Goal: Communication & Community: Answer question/provide support

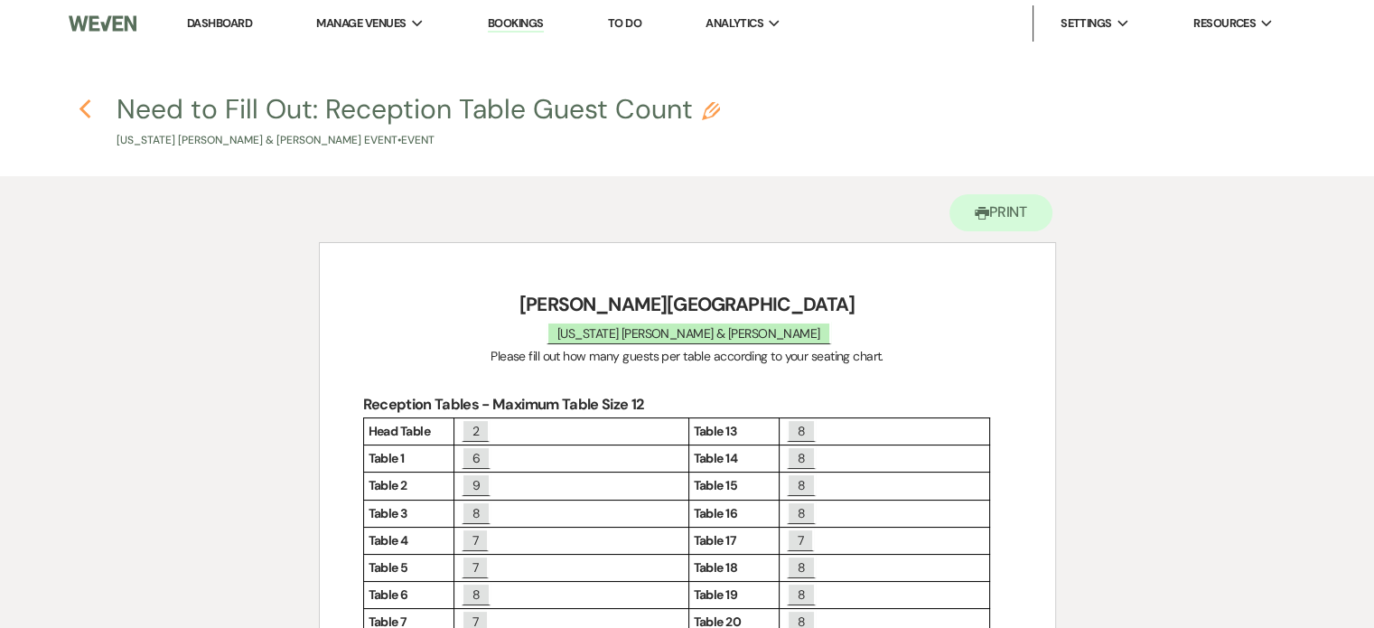
click at [79, 111] on icon "Previous" at bounding box center [86, 109] width 14 height 22
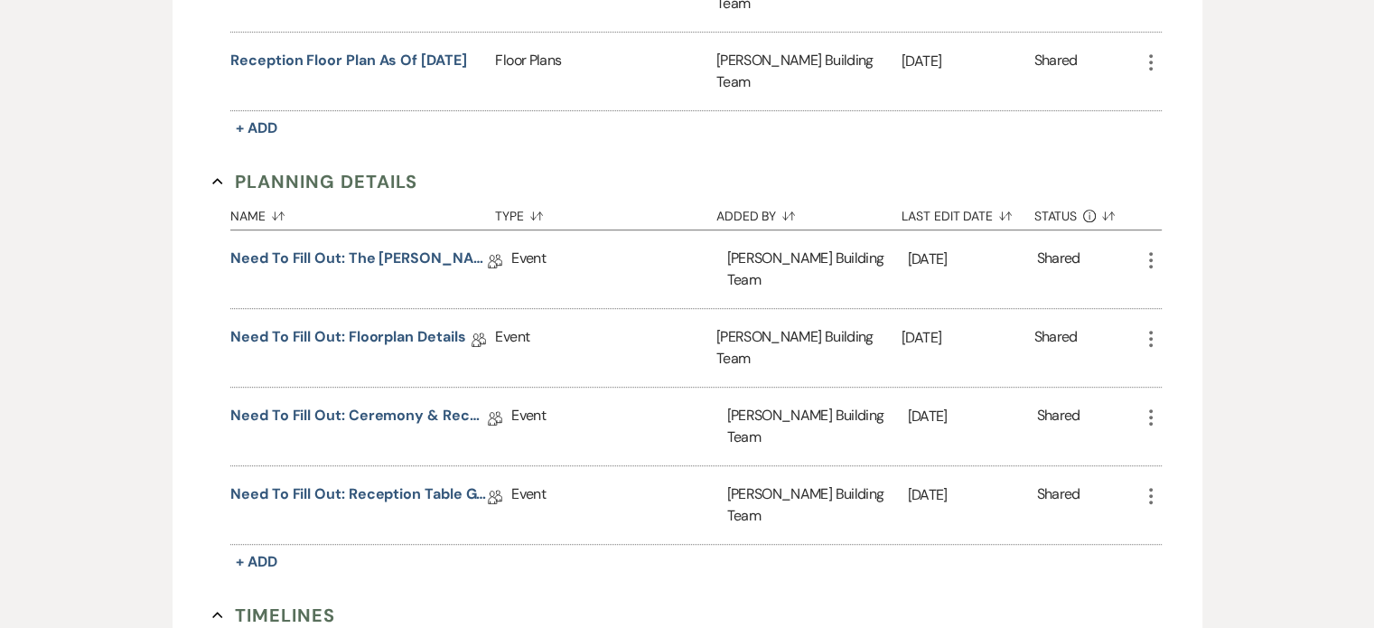
scroll to position [1236, 0]
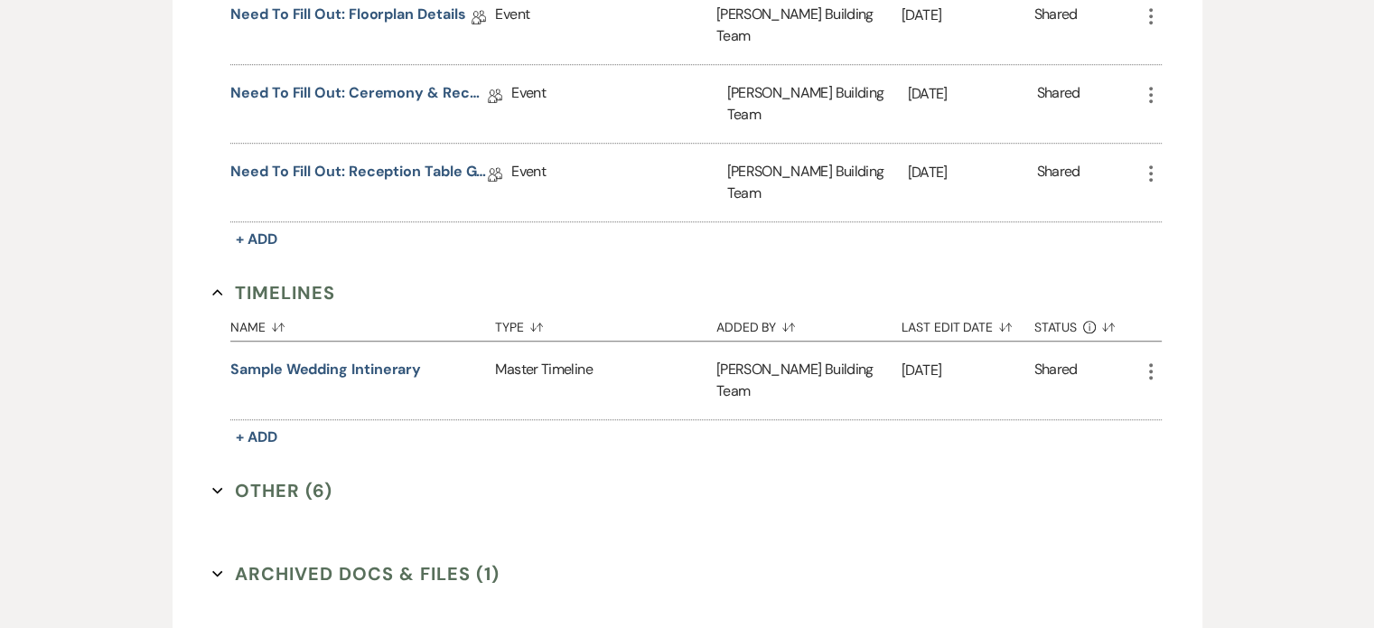
click at [265, 477] on button "Other (6) Expand" at bounding box center [272, 490] width 120 height 27
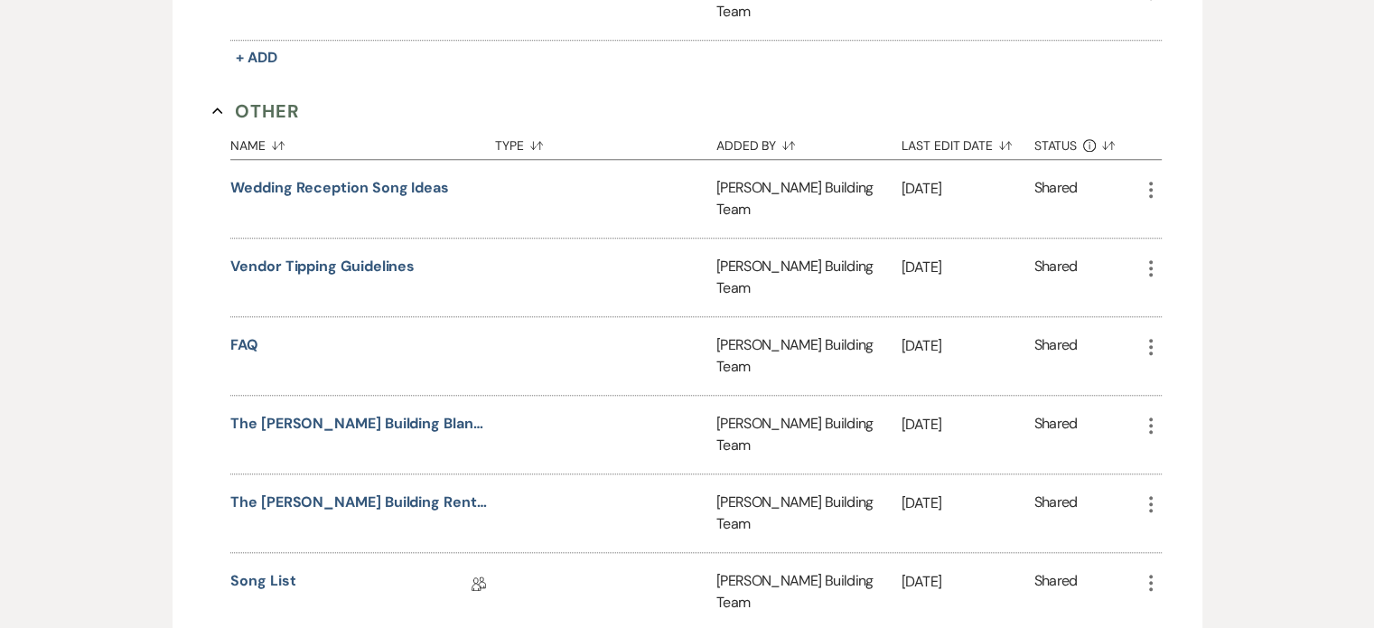
scroll to position [1620, 0]
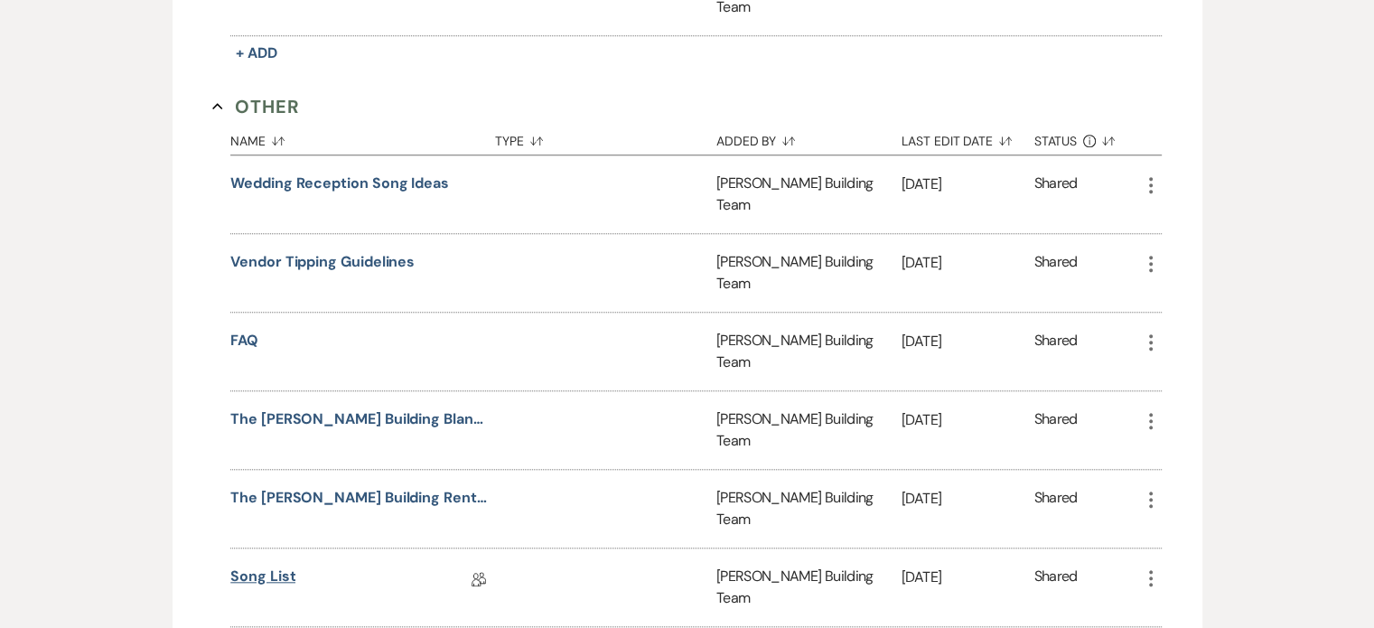
click at [260, 566] on link "Song List" at bounding box center [262, 580] width 65 height 28
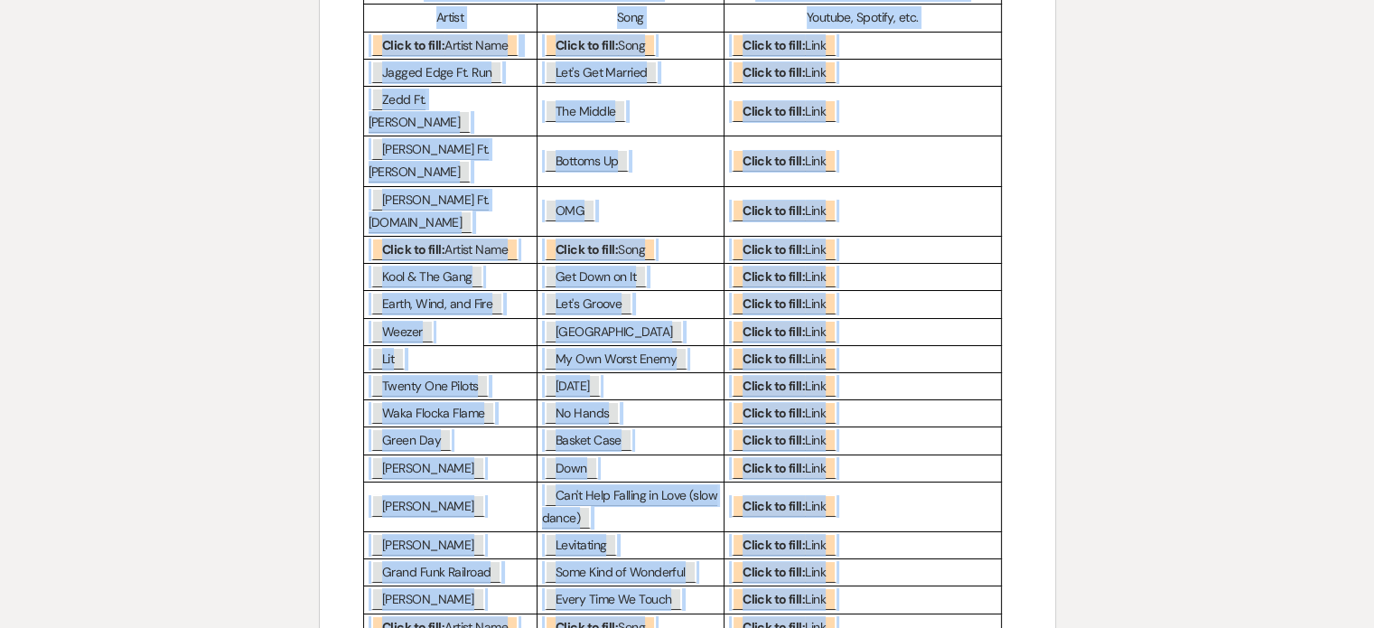
scroll to position [6801, 0]
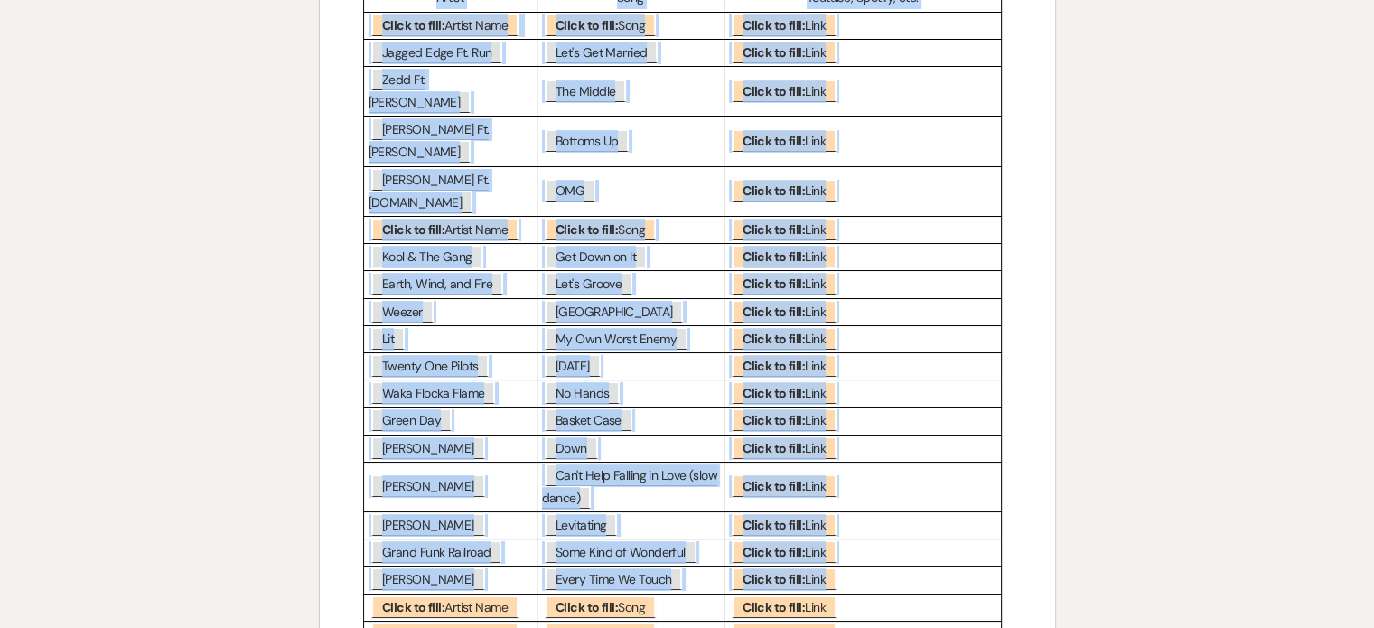
drag, startPoint x: 463, startPoint y: 323, endPoint x: 913, endPoint y: 239, distance: 458.6
copy div "Master Playlist Check to Play or NOT Play Artist/Song Yes/No 50 Cent – In Da Cl…"
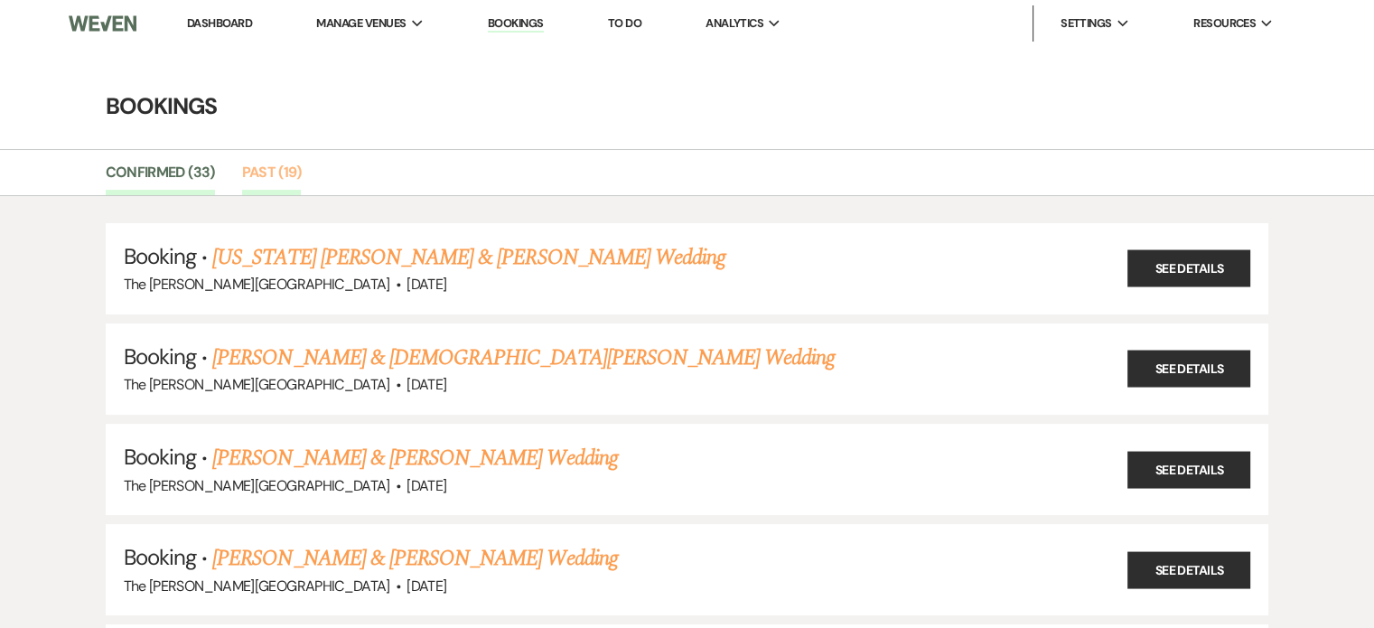
click at [253, 169] on link "Past (19)" at bounding box center [271, 178] width 59 height 34
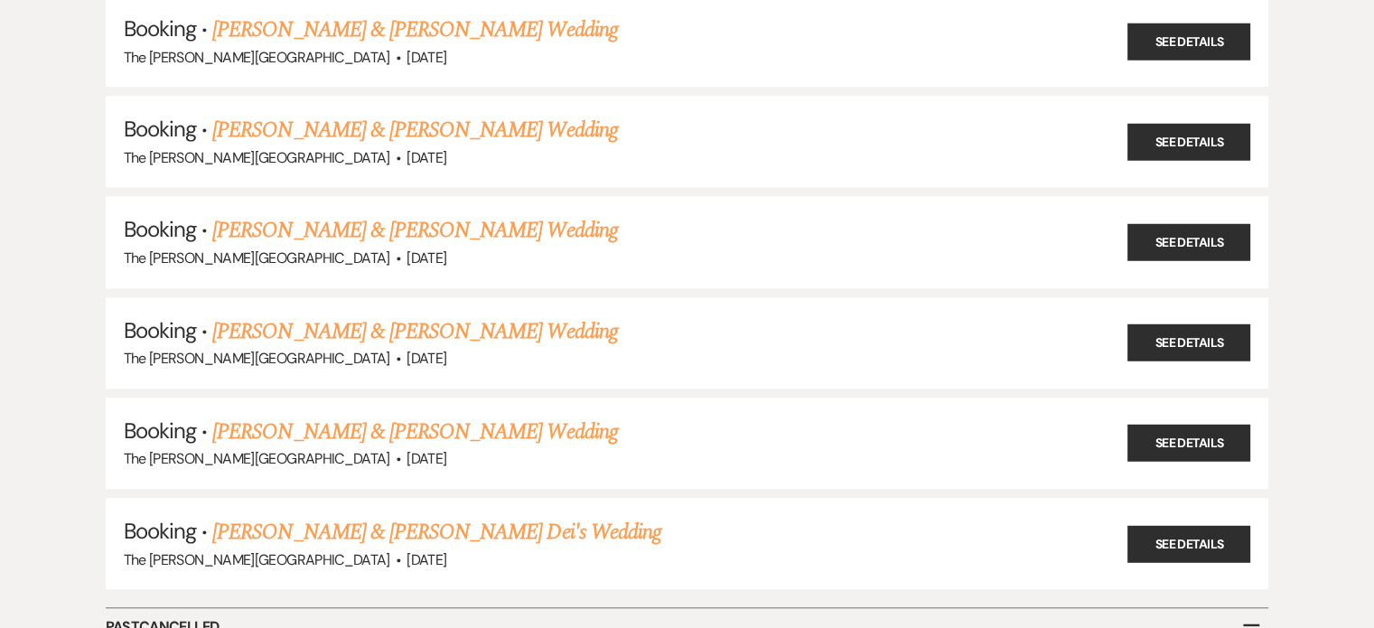
scroll to position [1498, 0]
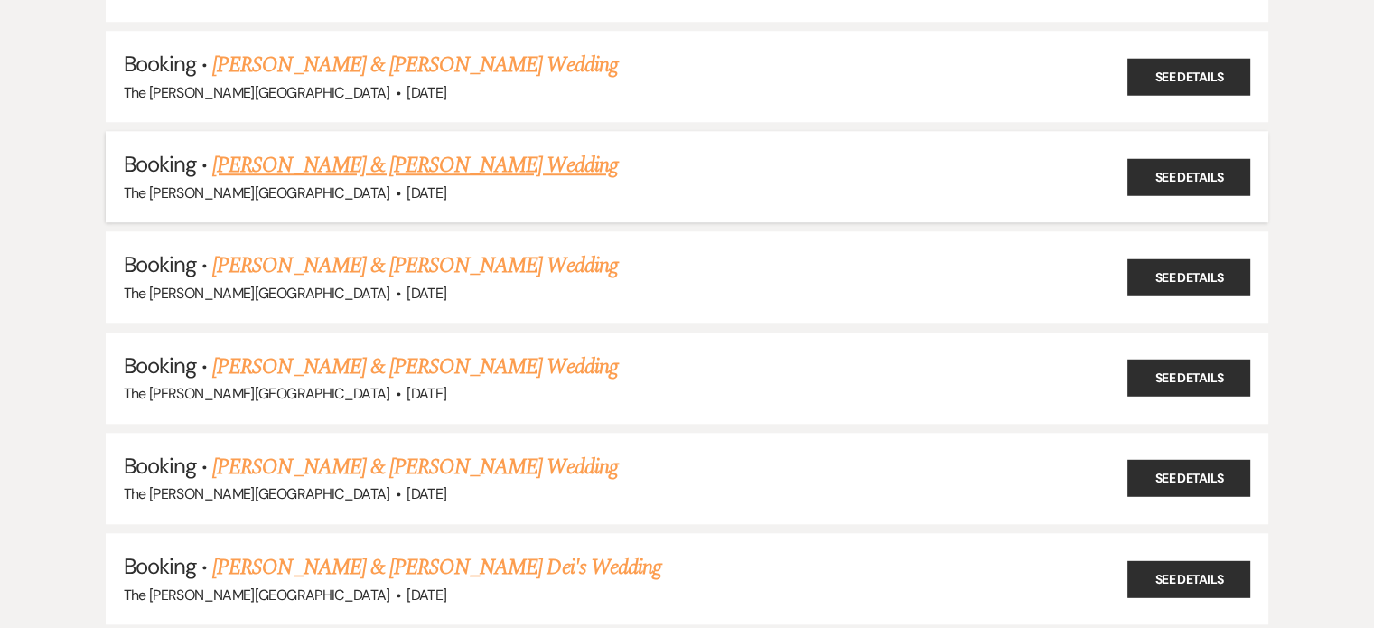
click at [459, 151] on link "[PERSON_NAME] & [PERSON_NAME] Wedding" at bounding box center [414, 165] width 405 height 33
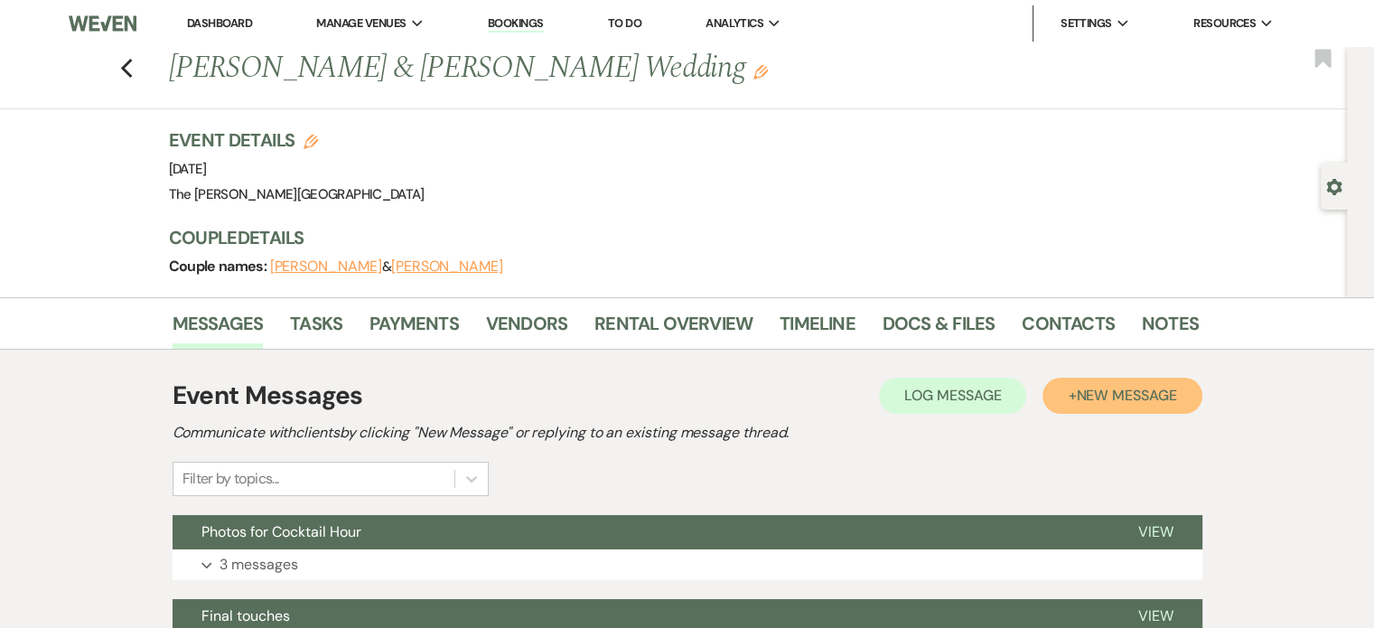
click at [1154, 388] on span "New Message" at bounding box center [1126, 395] width 100 height 19
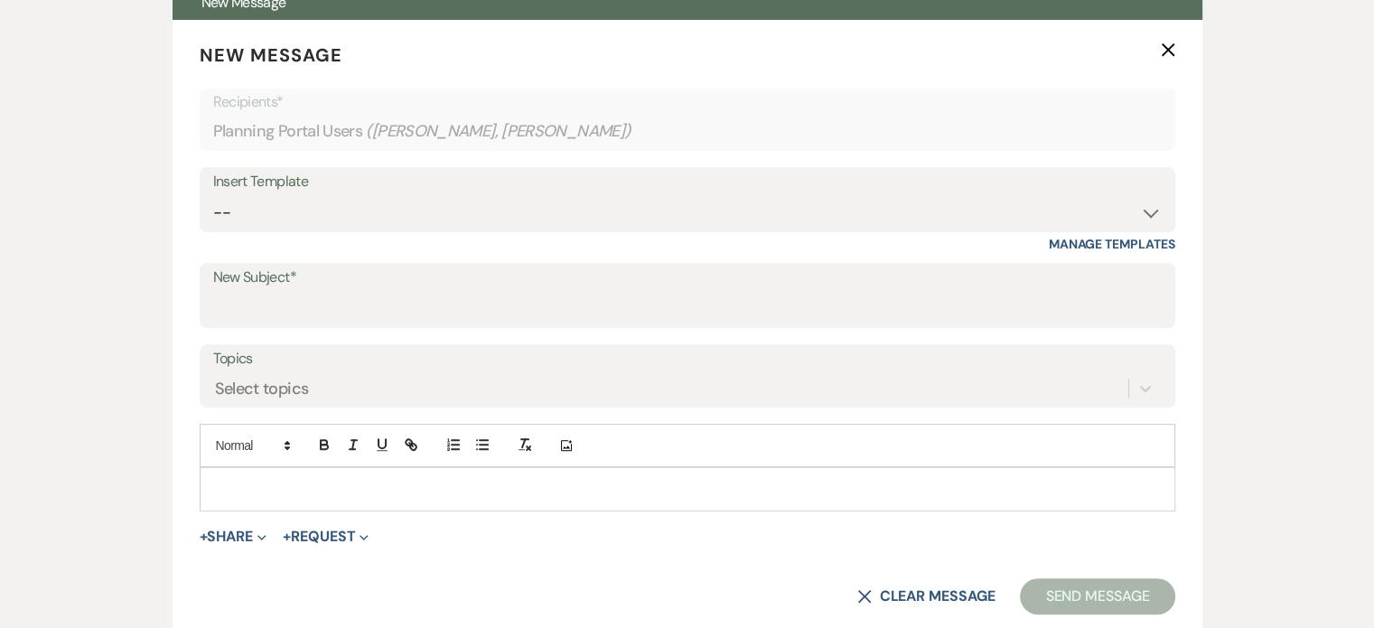
scroll to position [567, 0]
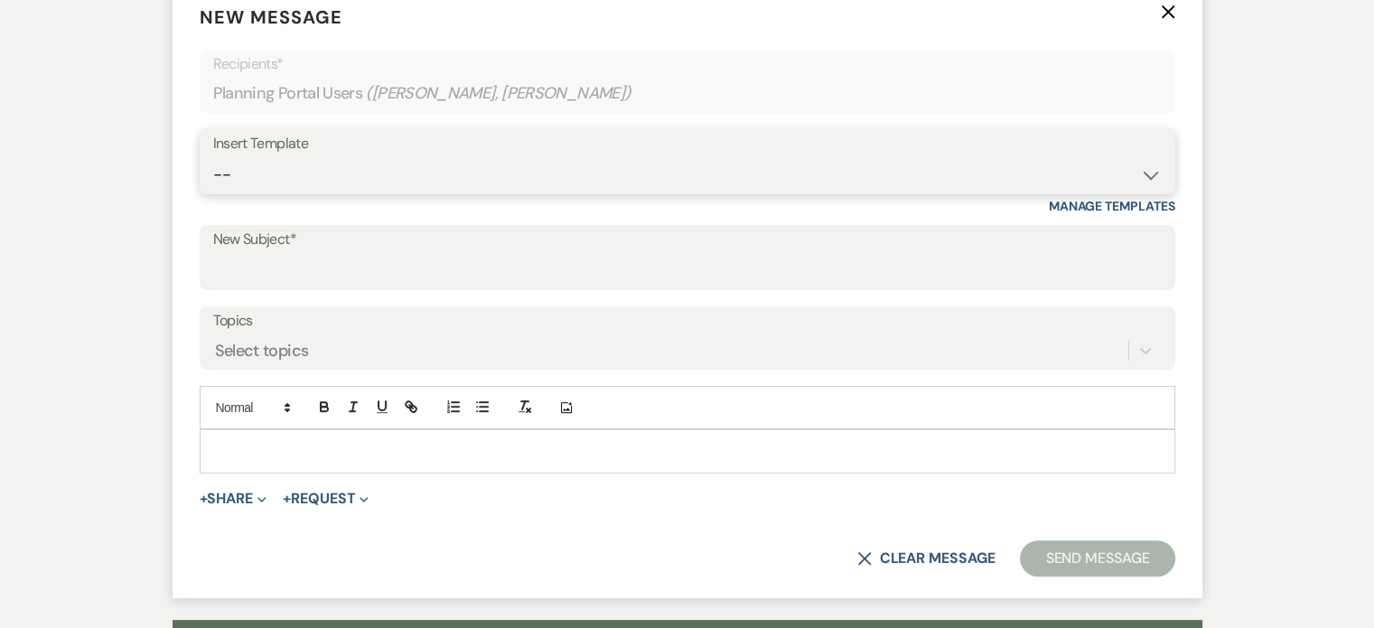
click at [1100, 173] on select "-- Weven Planning Portal Introduction (Booked Events) Initial Inquiry Response …" at bounding box center [687, 174] width 949 height 35
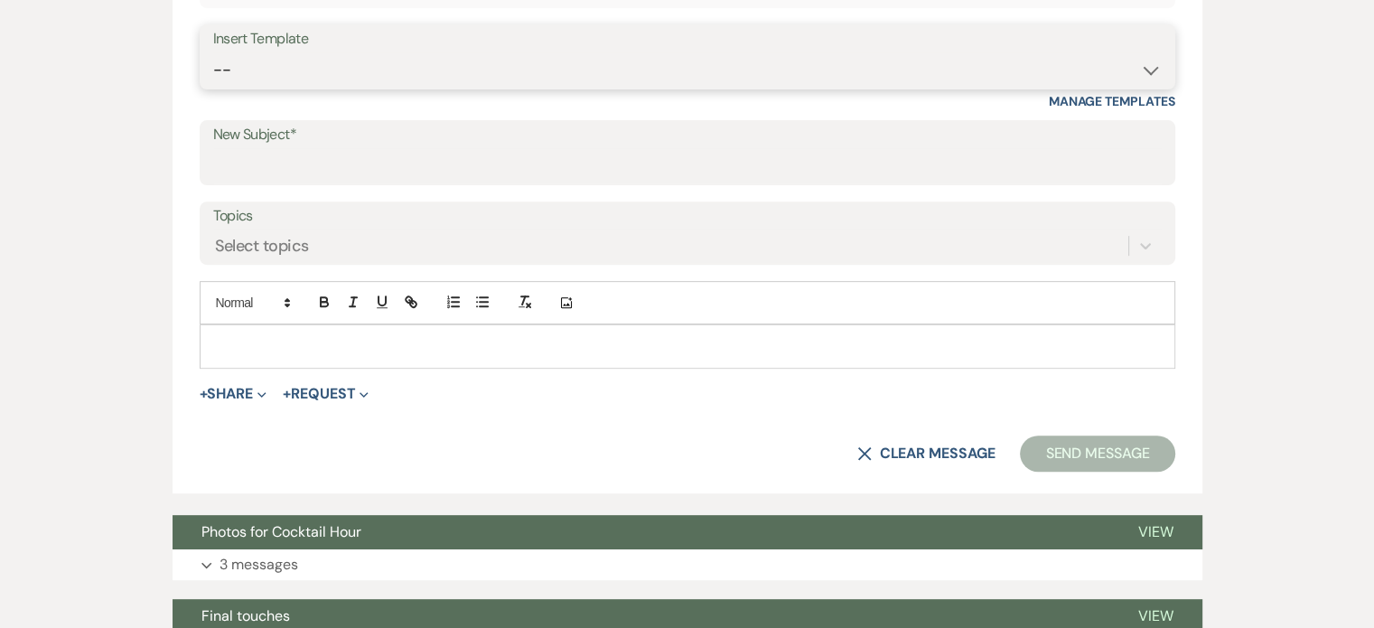
scroll to position [669, 0]
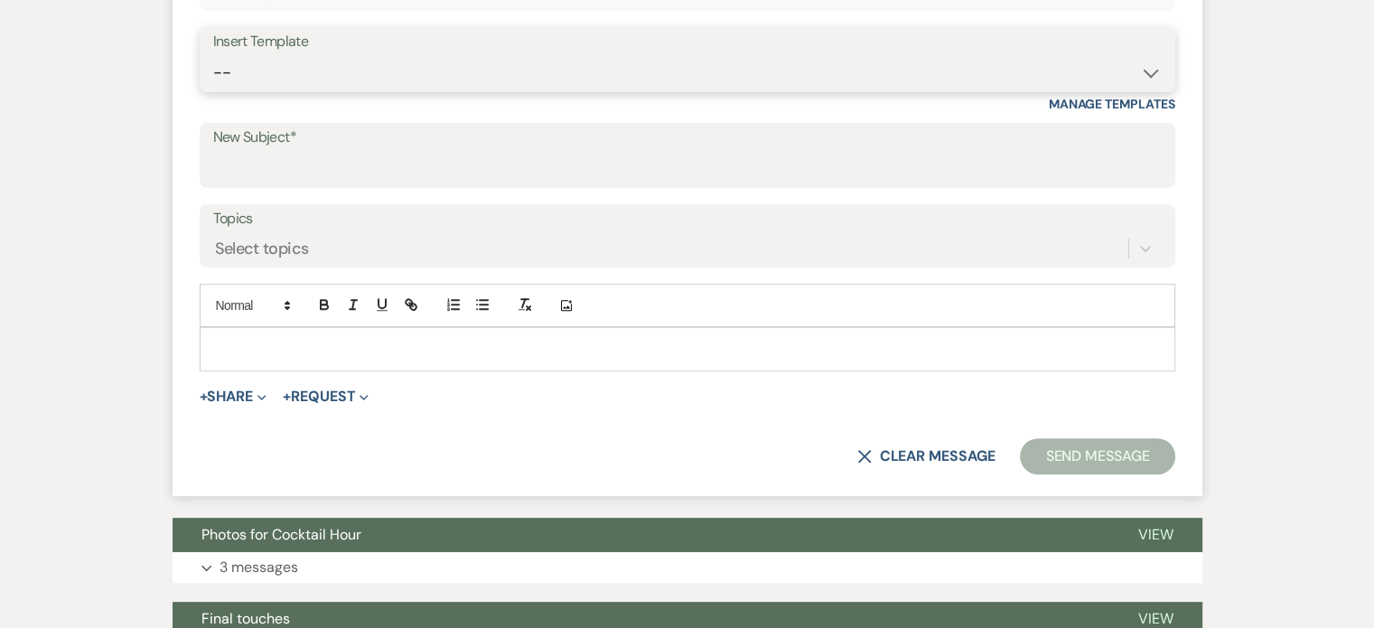
click at [1137, 76] on select "-- Weven Planning Portal Introduction (Booked Events) Initial Inquiry Response …" at bounding box center [687, 72] width 949 height 35
select select "5258"
click at [213, 55] on select "-- Weven Planning Portal Introduction (Booked Events) Initial Inquiry Response …" at bounding box center [687, 72] width 949 height 35
type input "Thank You!"
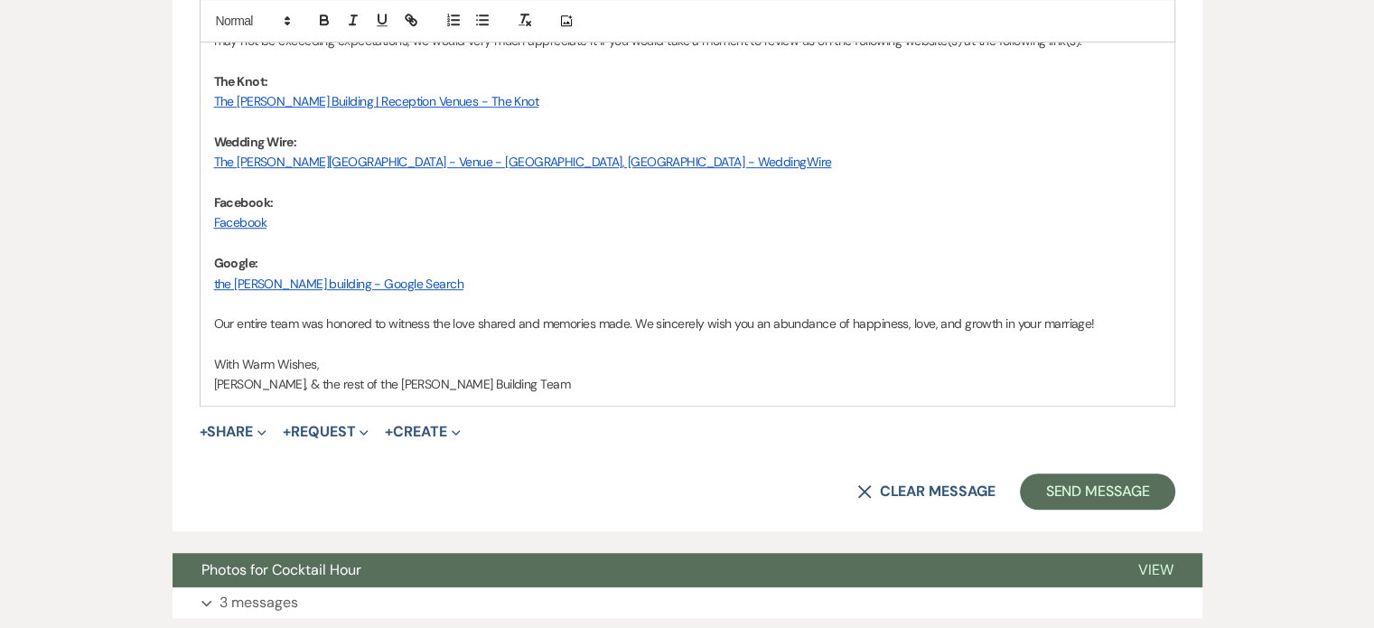
scroll to position [1106, 0]
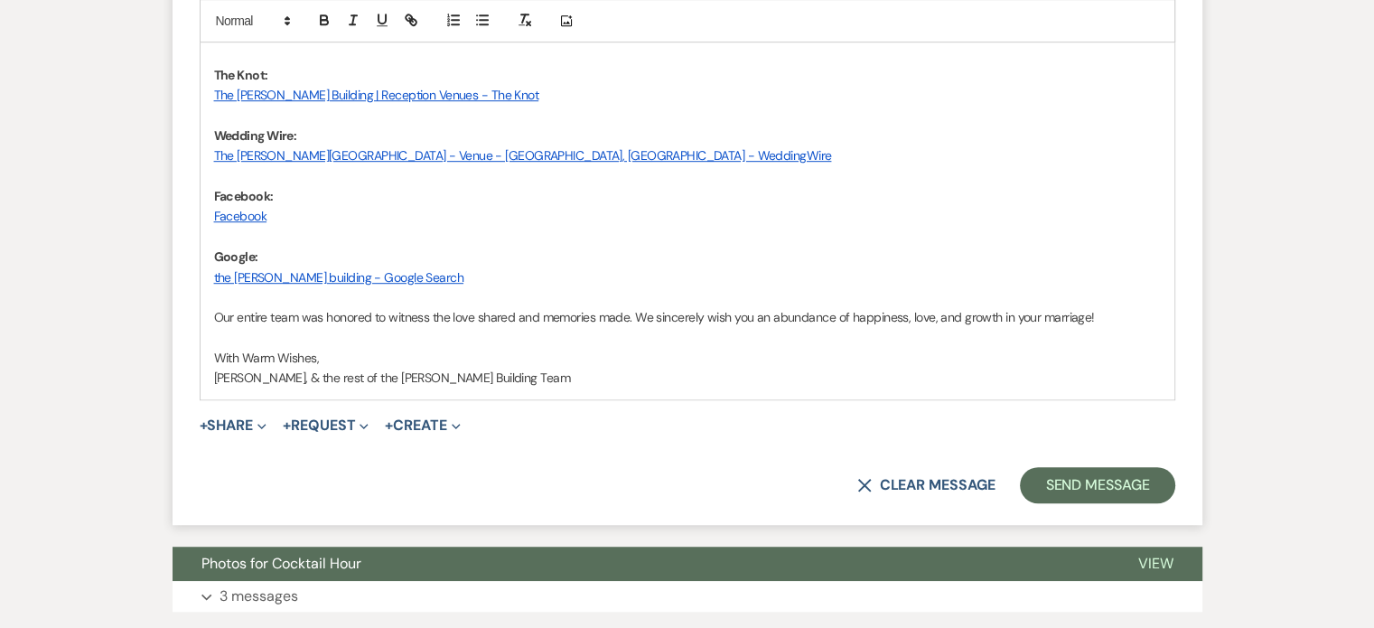
click at [285, 377] on span "[PERSON_NAME], & the rest of the [PERSON_NAME] Building Team" at bounding box center [392, 378] width 356 height 16
click at [1122, 317] on p "Our entire team was honored to witness the love shared and memories made. We si…" at bounding box center [687, 317] width 947 height 20
click at [214, 316] on span "Our entire team was honored to witness the love shared and memories made. We si…" at bounding box center [654, 317] width 881 height 16
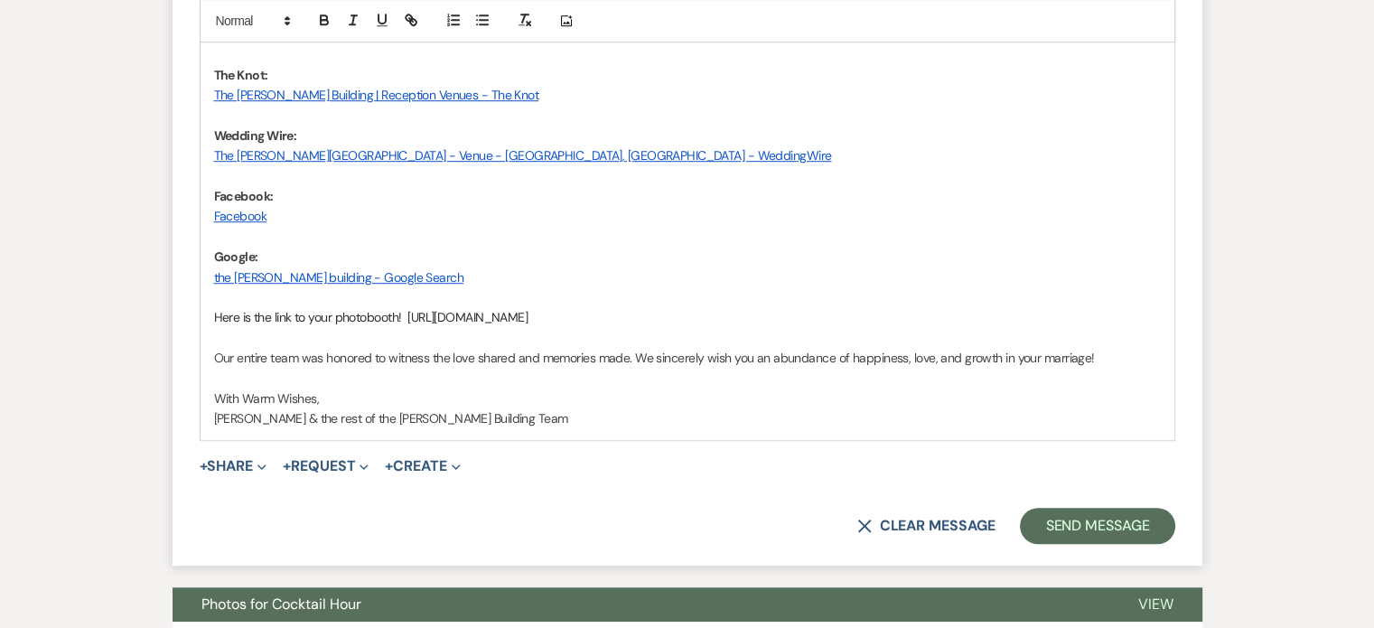
click at [533, 301] on p at bounding box center [687, 297] width 947 height 20
click at [725, 307] on p "Here is the link to your photobooth! [URL][DOMAIN_NAME]" at bounding box center [687, 317] width 947 height 20
drag, startPoint x: 695, startPoint y: 310, endPoint x: 408, endPoint y: 313, distance: 286.4
click at [408, 313] on p "Here is the link to your photobooth! [URL][DOMAIN_NAME]" at bounding box center [687, 317] width 947 height 20
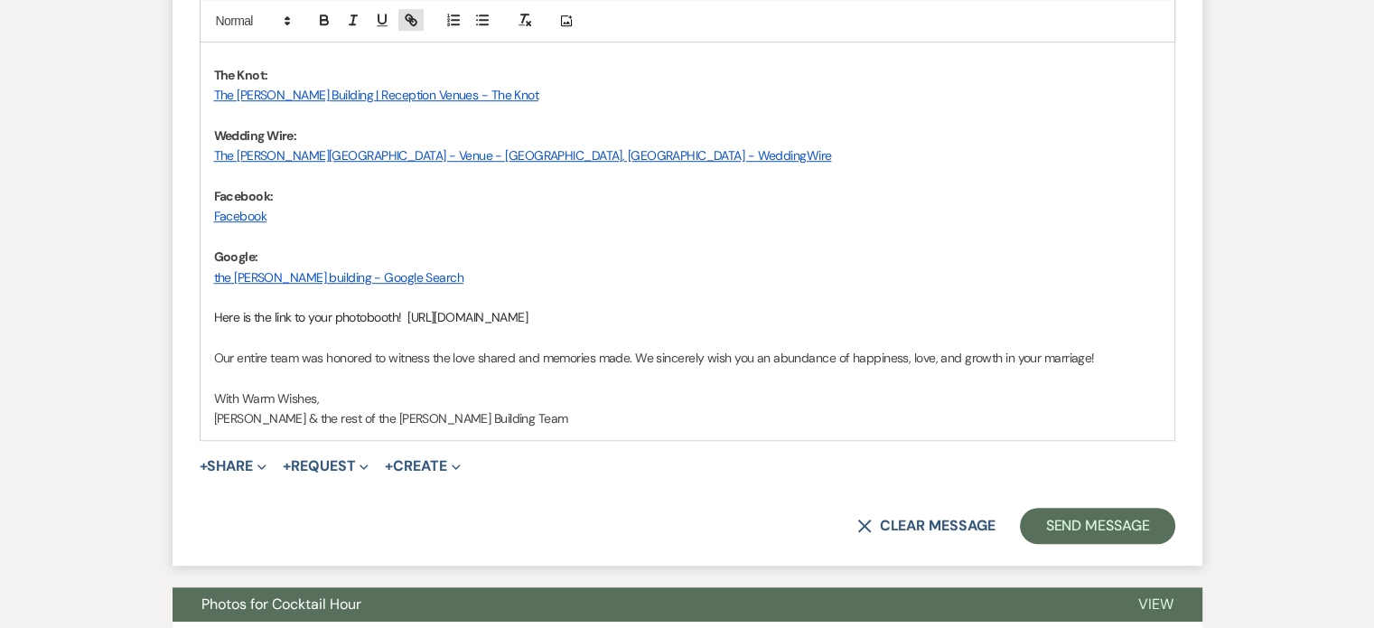
click at [405, 22] on icon "button" at bounding box center [411, 21] width 16 height 16
type input "[URL][DOMAIN_NAME]"
click at [654, 351] on link at bounding box center [646, 353] width 39 height 14
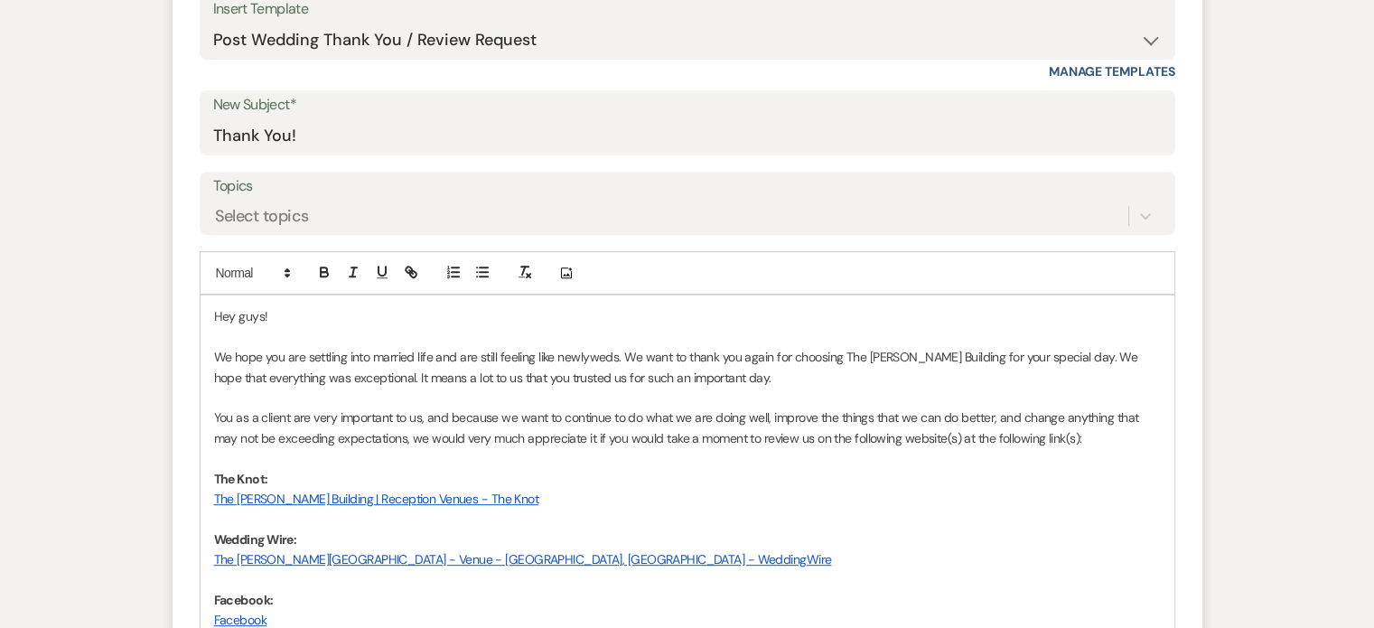
click at [819, 592] on p "Facebook:" at bounding box center [687, 600] width 947 height 20
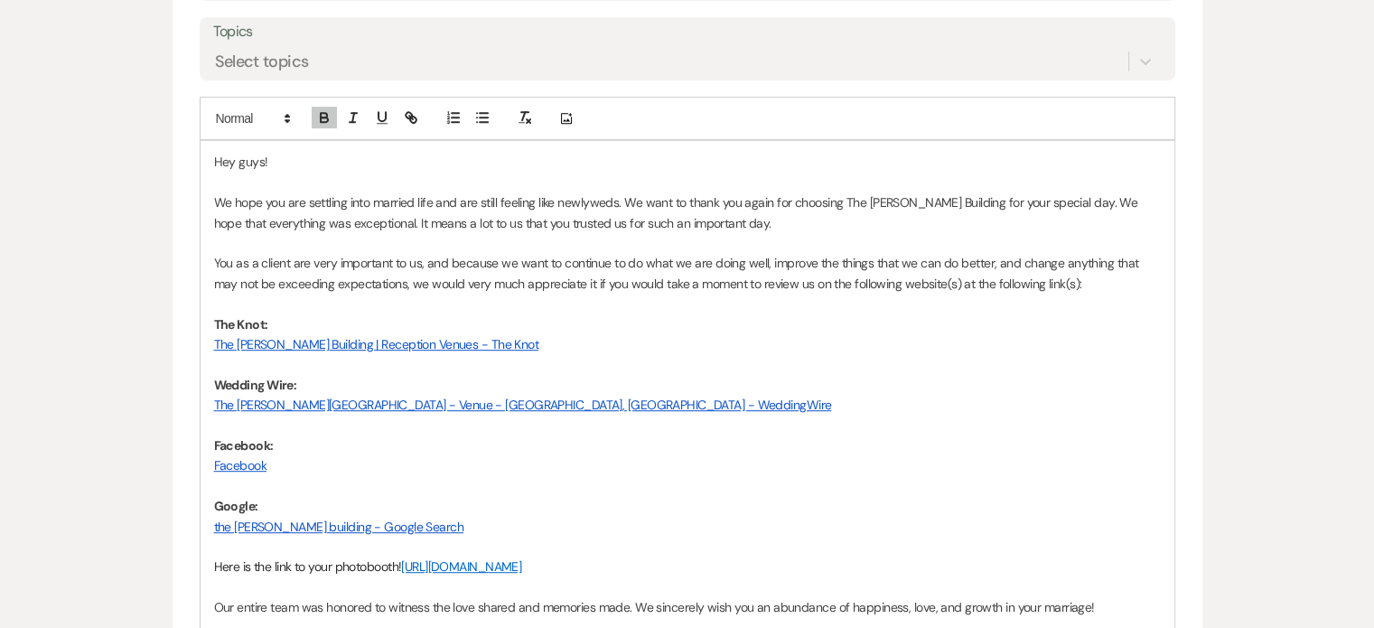
scroll to position [873, 0]
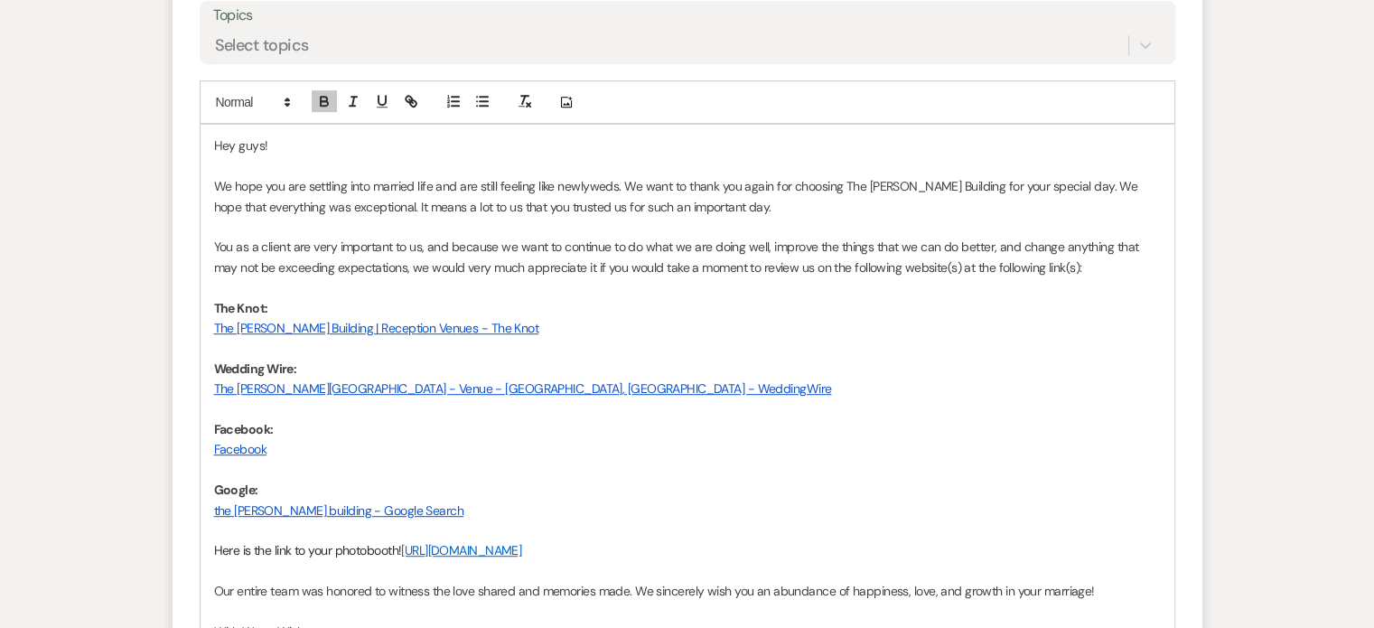
click at [1062, 263] on p "You as a client are very important to us, and because we want to continue to do…" at bounding box center [687, 257] width 947 height 41
drag, startPoint x: 1071, startPoint y: 271, endPoint x: 206, endPoint y: 242, distance: 866.0
click at [206, 242] on div "Hey guys! We hope you are settling into married life and are still feeling like…" at bounding box center [688, 398] width 974 height 547
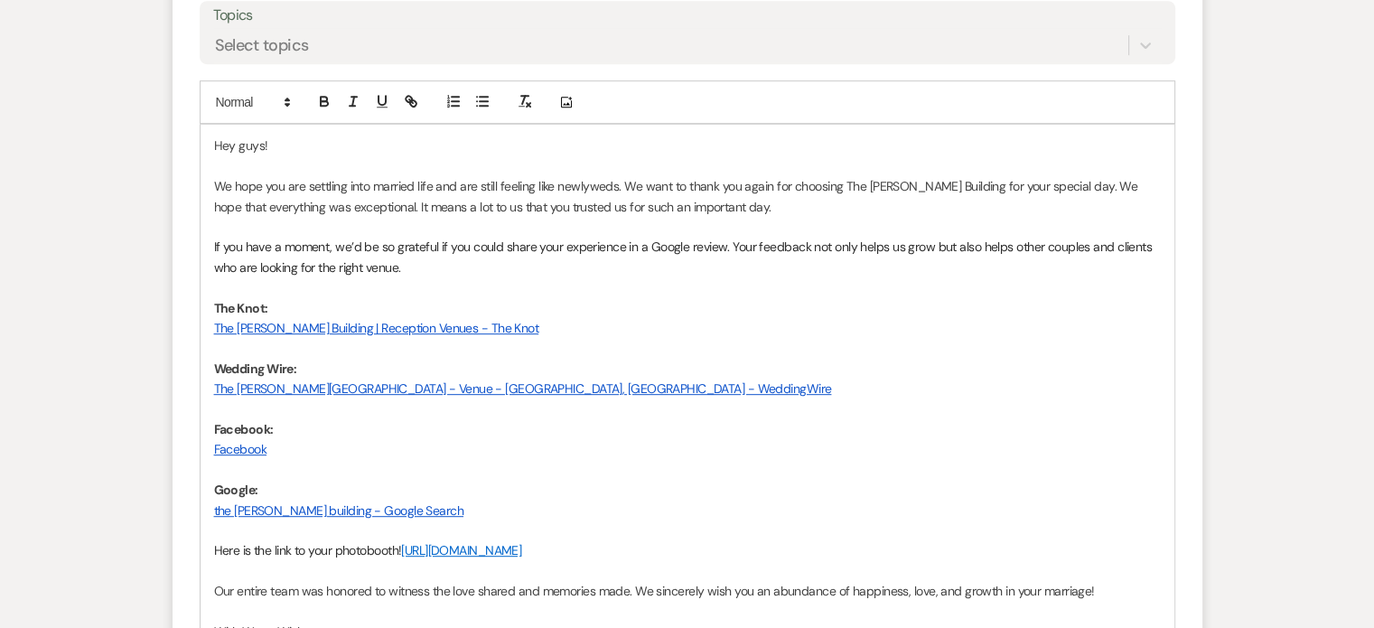
click at [668, 248] on p "If you have a moment, we’d be so grateful if you could share your experience in…" at bounding box center [687, 257] width 947 height 41
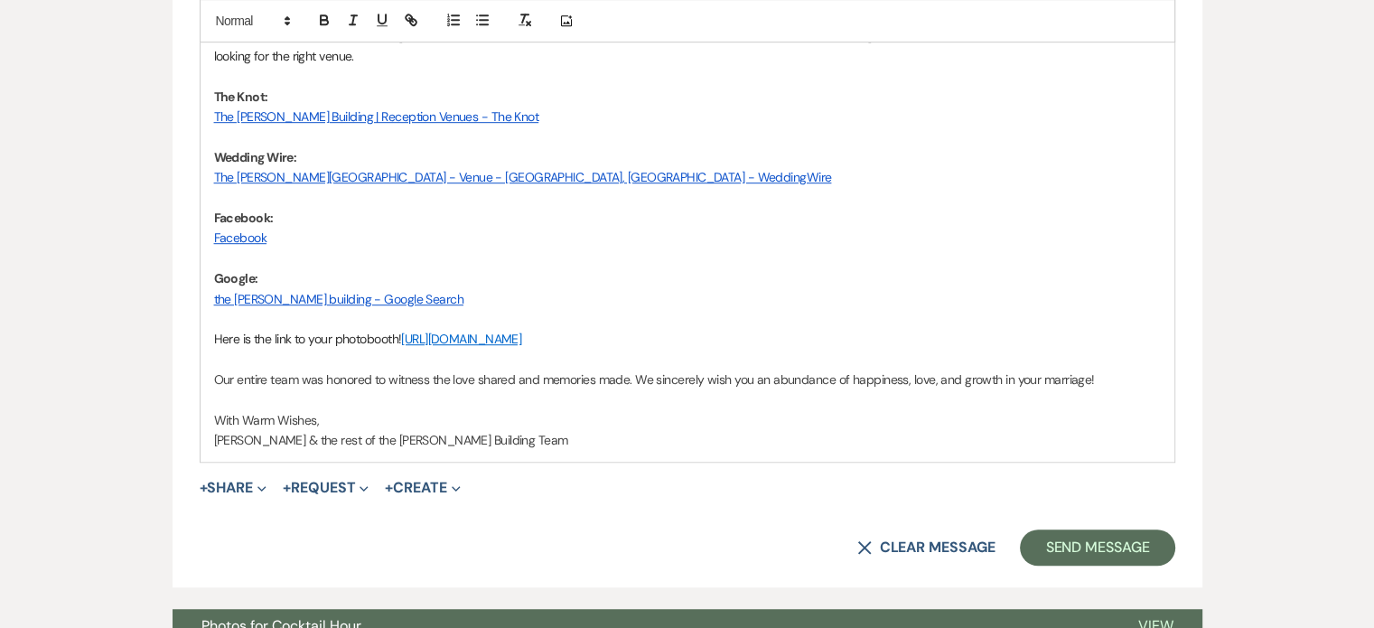
scroll to position [1095, 0]
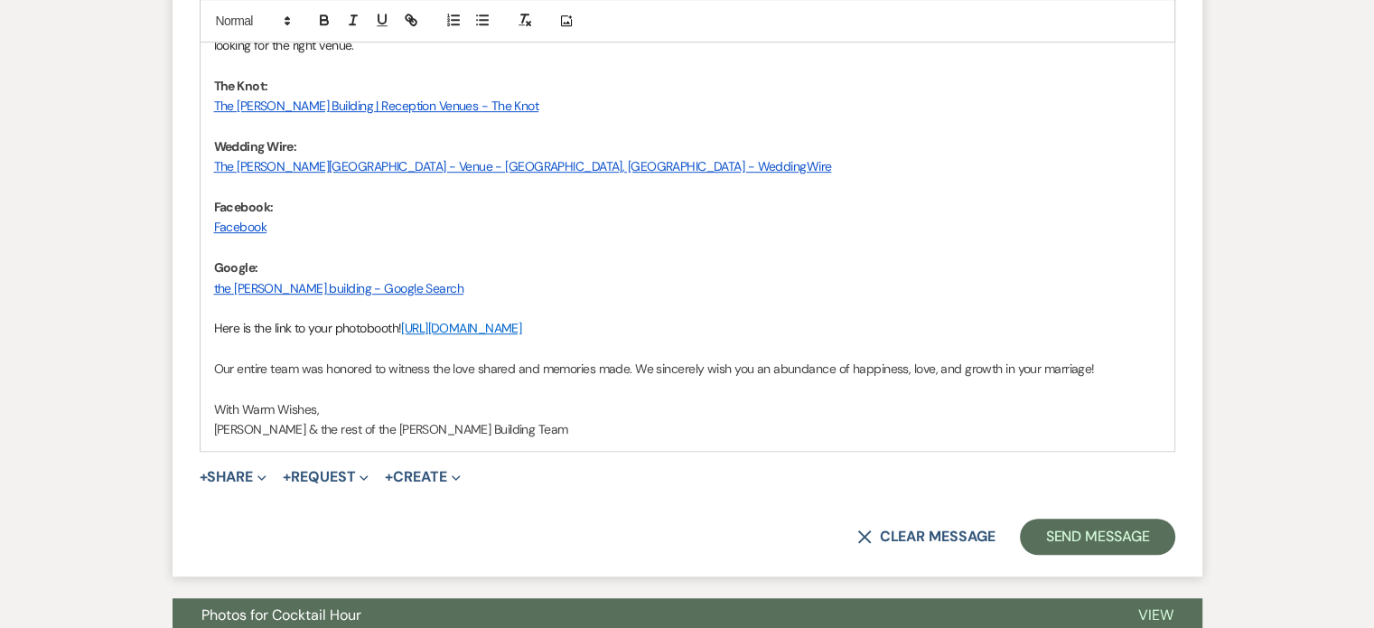
click at [1132, 367] on p "Our entire team was honored to witness the love shared and memories made. We si…" at bounding box center [687, 369] width 947 height 20
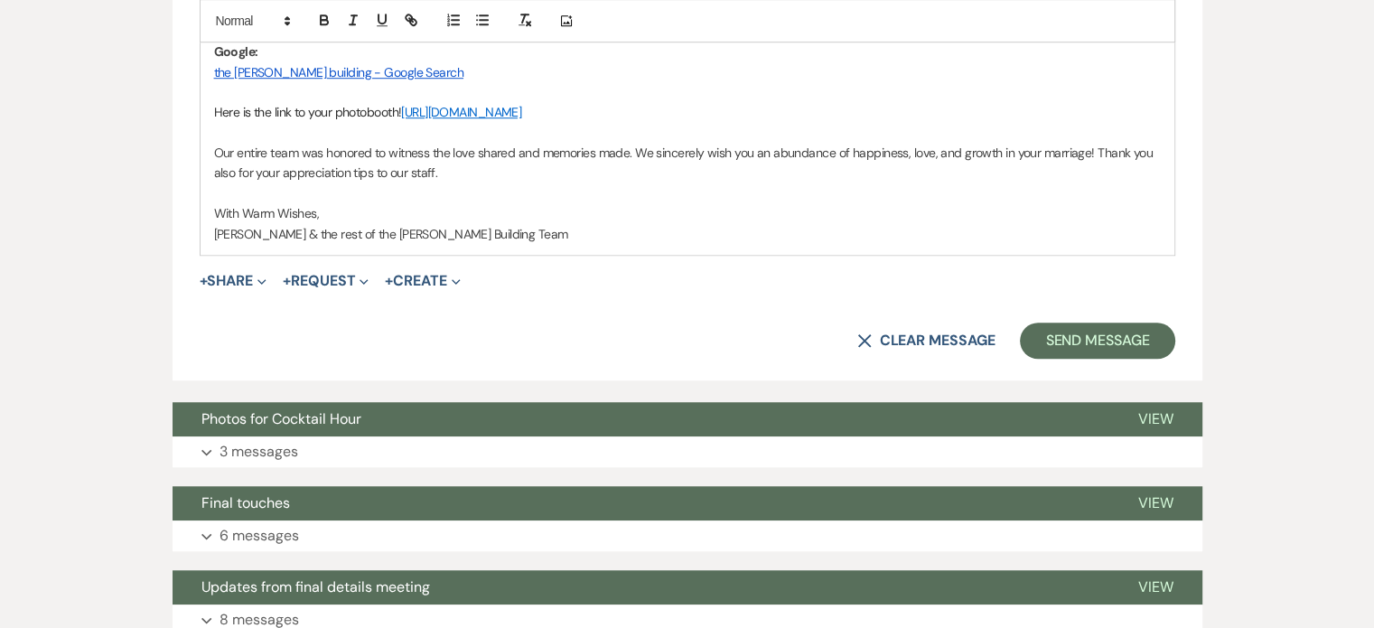
scroll to position [1327, 0]
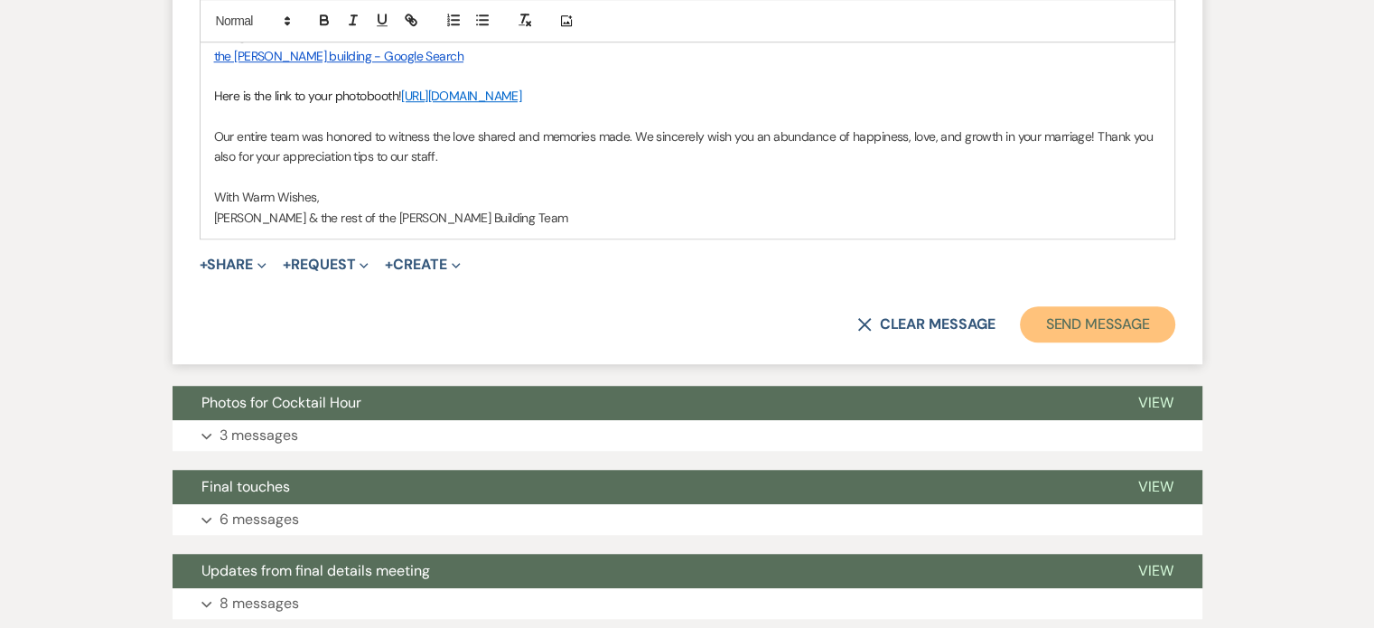
click at [1091, 313] on button "Send Message" at bounding box center [1097, 324] width 154 height 36
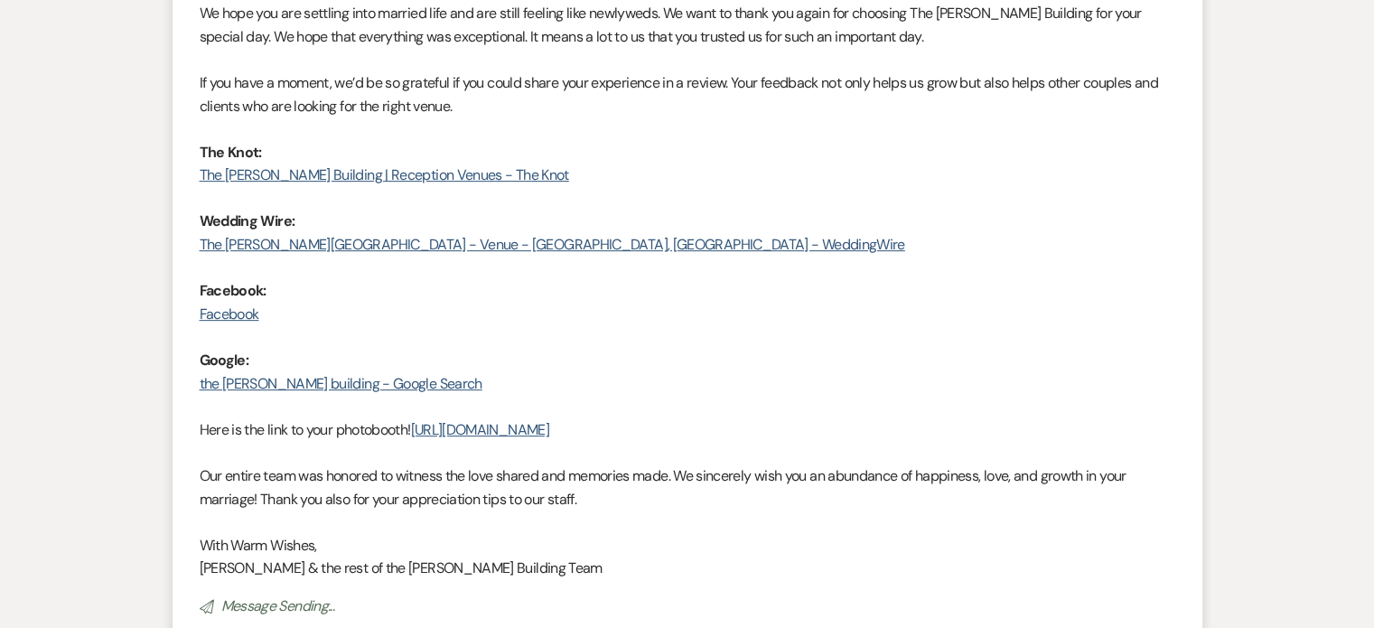
scroll to position [0, 0]
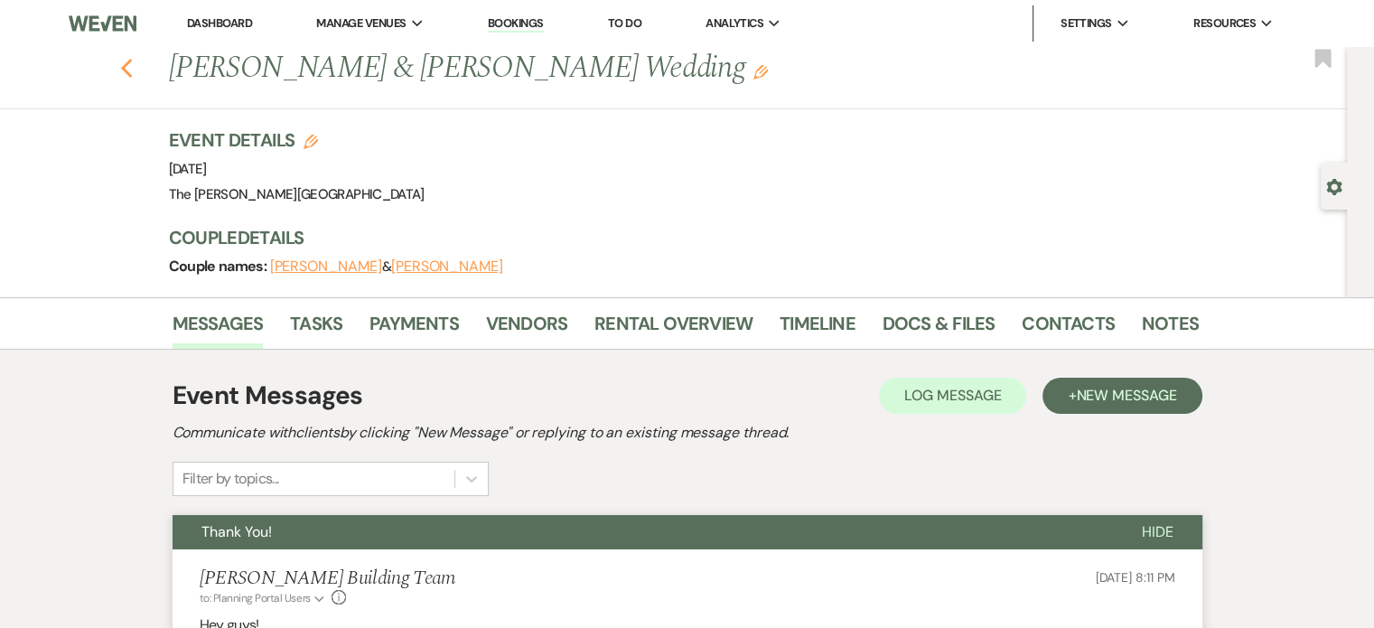
click at [134, 67] on icon "Previous" at bounding box center [127, 69] width 14 height 22
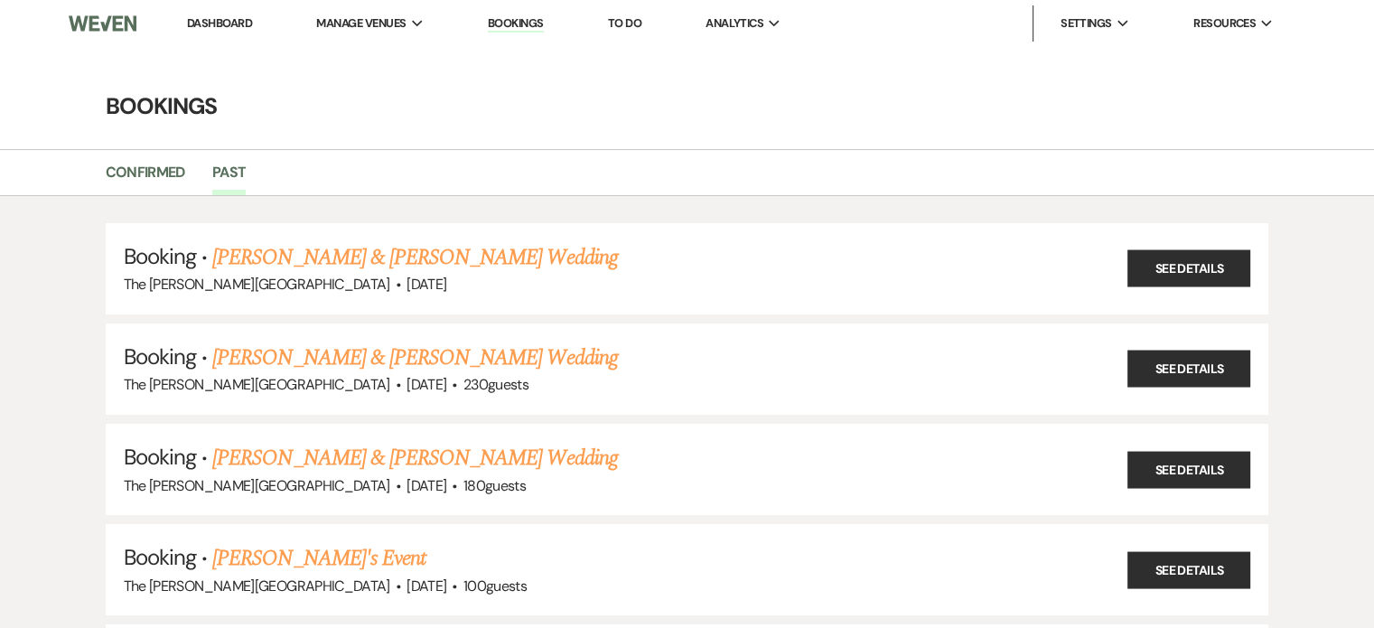
scroll to position [1498, 0]
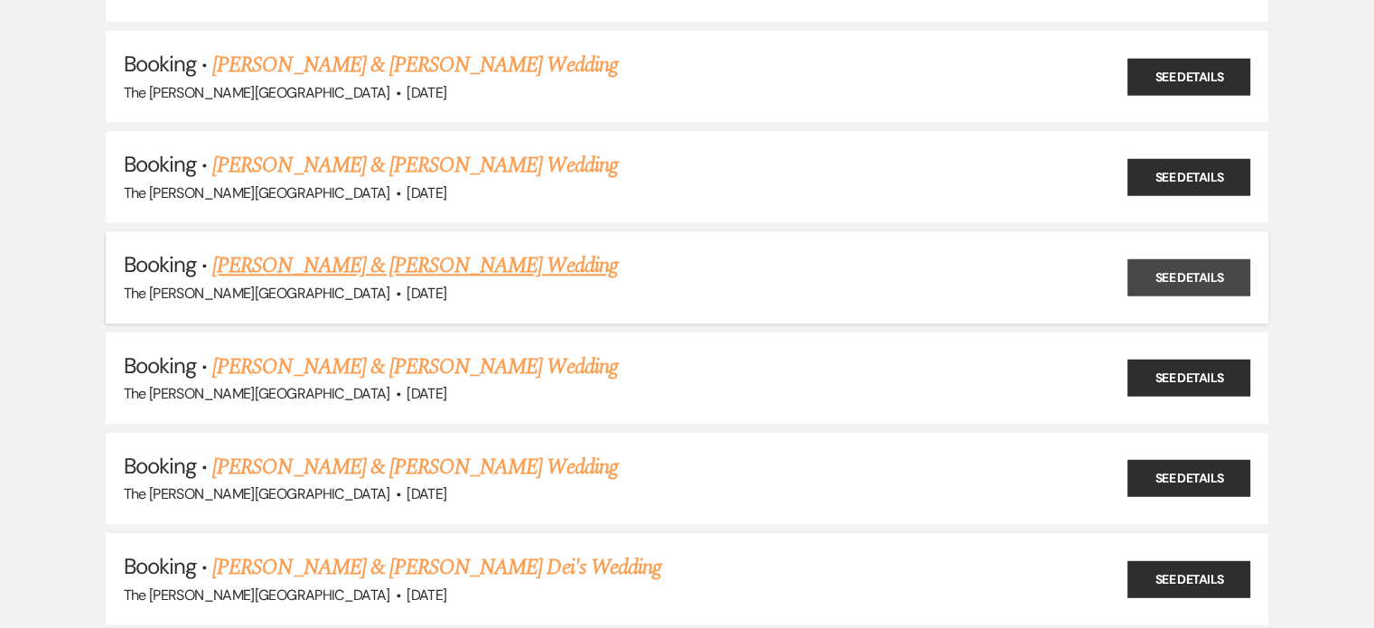
click at [1212, 259] on link "See Details" at bounding box center [1188, 277] width 123 height 37
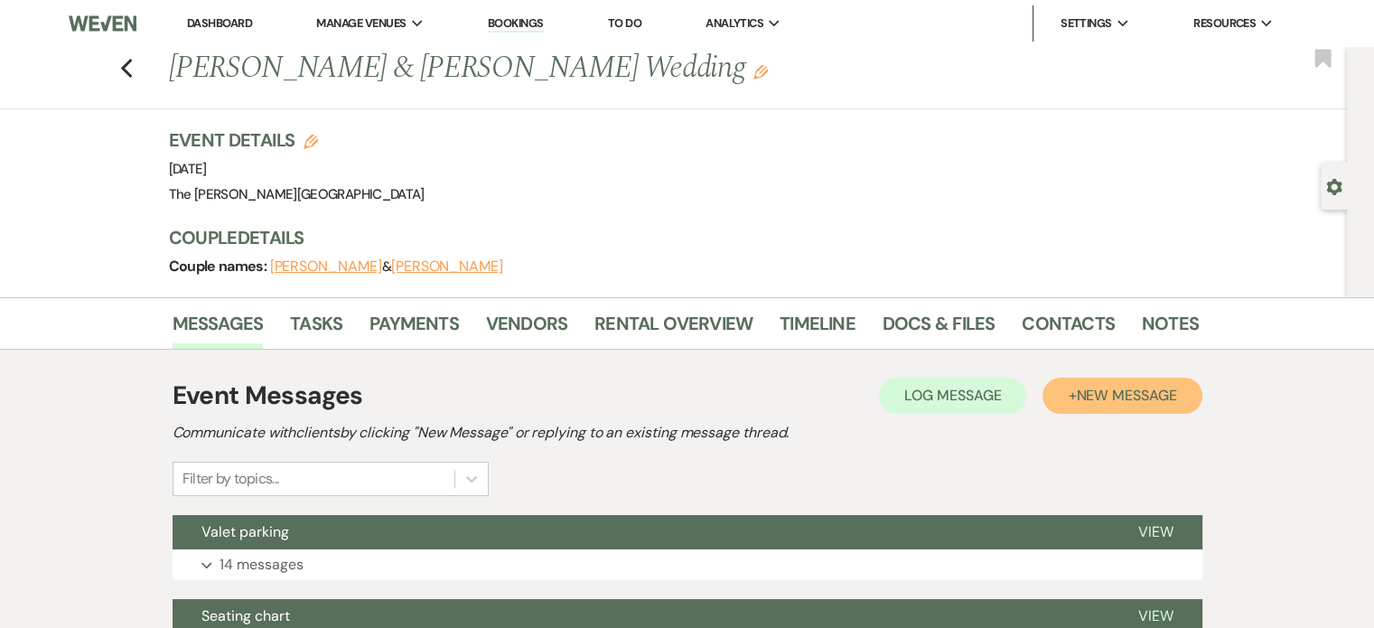
click at [1131, 392] on span "New Message" at bounding box center [1126, 395] width 100 height 19
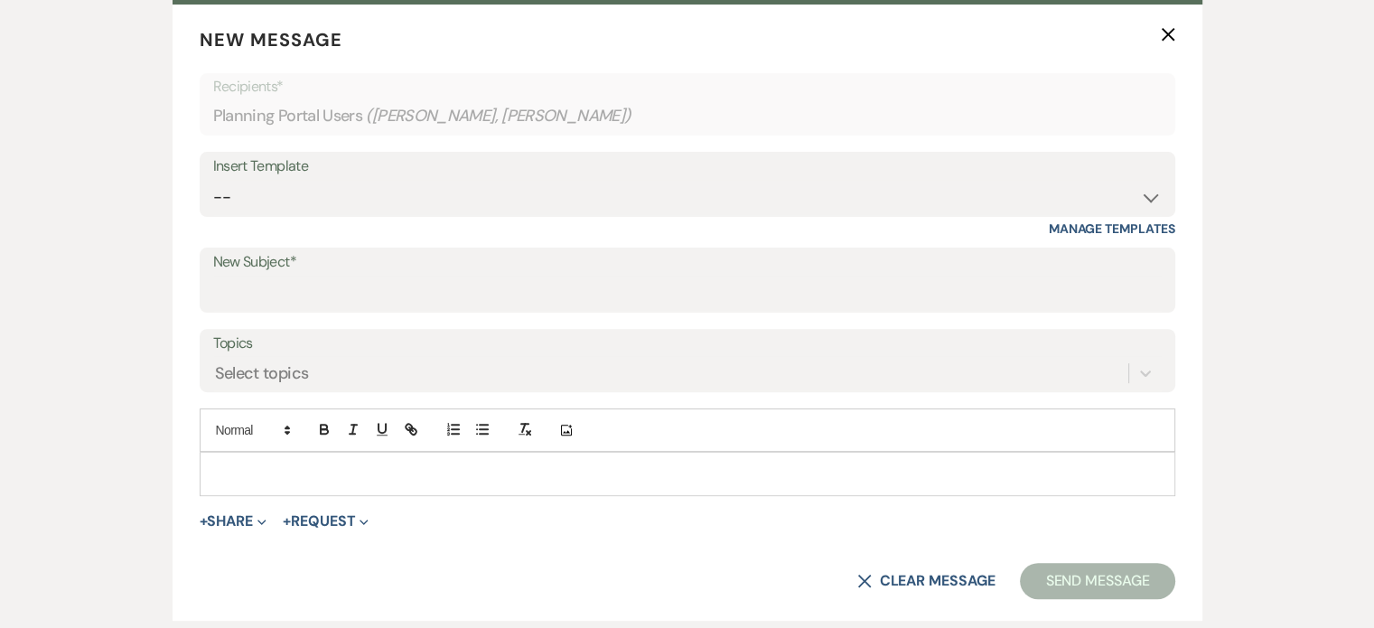
scroll to position [563, 0]
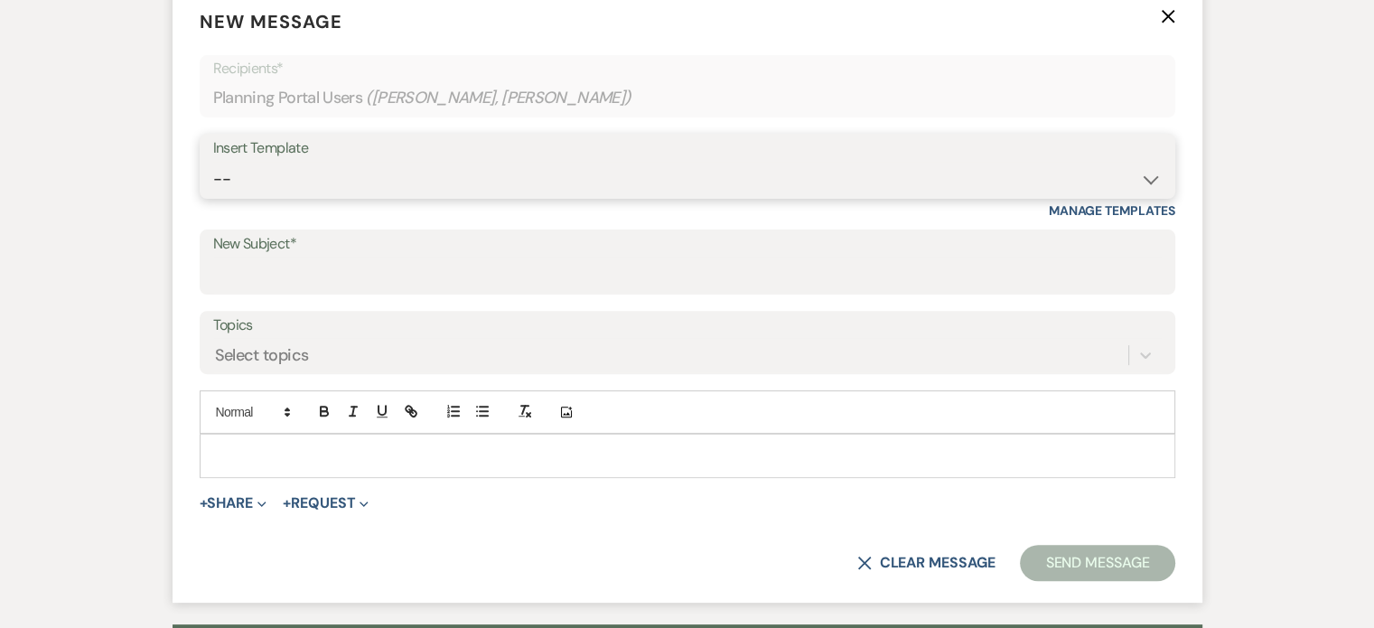
click at [1153, 180] on select "-- Weven Planning Portal Introduction (Booked Events) Initial Inquiry Response …" at bounding box center [687, 179] width 949 height 35
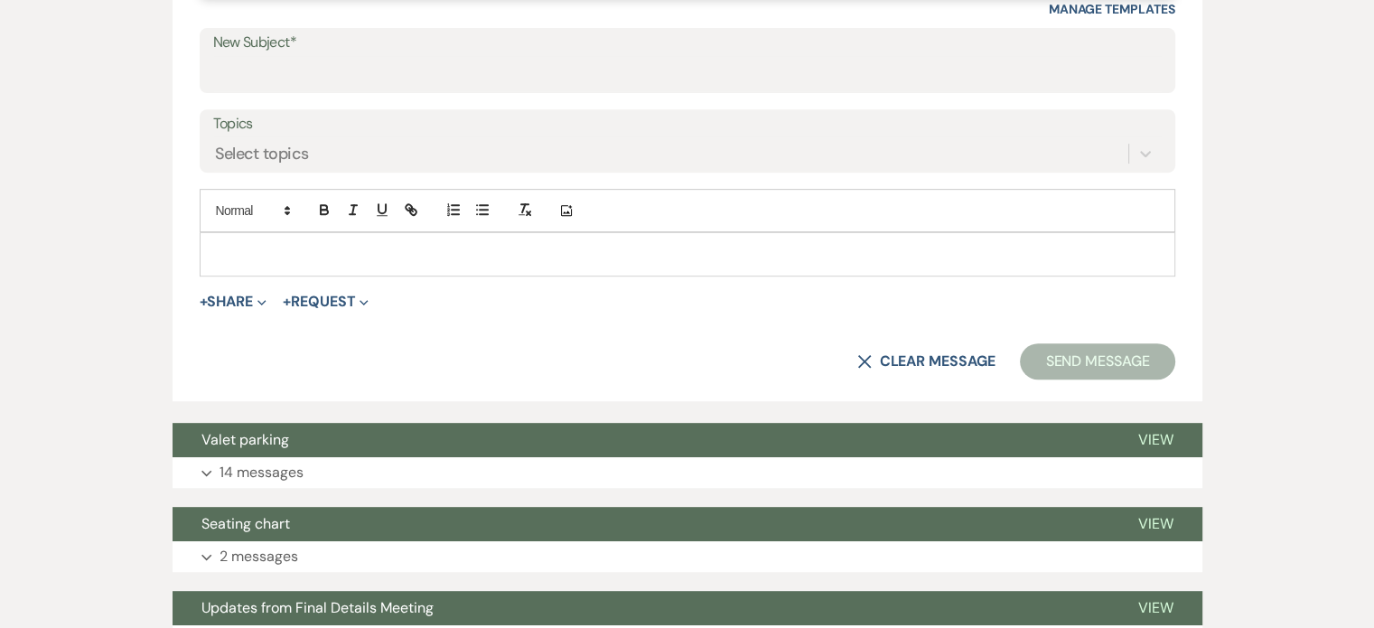
scroll to position [746, 0]
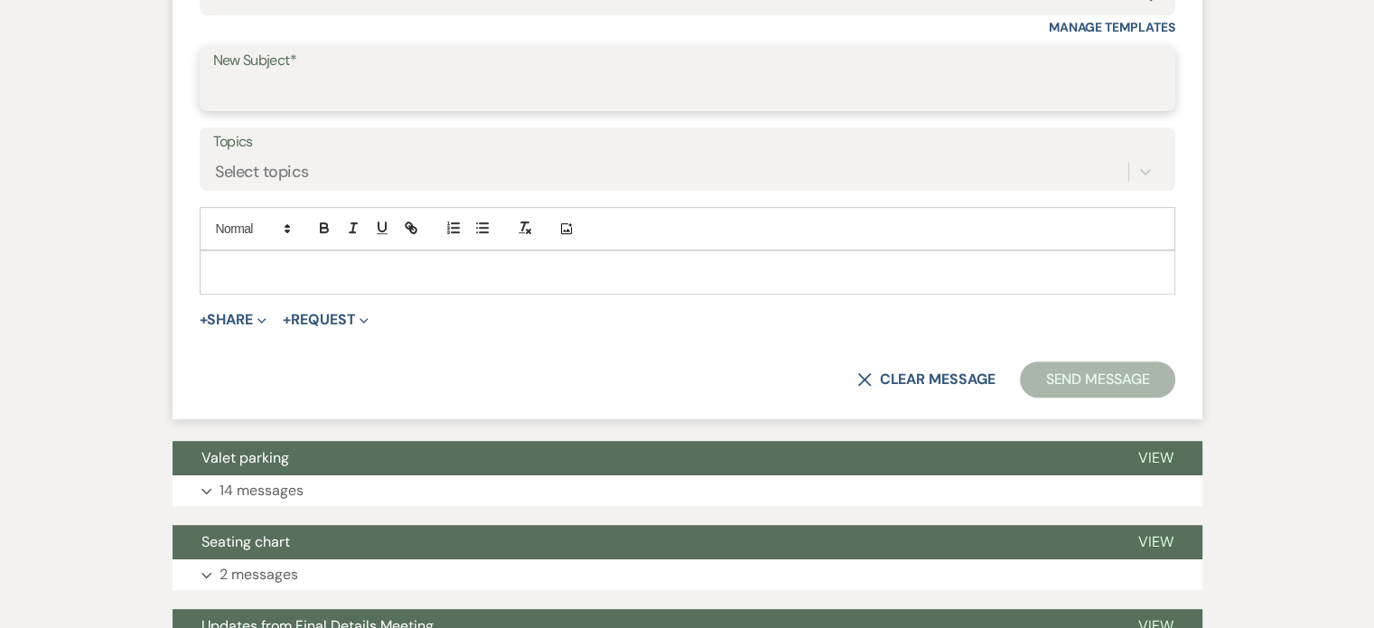
click at [1146, 89] on input "New Subject*" at bounding box center [687, 91] width 949 height 35
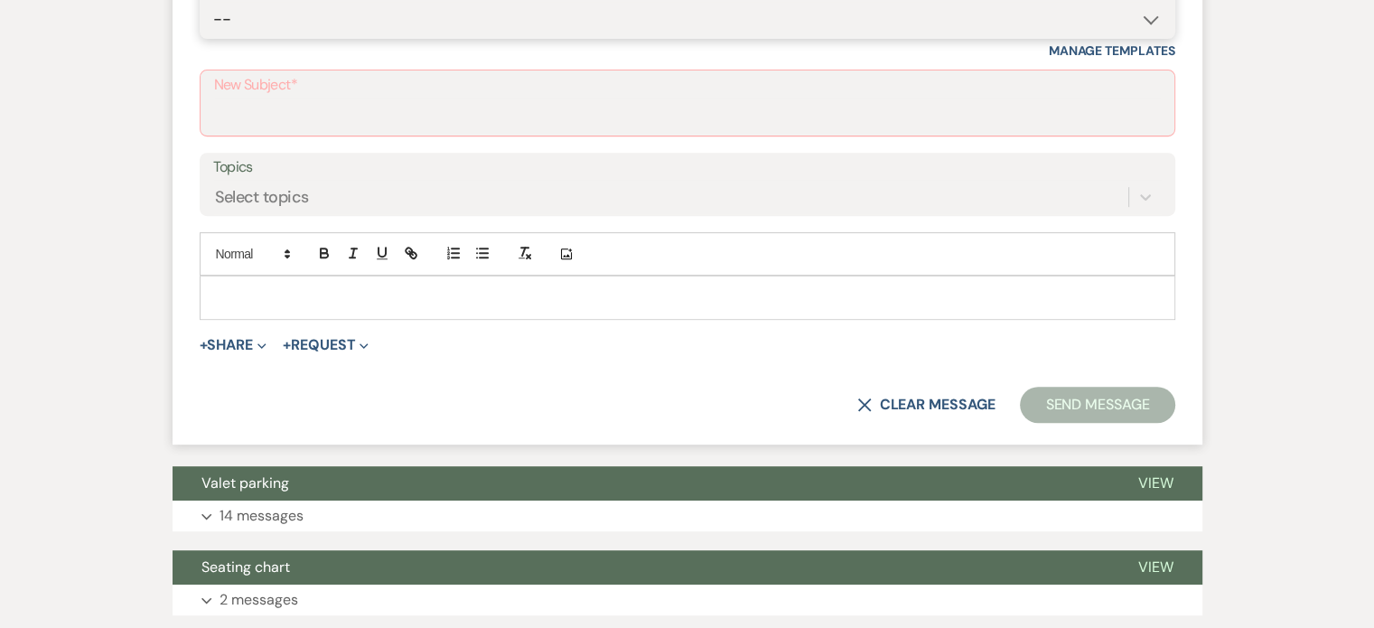
select select "5258"
click at [213, 2] on select "-- Weven Planning Portal Introduction (Booked Events) Initial Inquiry Response …" at bounding box center [687, 19] width 949 height 35
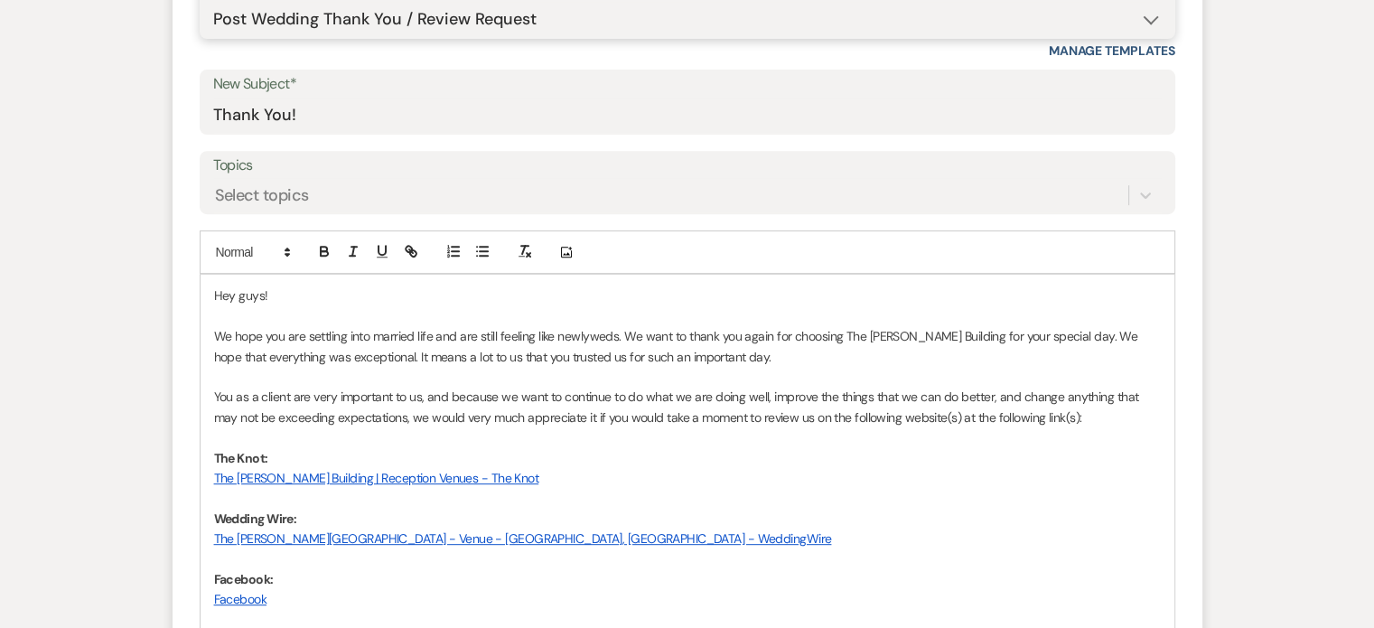
type input "Thank You!"
drag, startPoint x: 1053, startPoint y: 413, endPoint x: 188, endPoint y: 397, distance: 865.6
click at [188, 397] on form "New Message X Draft saved! Recipients* Planning Portal Users ( [PERSON_NAME], […" at bounding box center [688, 367] width 1030 height 1081
click at [663, 391] on p "If you have a moment, we’d be so grateful if you could share your experience in…" at bounding box center [687, 407] width 947 height 41
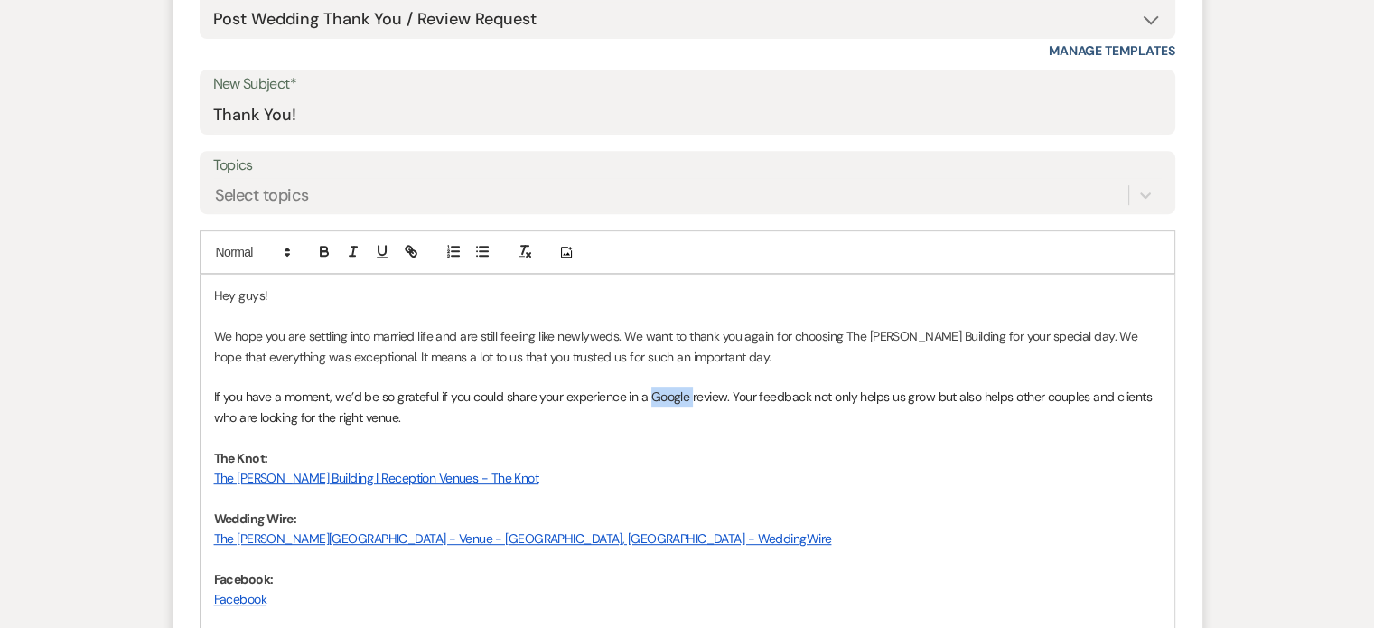
click at [663, 391] on p "If you have a moment, we’d be so grateful if you could share your experience in…" at bounding box center [687, 407] width 947 height 41
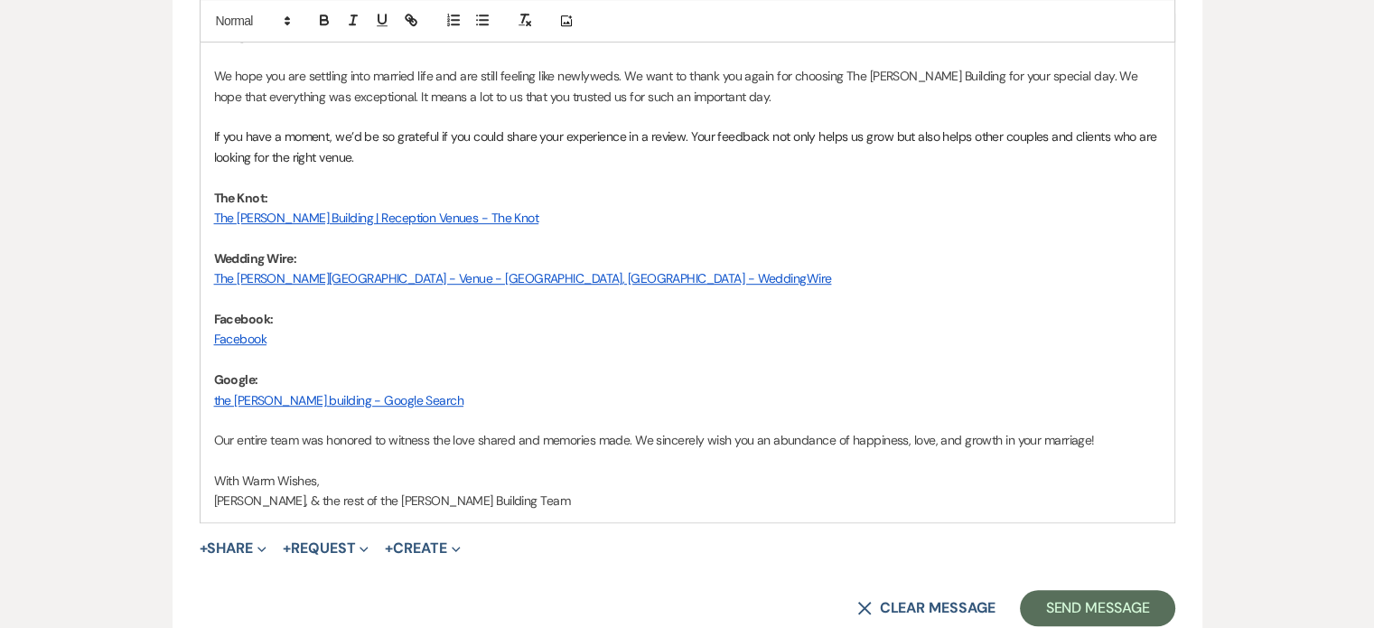
scroll to position [988, 0]
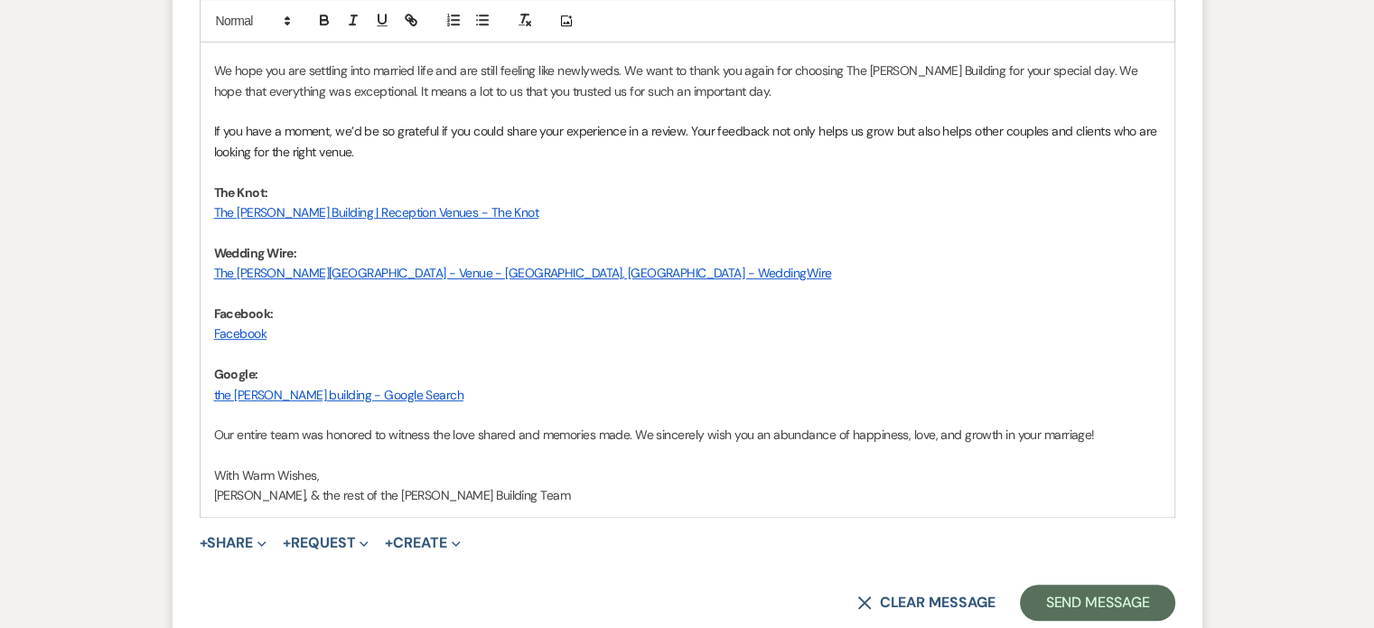
click at [737, 388] on p "the [PERSON_NAME] building - Google Search" at bounding box center [687, 395] width 947 height 20
click at [216, 433] on span "Our entire team was honored to witness the love shared and memories made. We si…" at bounding box center [654, 434] width 881 height 16
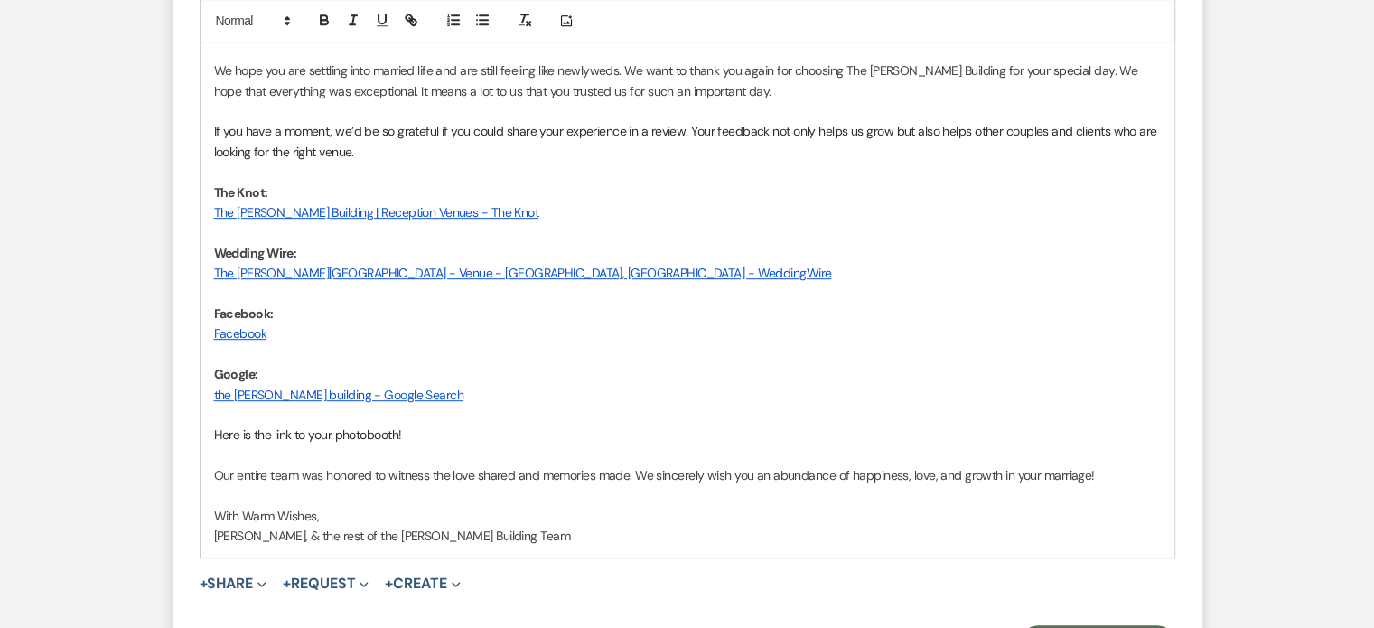
click at [267, 530] on span "[PERSON_NAME], & the rest of the [PERSON_NAME] Building Team" at bounding box center [392, 536] width 356 height 16
click at [448, 435] on p "Here is the link to your photobooth!" at bounding box center [687, 435] width 947 height 20
drag, startPoint x: 669, startPoint y: 432, endPoint x: 404, endPoint y: 439, distance: 264.8
click at [404, 439] on p "Here is the link to your photobooth! [URL][DOMAIN_NAME]" at bounding box center [687, 435] width 947 height 20
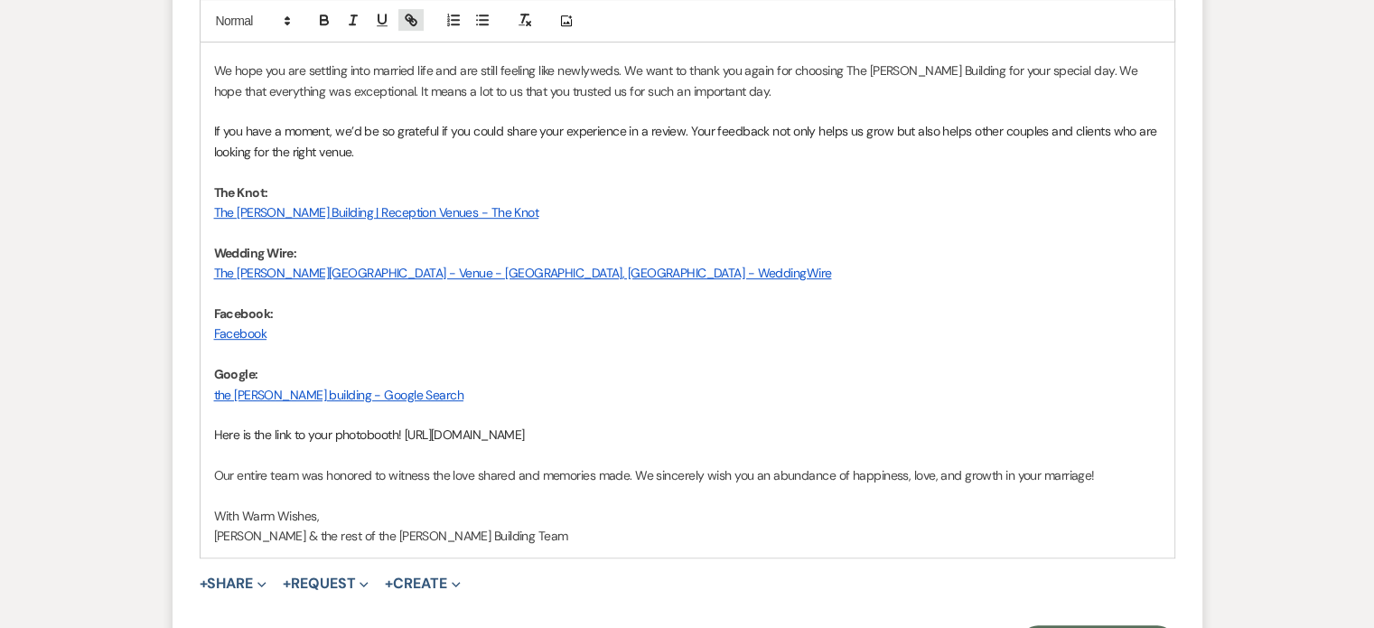
click at [412, 20] on icon "button" at bounding box center [413, 23] width 6 height 6
type input "[URL][DOMAIN_NAME]"
click at [648, 469] on link at bounding box center [635, 470] width 39 height 14
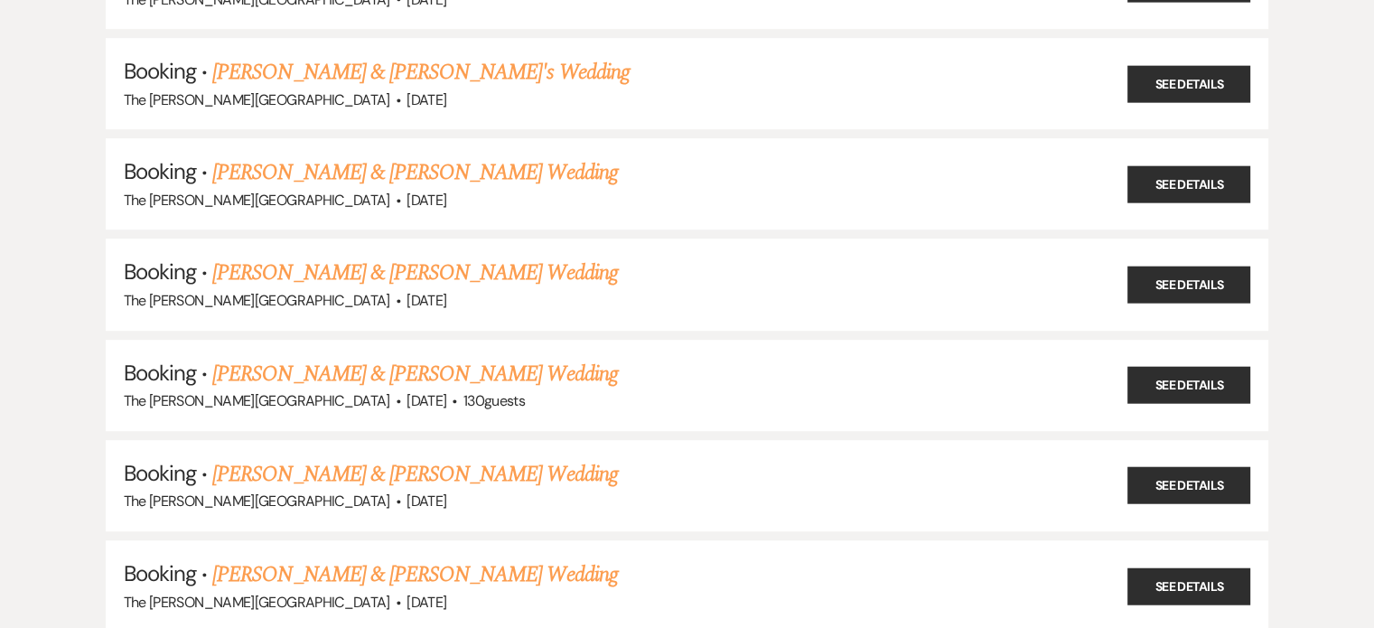
scroll to position [1498, 0]
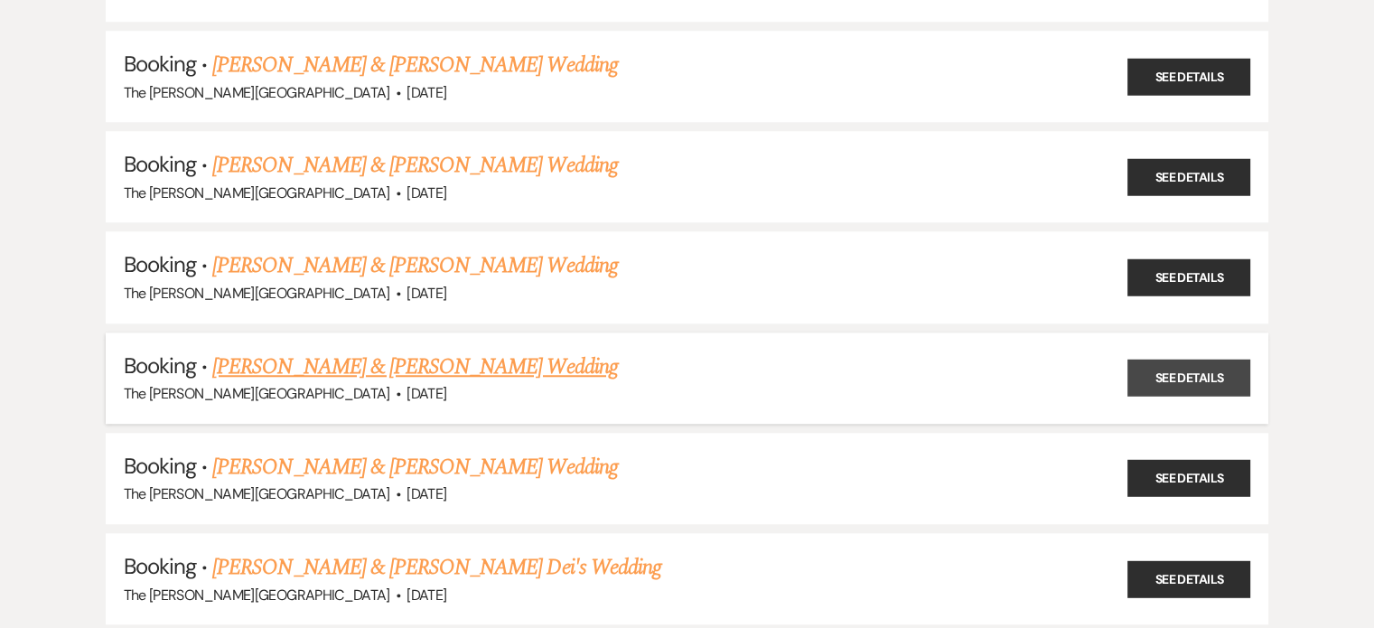
click at [1182, 365] on link "See Details" at bounding box center [1188, 378] width 123 height 37
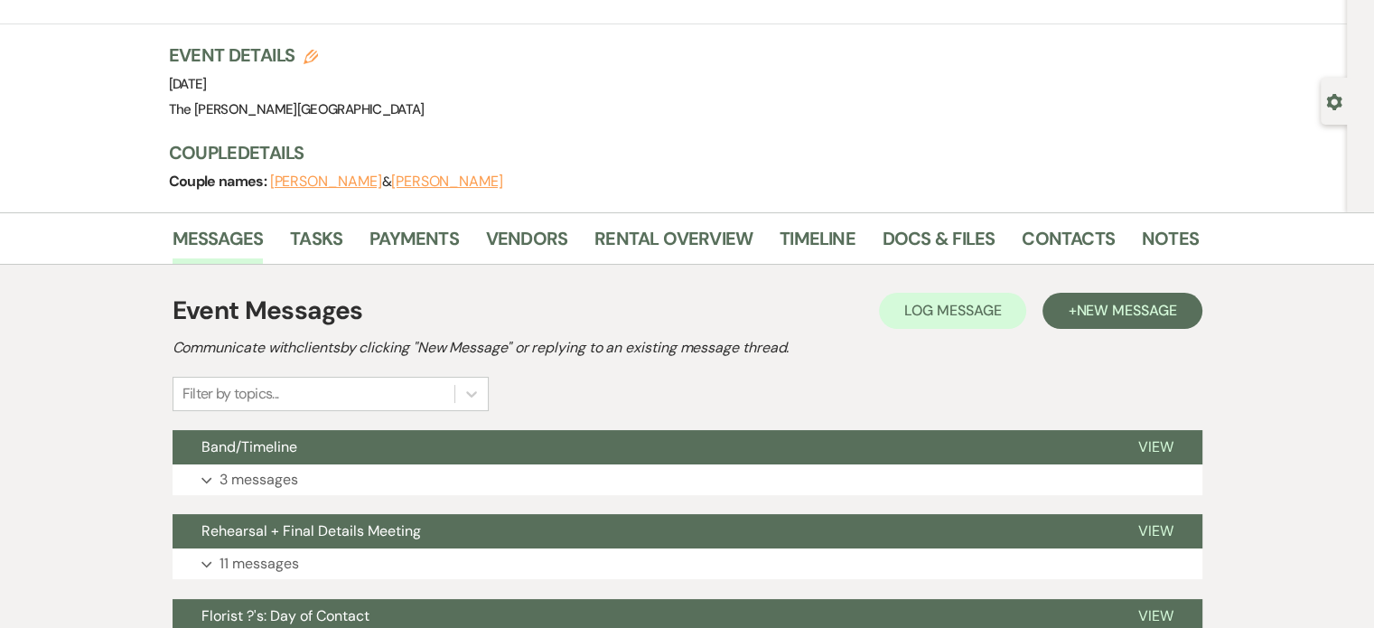
scroll to position [100, 0]
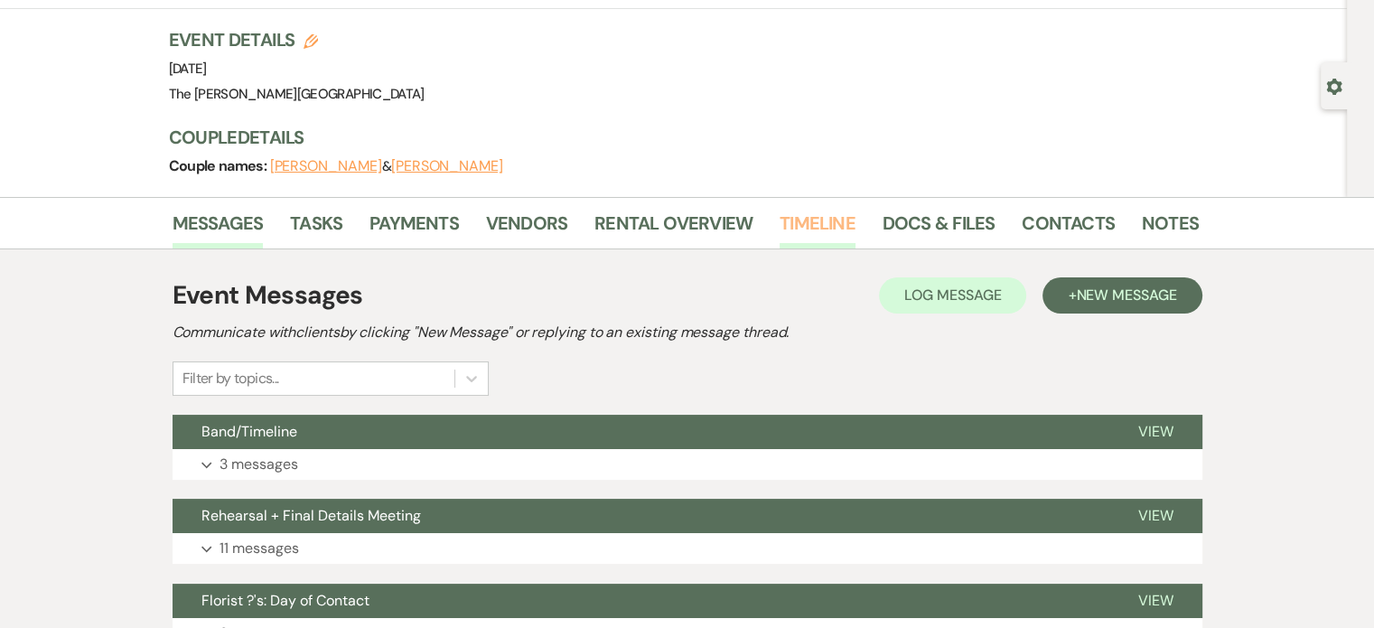
click at [812, 222] on link "Timeline" at bounding box center [818, 229] width 76 height 40
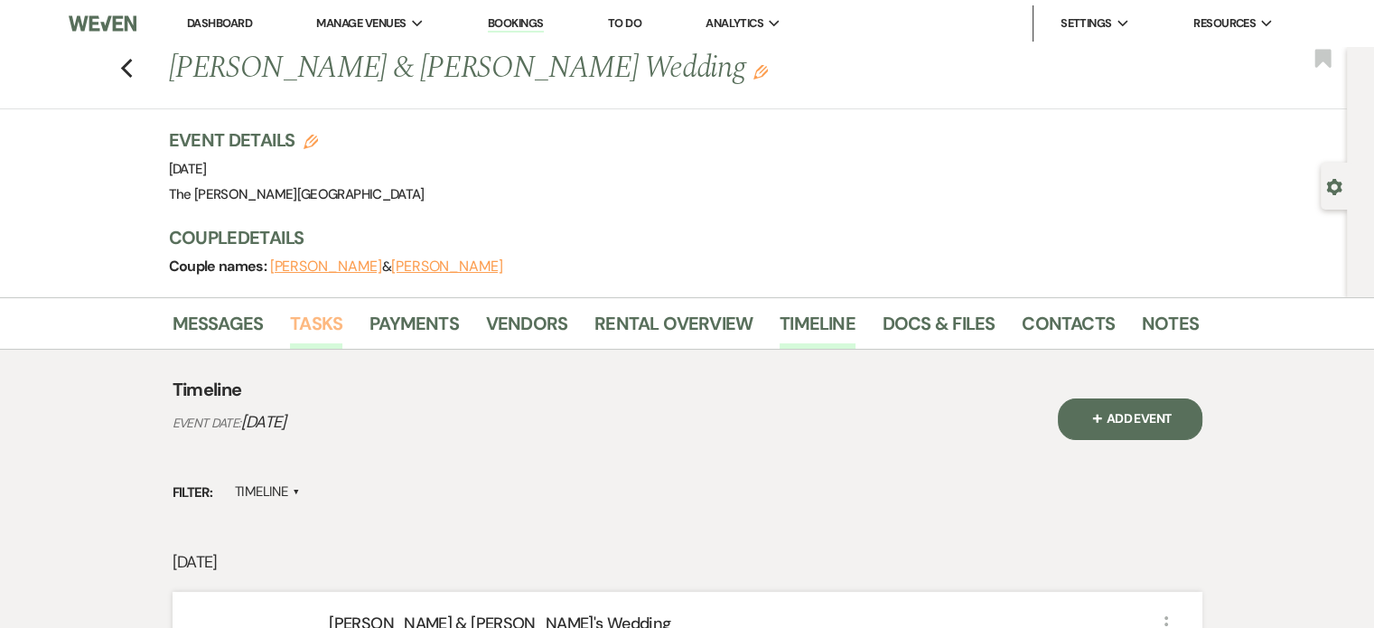
click at [309, 324] on link "Tasks" at bounding box center [316, 329] width 52 height 40
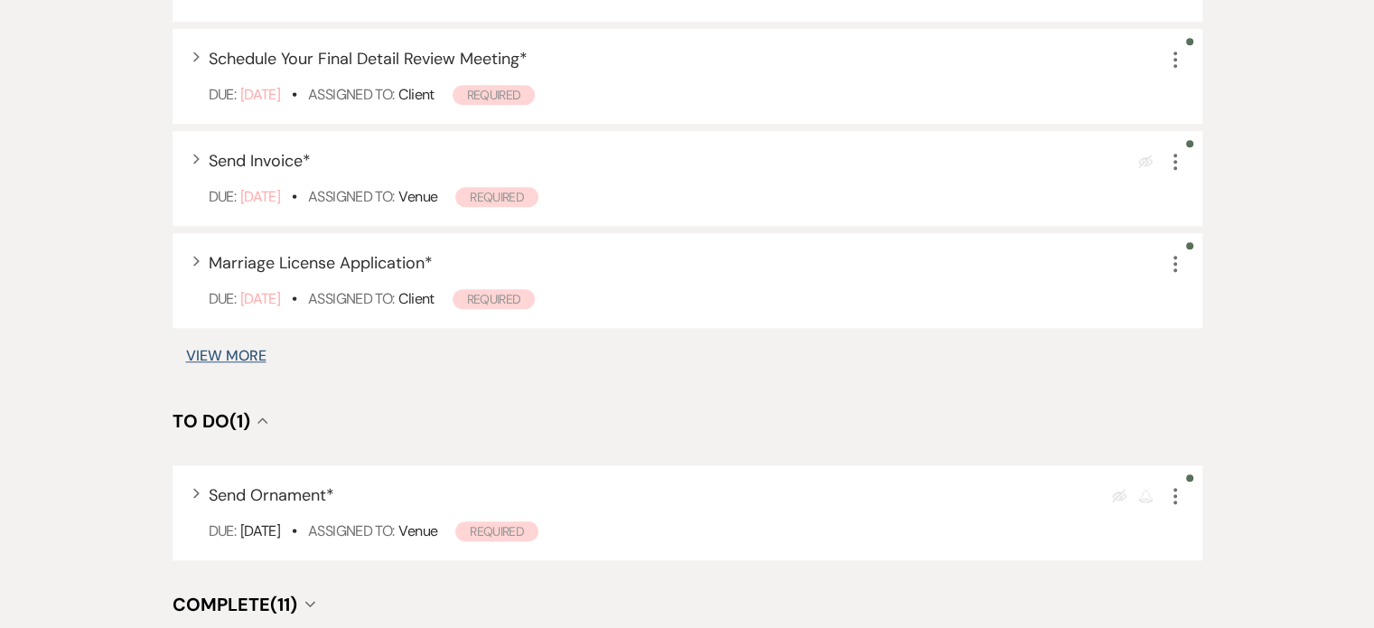
scroll to position [1337, 0]
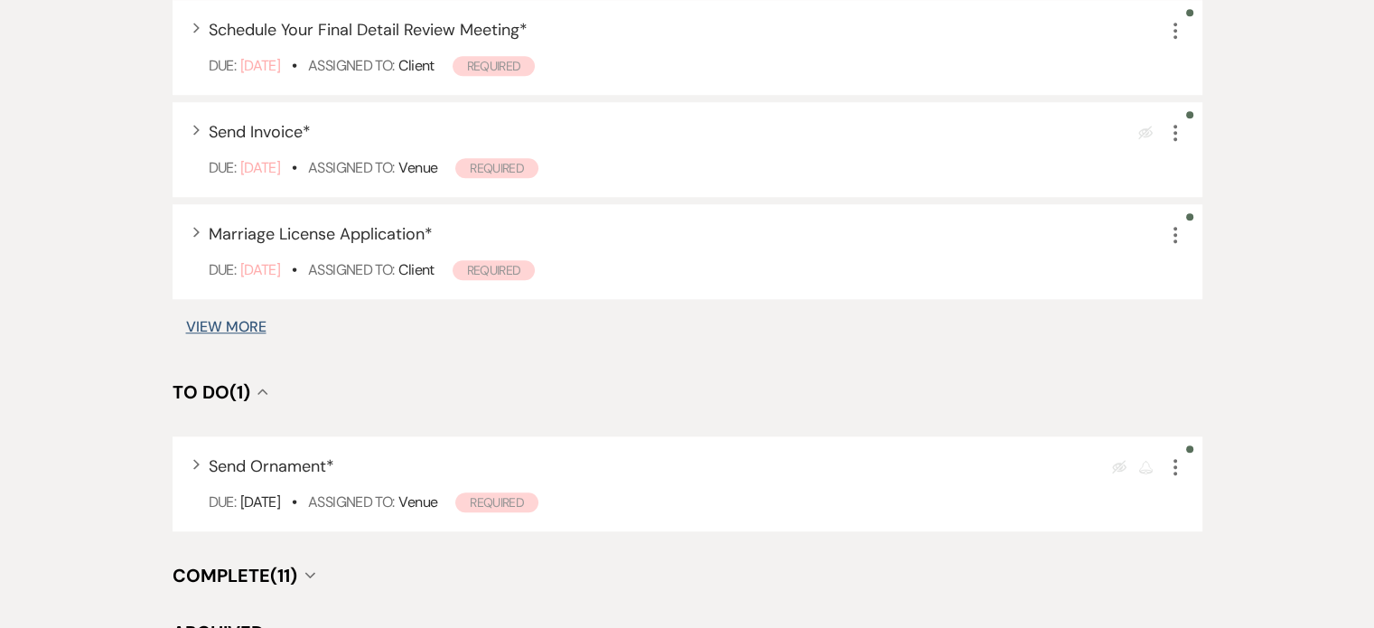
click at [219, 320] on button "View More" at bounding box center [226, 327] width 80 height 14
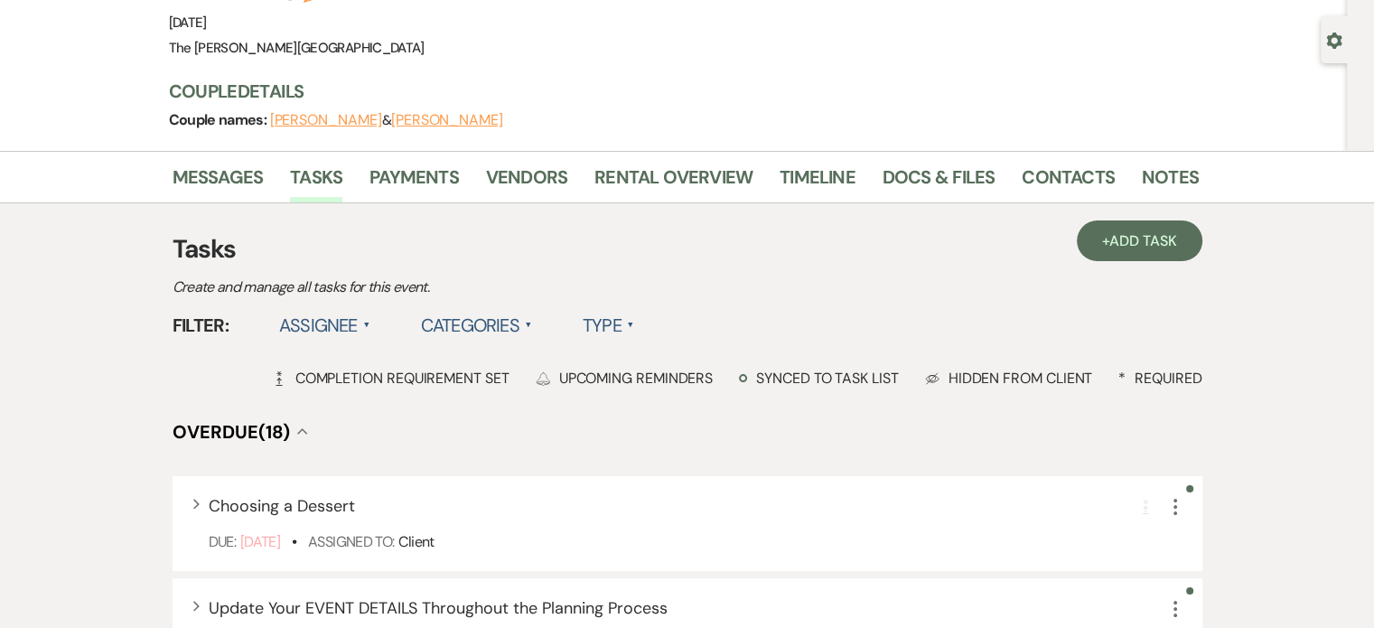
scroll to position [0, 0]
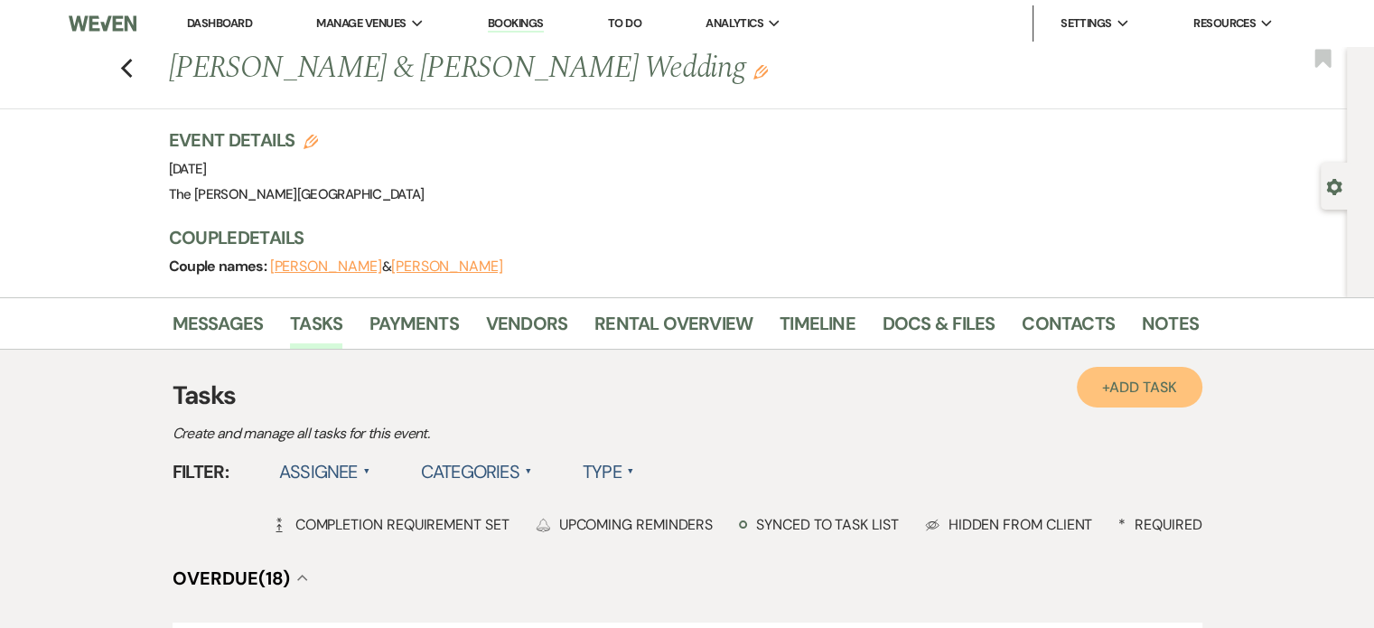
click at [1143, 382] on span "Add Task" at bounding box center [1142, 387] width 67 height 19
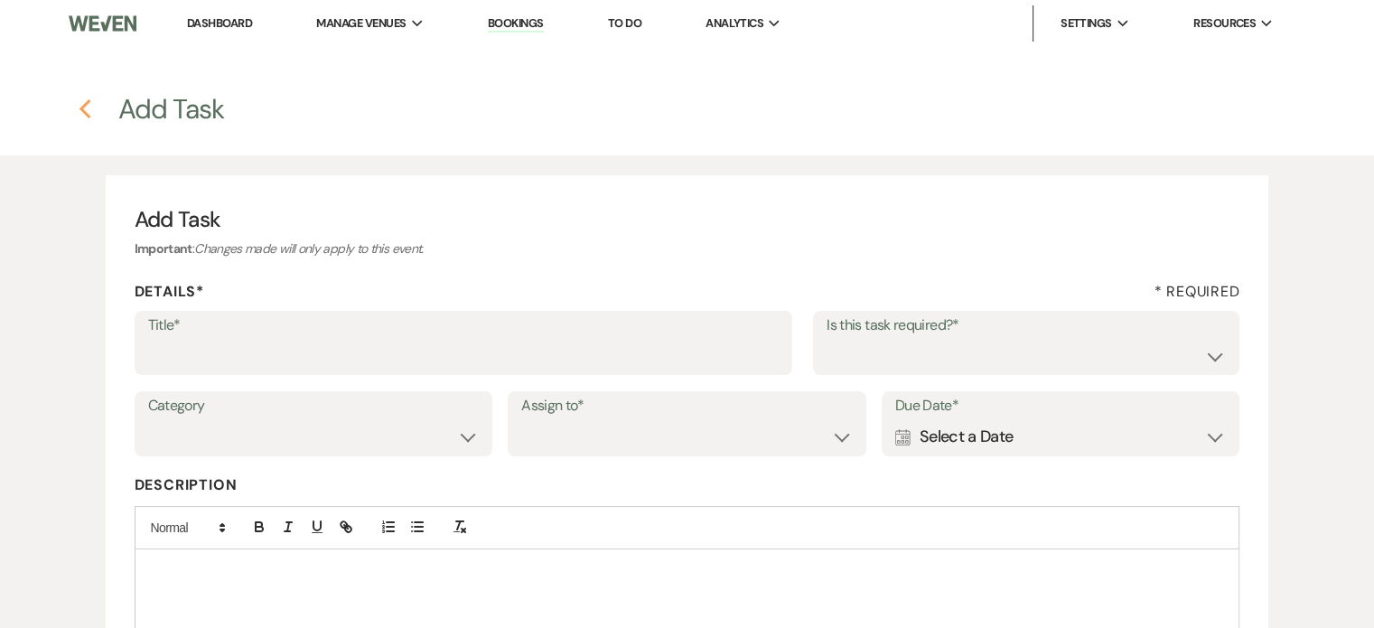
click at [80, 117] on icon "Previous" at bounding box center [86, 109] width 14 height 22
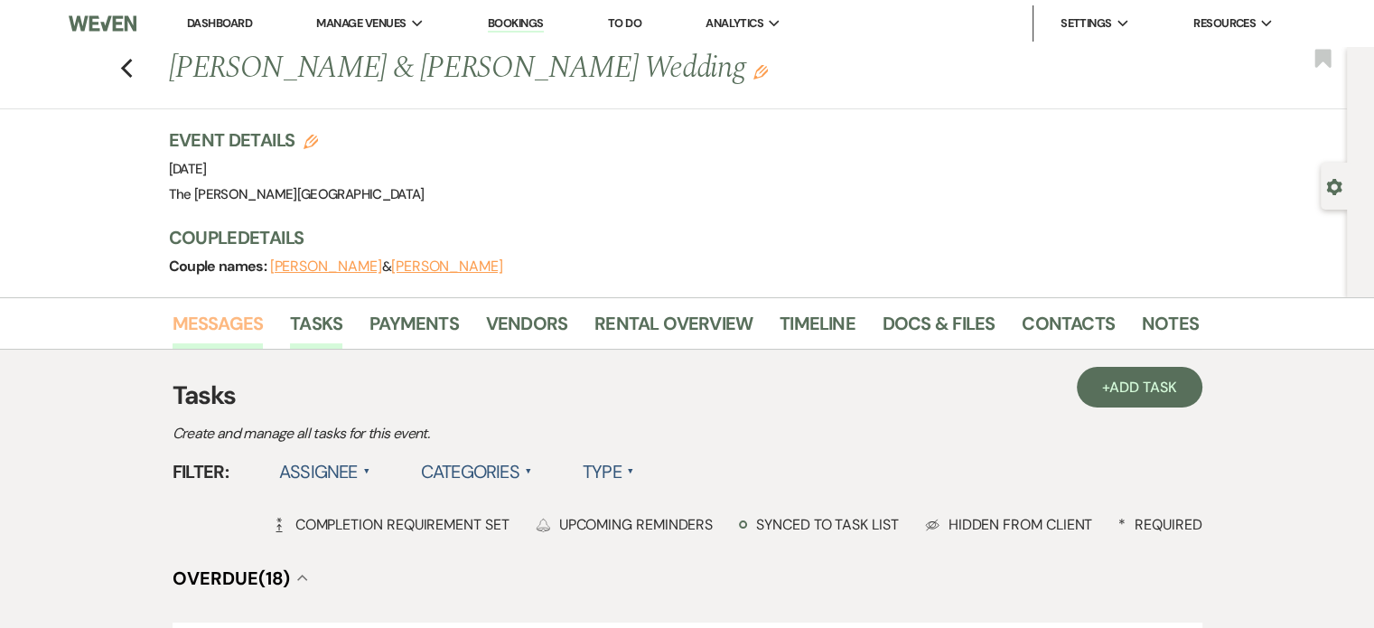
click at [181, 327] on link "Messages" at bounding box center [218, 329] width 91 height 40
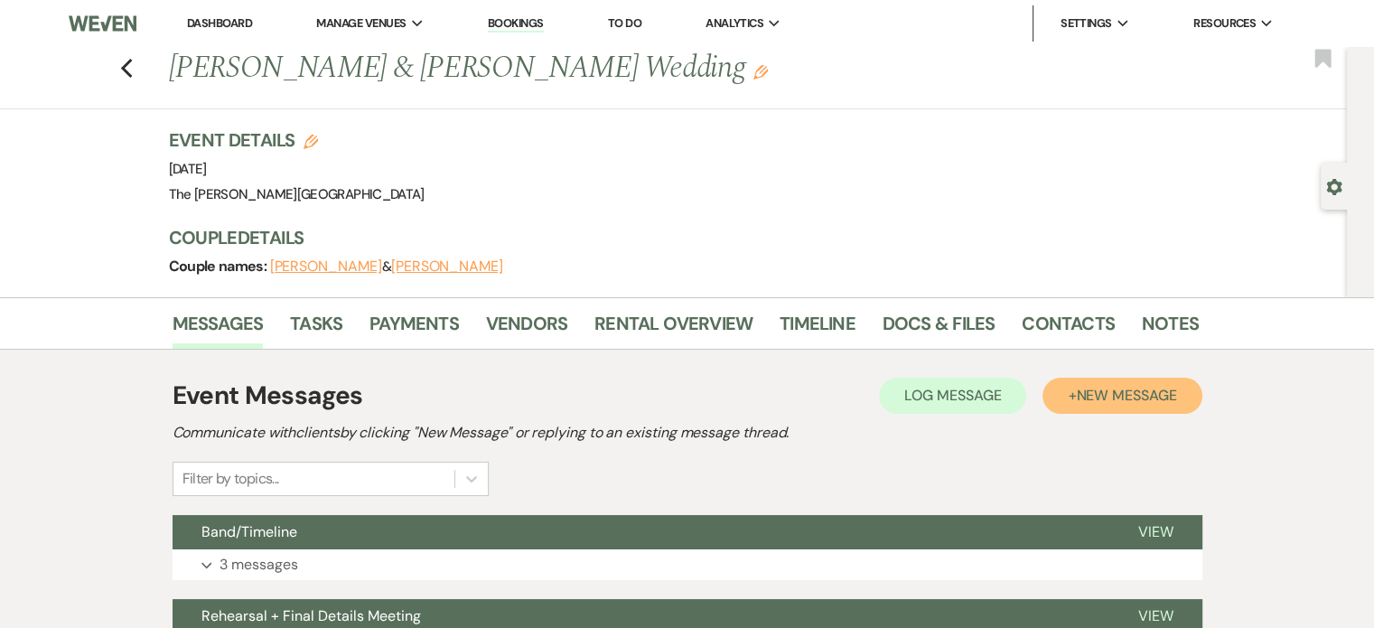
click at [1141, 399] on span "New Message" at bounding box center [1126, 395] width 100 height 19
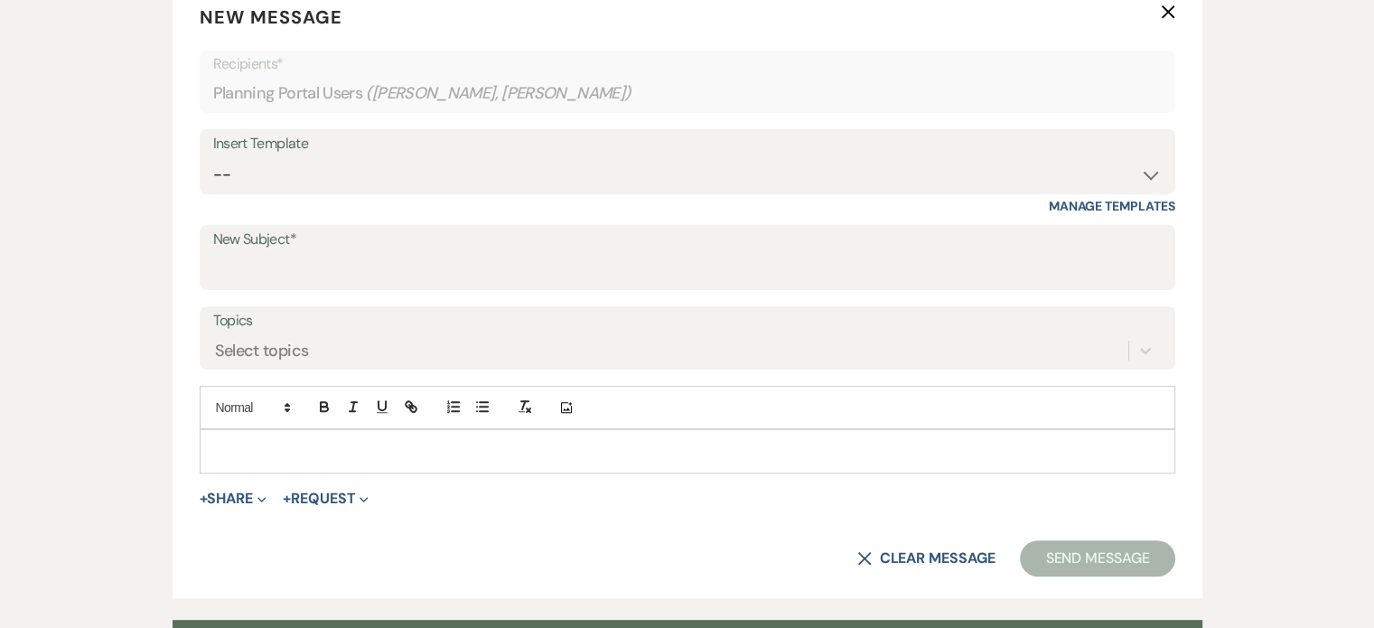
scroll to position [574, 0]
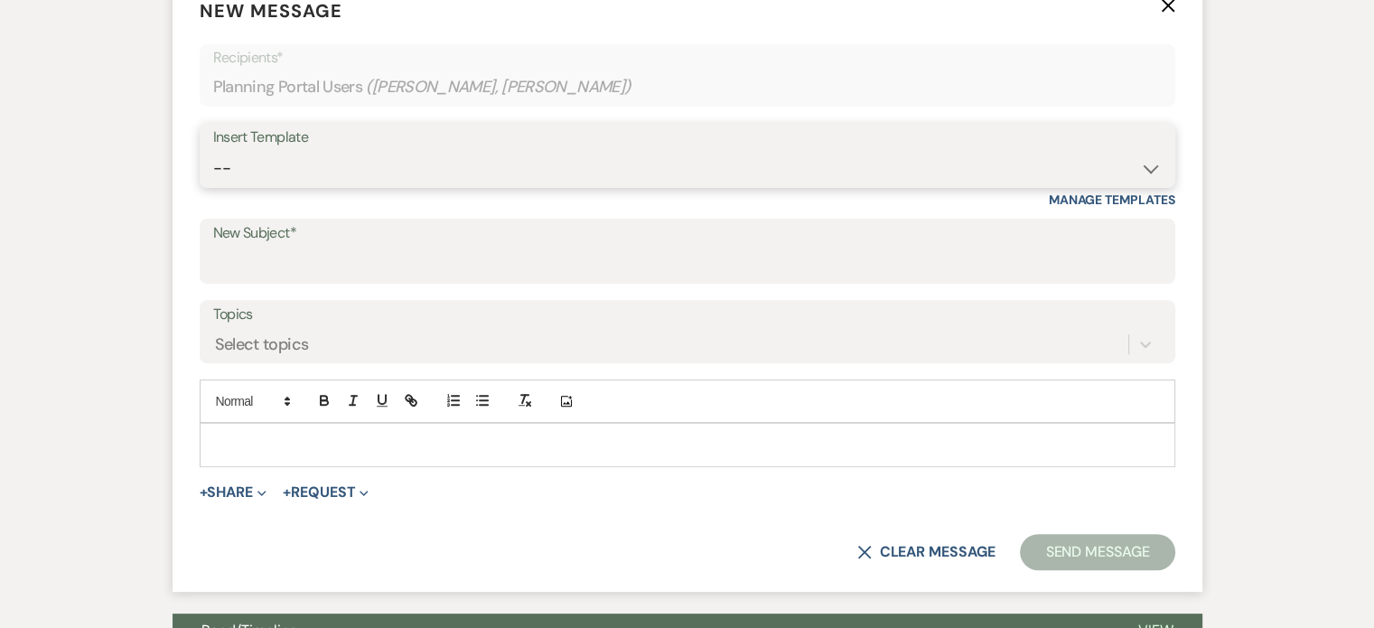
click at [1130, 172] on select "-- Weven Planning Portal Introduction (Booked Events) Initial Inquiry Response …" at bounding box center [687, 168] width 949 height 35
select select "5258"
click at [213, 151] on select "-- Weven Planning Portal Introduction (Booked Events) Initial Inquiry Response …" at bounding box center [687, 168] width 949 height 35
type input "Thank You!"
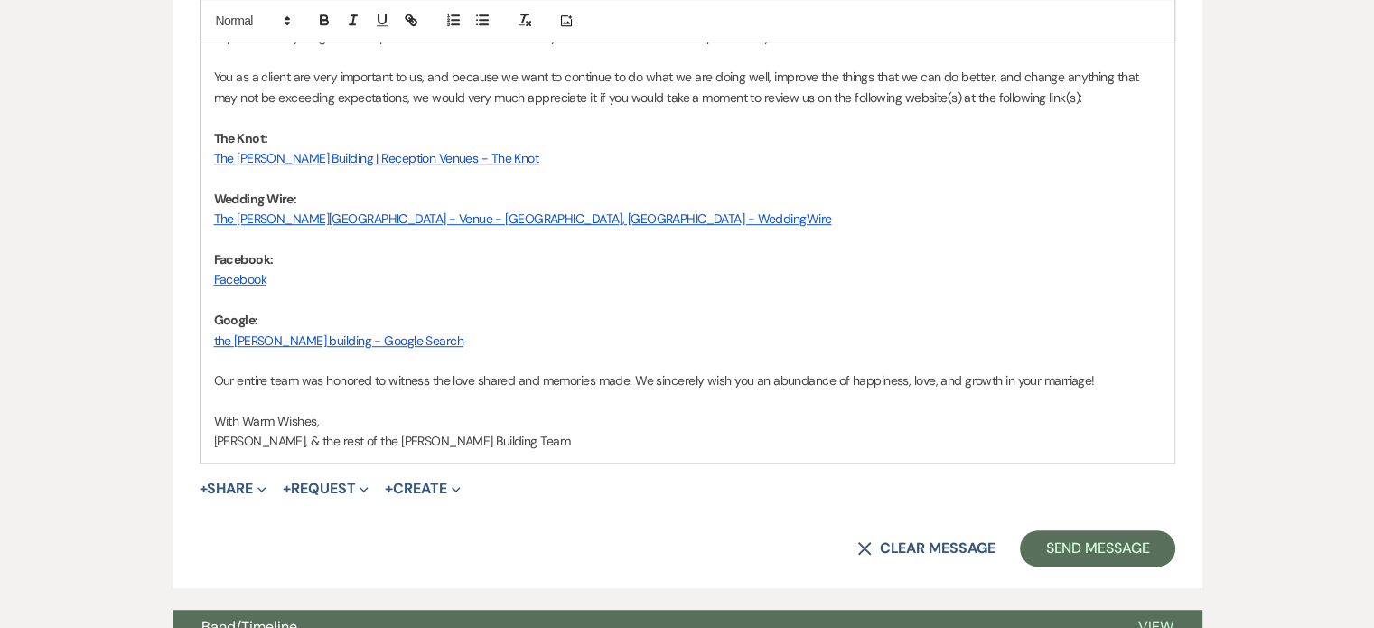
scroll to position [1048, 0]
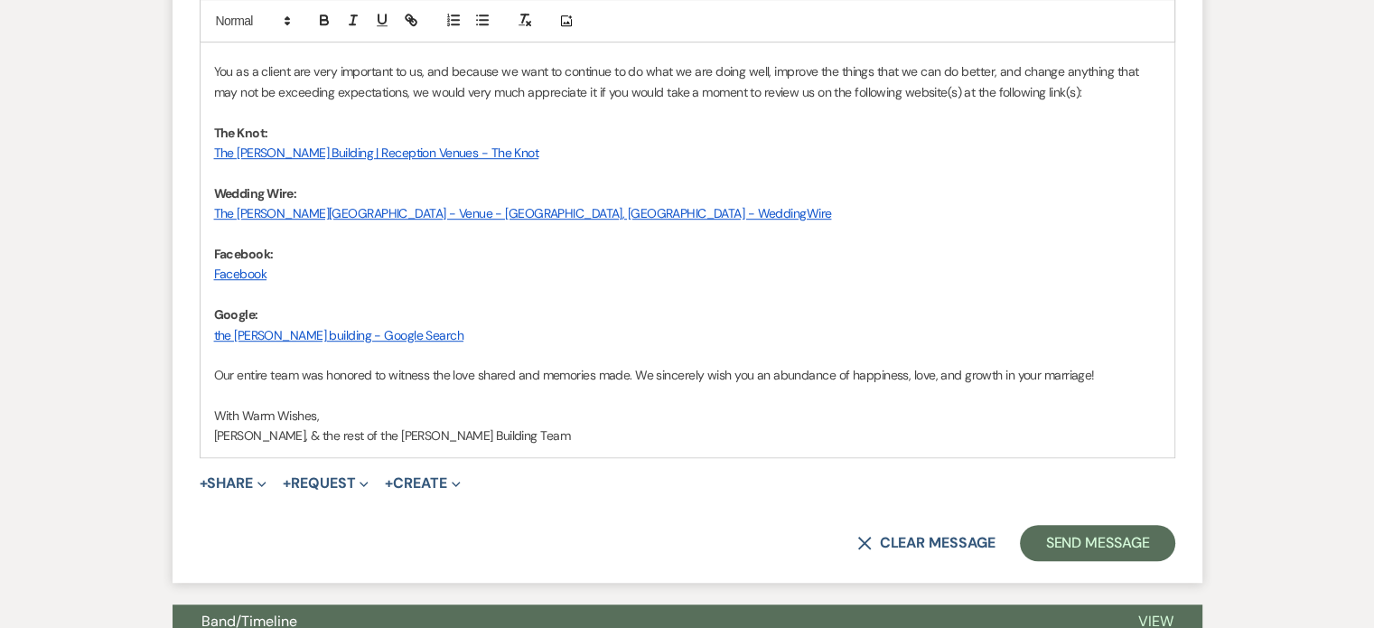
click at [279, 436] on span "[PERSON_NAME], & the rest of the [PERSON_NAME] Building Team" at bounding box center [392, 435] width 356 height 16
click at [1005, 345] on p at bounding box center [687, 355] width 947 height 20
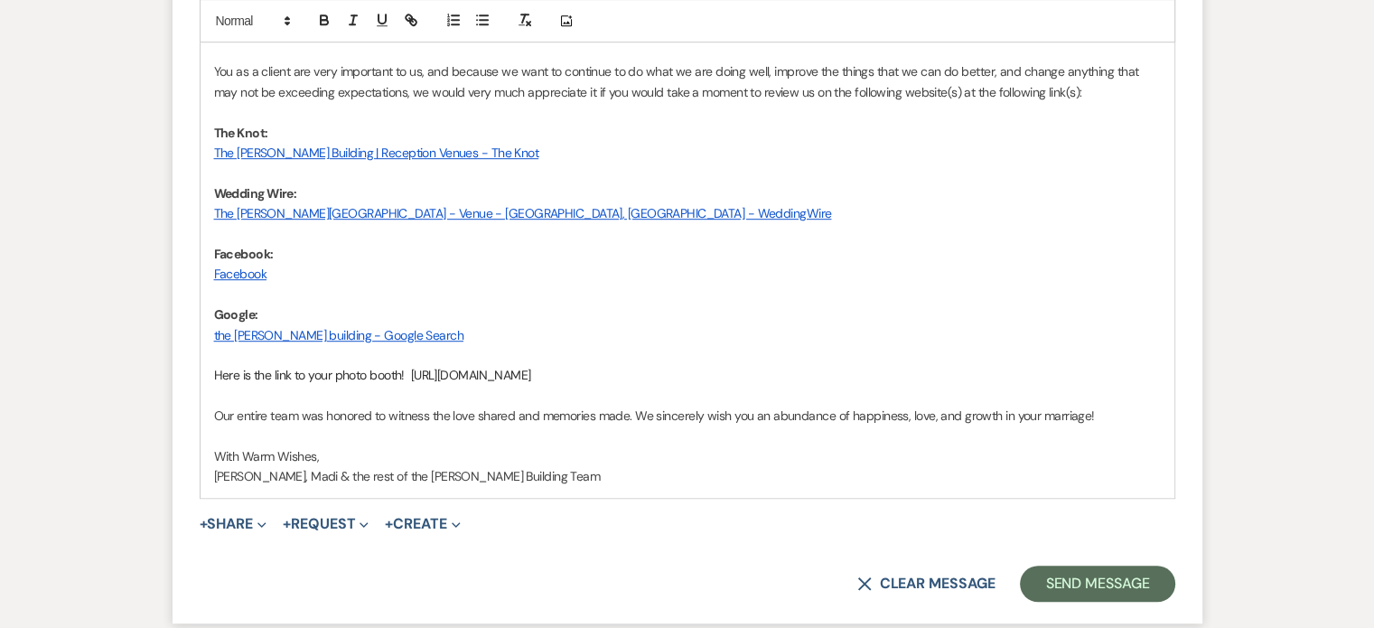
click at [607, 379] on p "Here is the link to your photo booth! [URL][DOMAIN_NAME]" at bounding box center [687, 375] width 947 height 20
drag, startPoint x: 727, startPoint y: 368, endPoint x: 412, endPoint y: 377, distance: 315.4
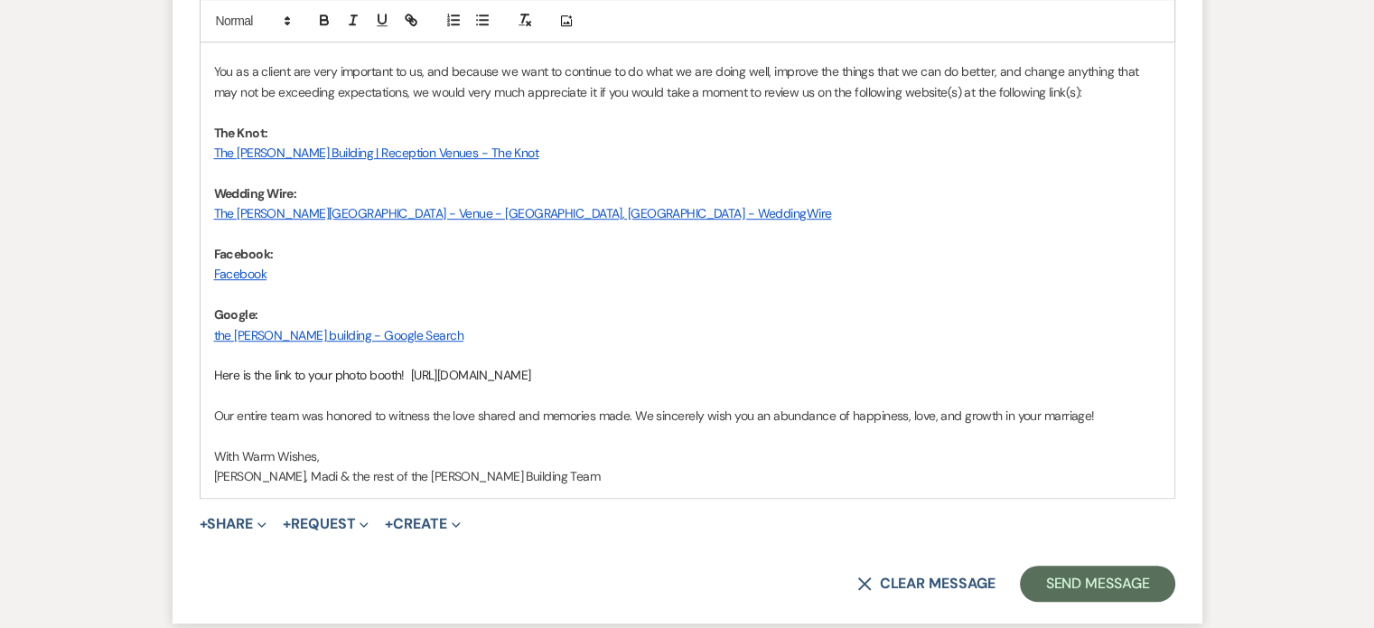
click at [412, 377] on p "Here is the link to your photo booth! [URL][DOMAIN_NAME]" at bounding box center [687, 375] width 947 height 20
click at [405, 23] on icon "button" at bounding box center [411, 21] width 16 height 16
type input "[URL][DOMAIN_NAME]"
click at [640, 411] on link at bounding box center [641, 411] width 39 height 14
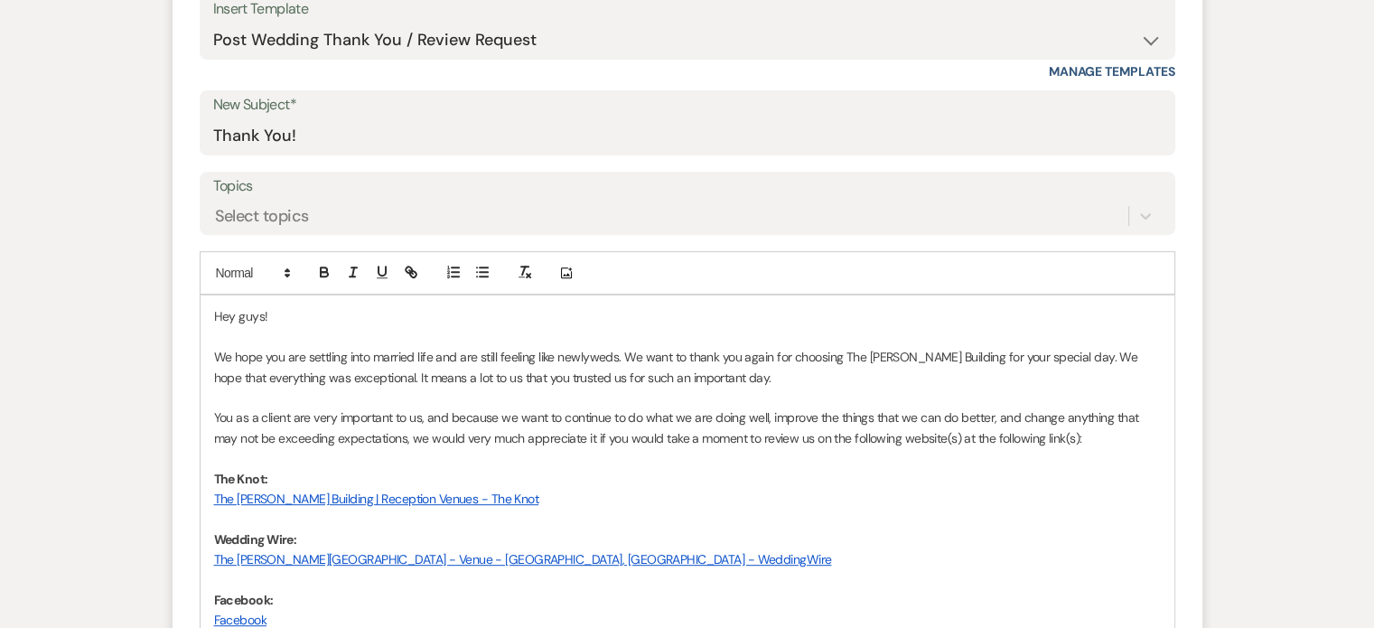
drag, startPoint x: 212, startPoint y: 412, endPoint x: 1117, endPoint y: 431, distance: 904.5
click at [1117, 431] on div "Hey guys! We hope you are settling into married life and are still feeling like…" at bounding box center [688, 568] width 974 height 547
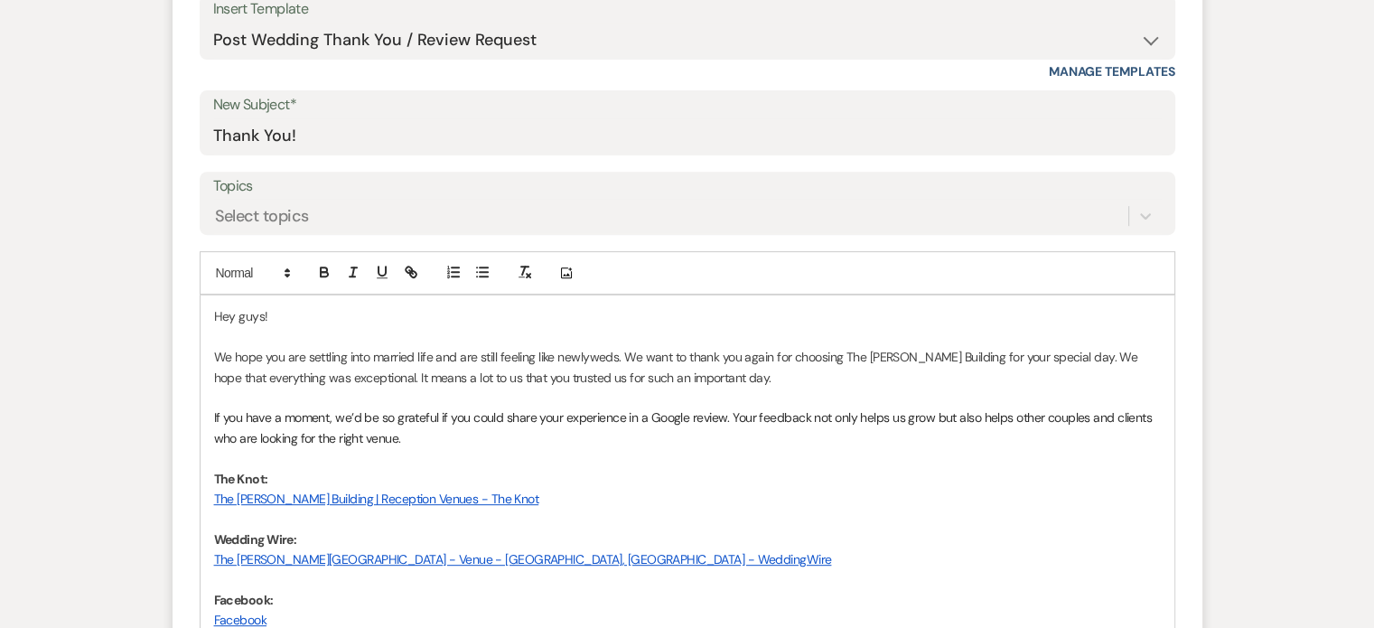
click at [666, 416] on p "If you have a moment, we’d be so grateful if you could share your experience in…" at bounding box center [687, 427] width 947 height 41
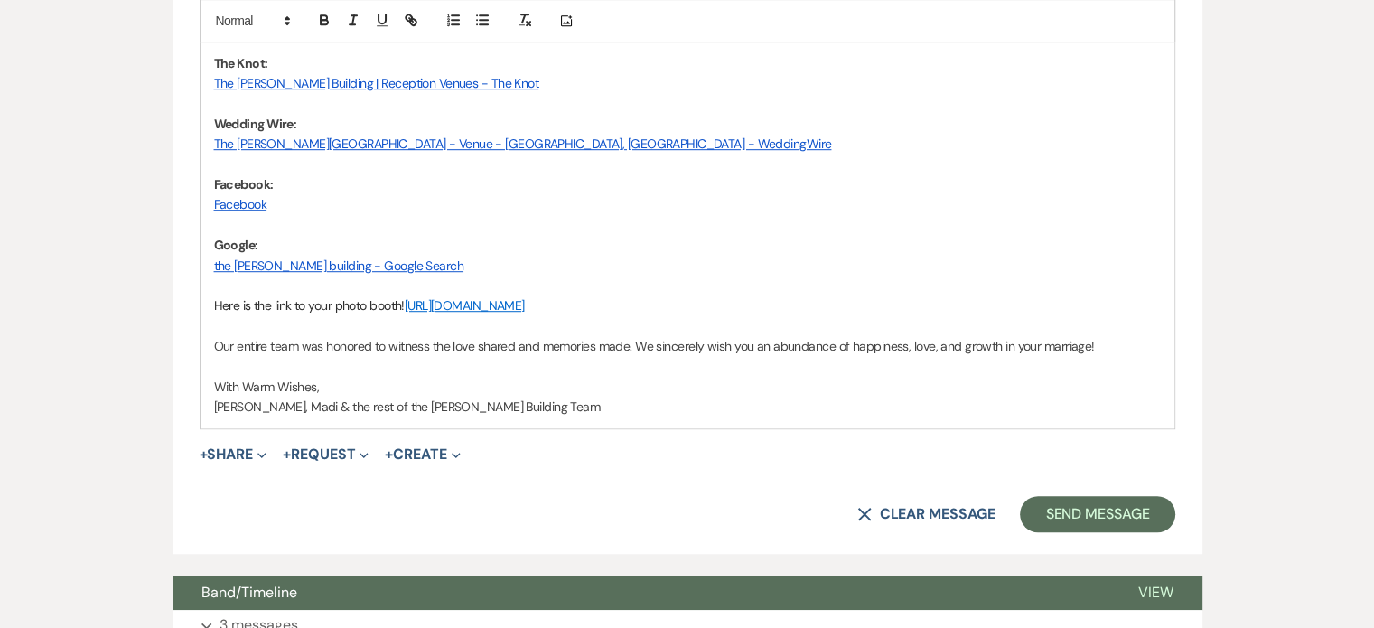
scroll to position [1137, 0]
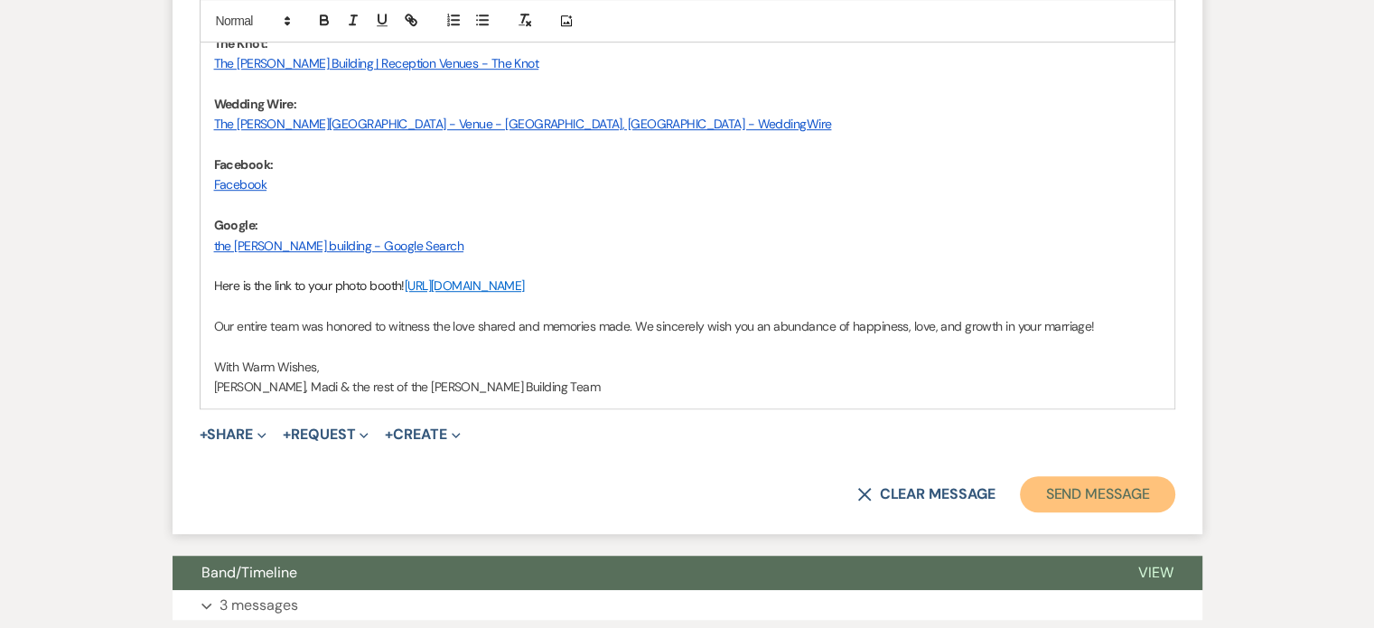
click at [1099, 488] on button "Send Message" at bounding box center [1097, 494] width 154 height 36
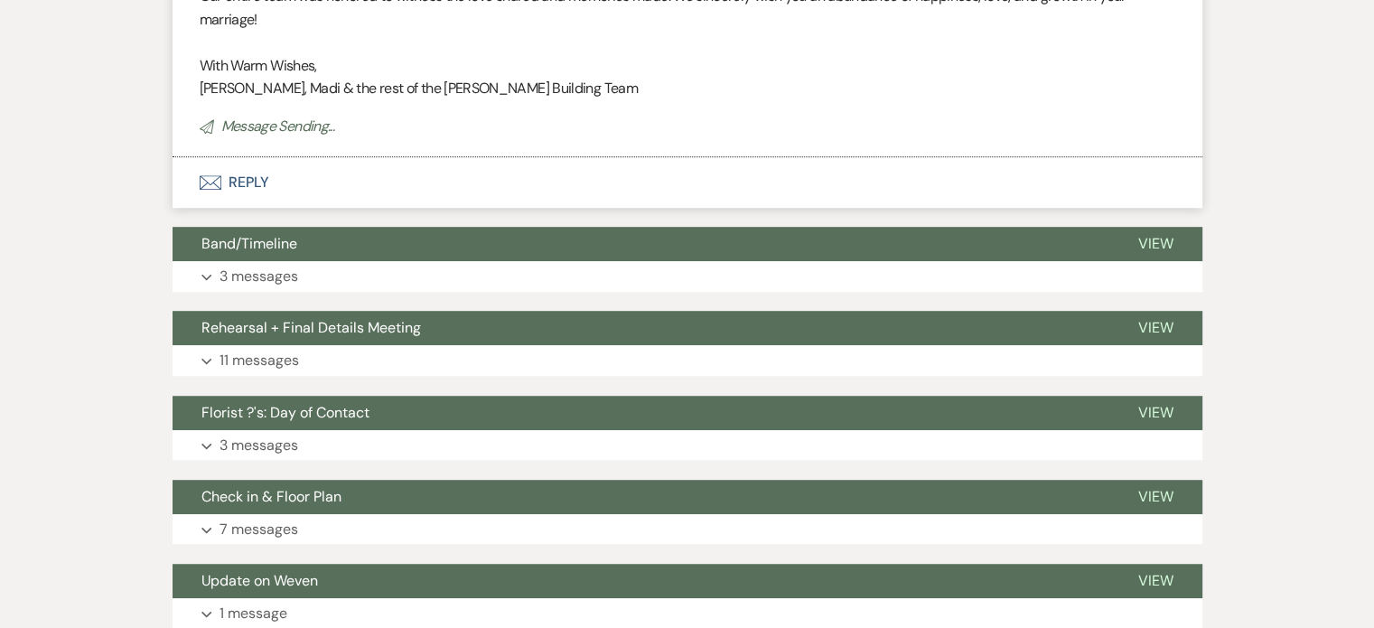
scroll to position [467, 0]
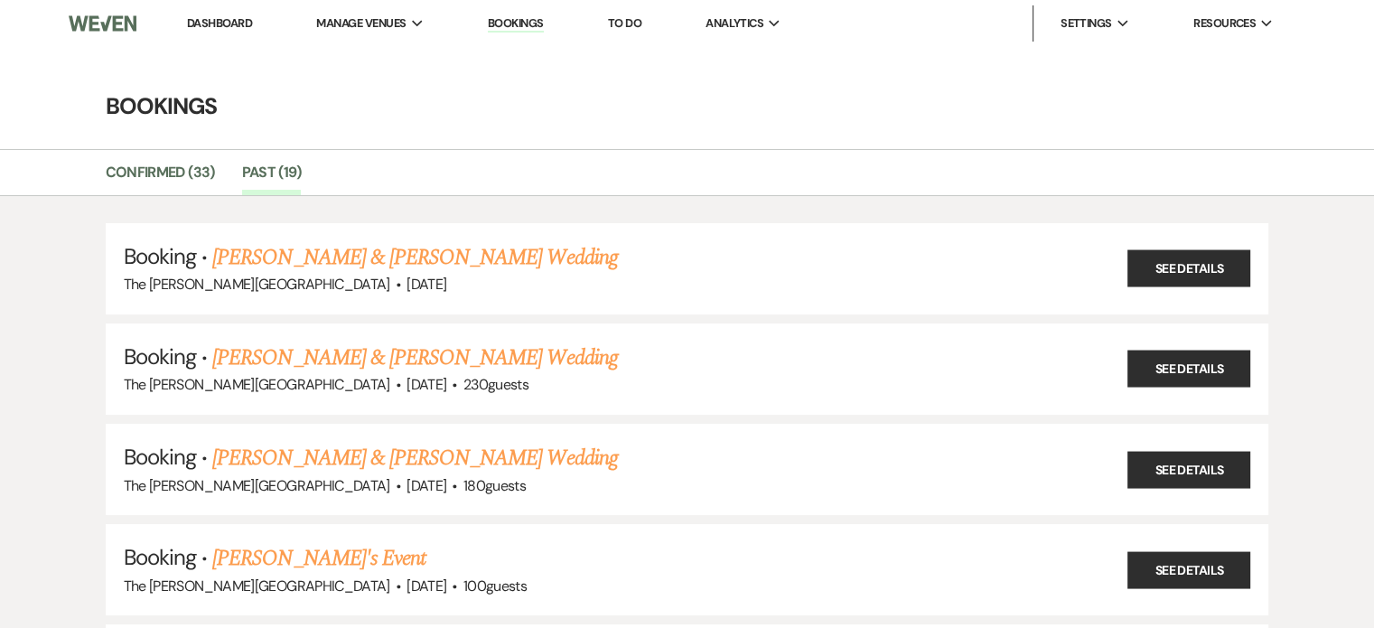
click at [217, 27] on link "Dashboard" at bounding box center [219, 22] width 65 height 15
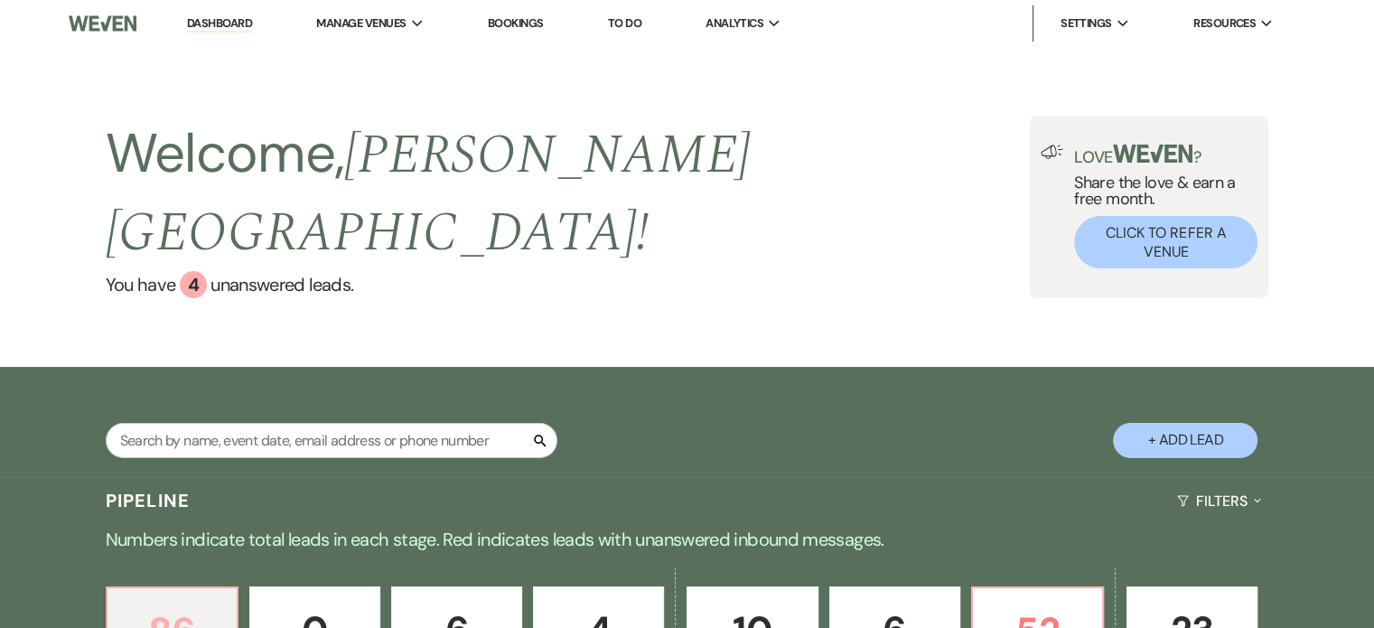
click at [173, 602] on p "86" at bounding box center [172, 631] width 108 height 61
click at [600, 250] on div "Welcome, [PERSON_NAME][GEOGRAPHIC_DATA] ! You have 4 unanswered lead s ." at bounding box center [568, 207] width 925 height 182
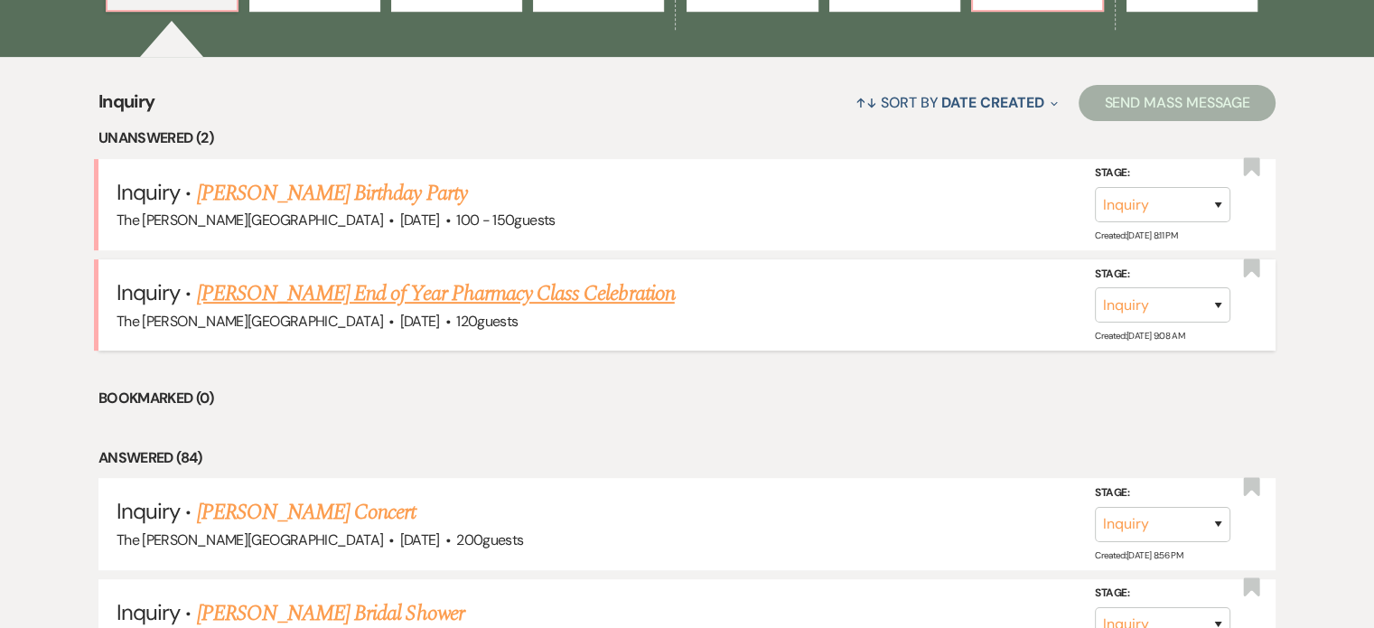
click at [448, 277] on link "[PERSON_NAME] End of Year Pharmacy Class Celebration" at bounding box center [436, 293] width 478 height 33
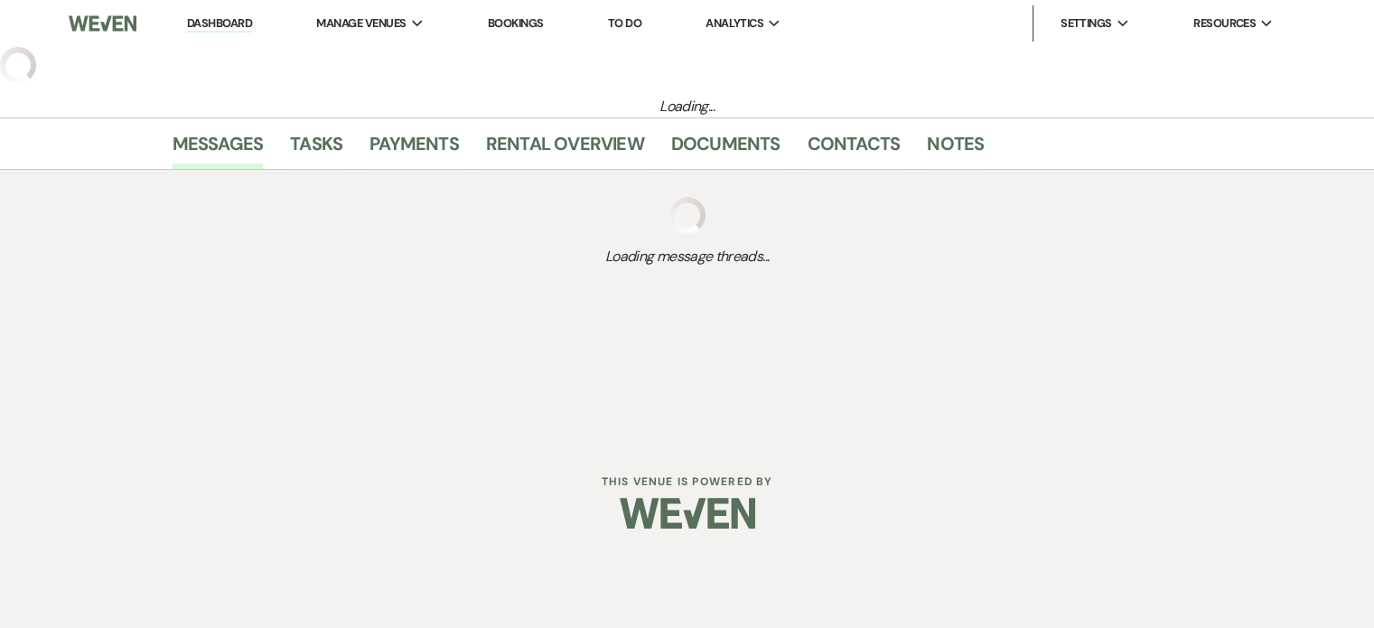
select select "5"
select select "13"
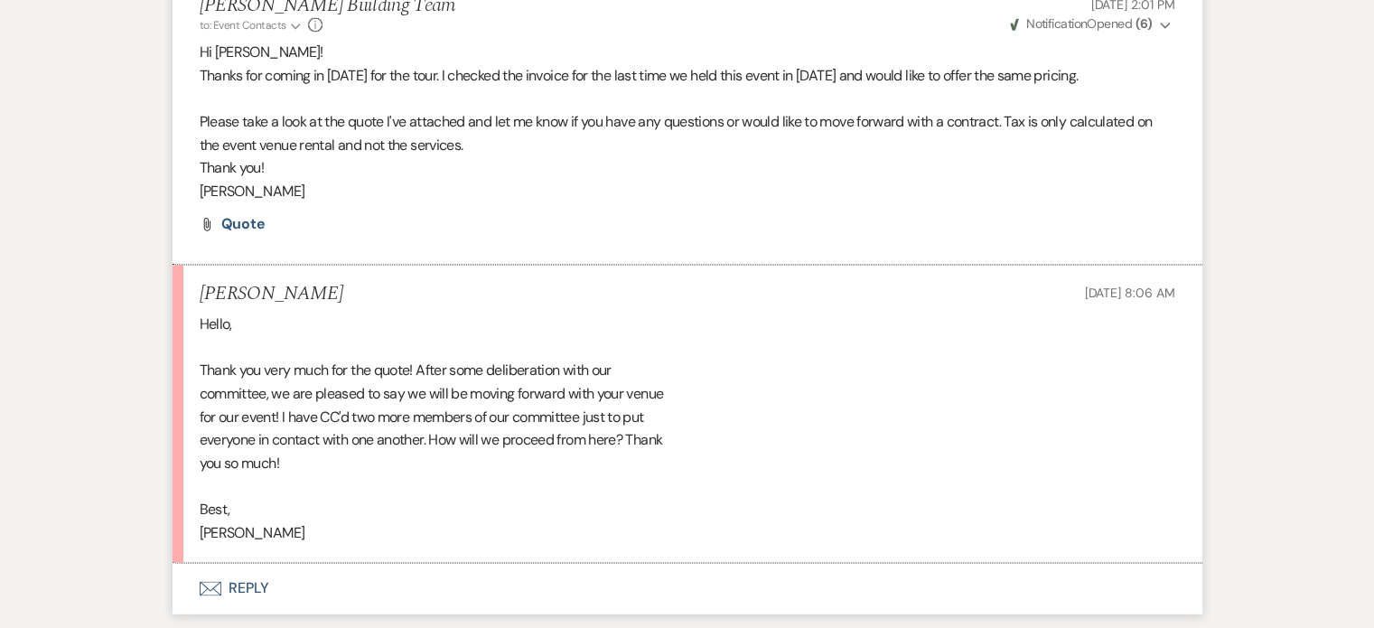
scroll to position [2956, 0]
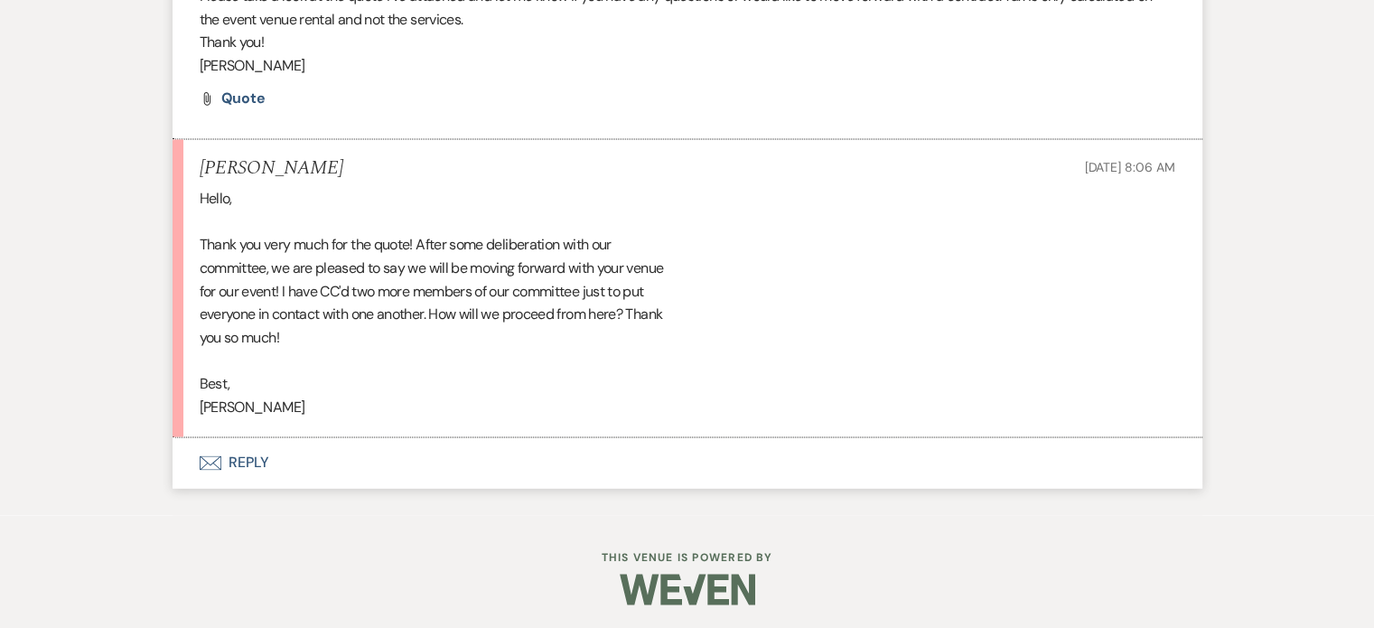
click at [249, 462] on button "Envelope Reply" at bounding box center [688, 462] width 1030 height 51
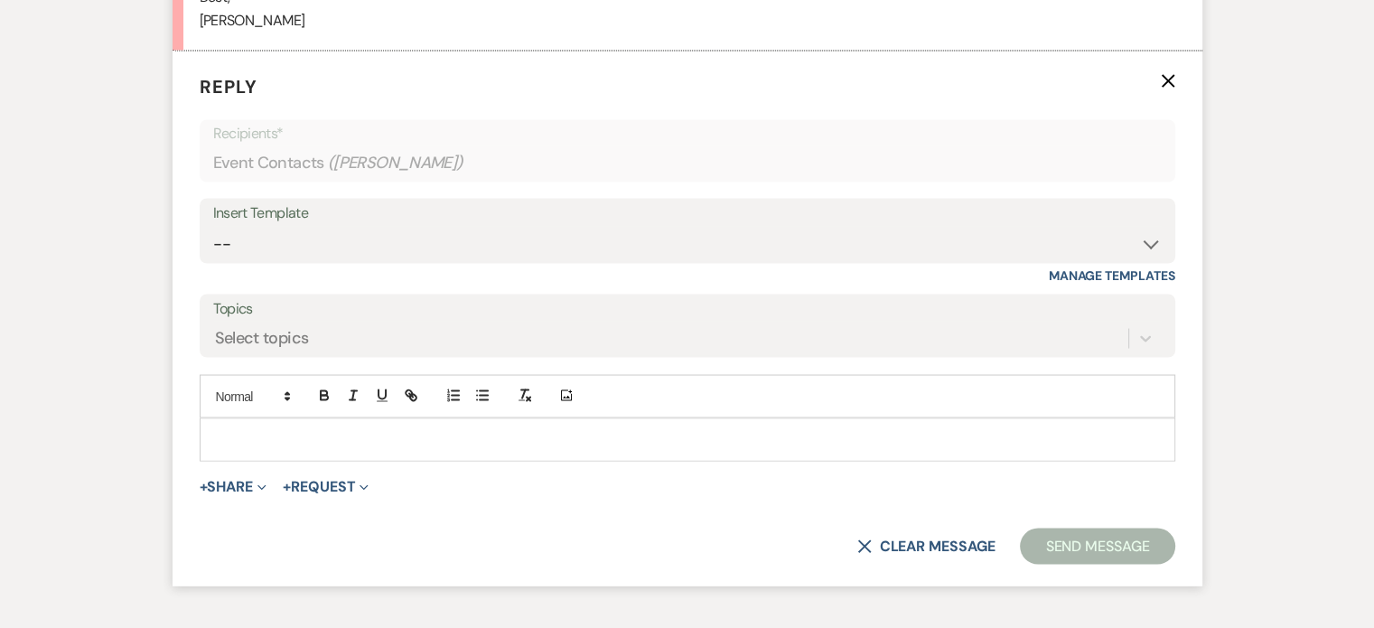
scroll to position [3344, 0]
click at [300, 428] on p at bounding box center [687, 438] width 947 height 20
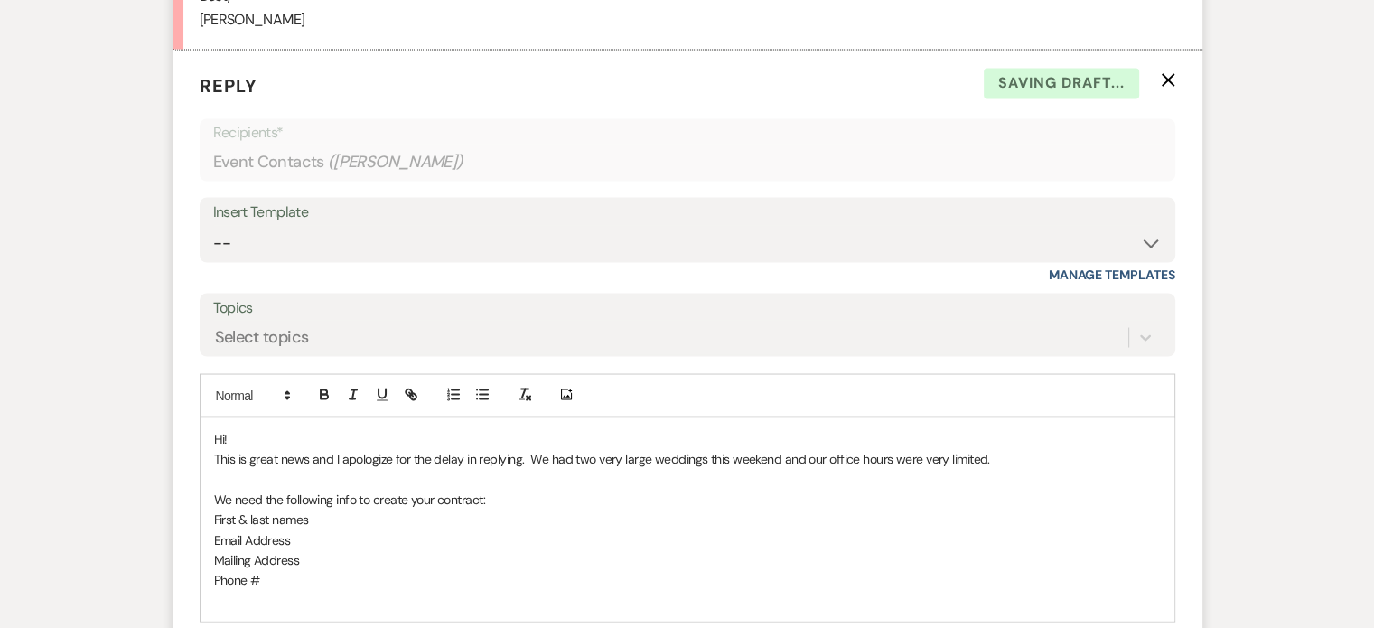
click at [318, 510] on p "First & last names" at bounding box center [687, 519] width 947 height 20
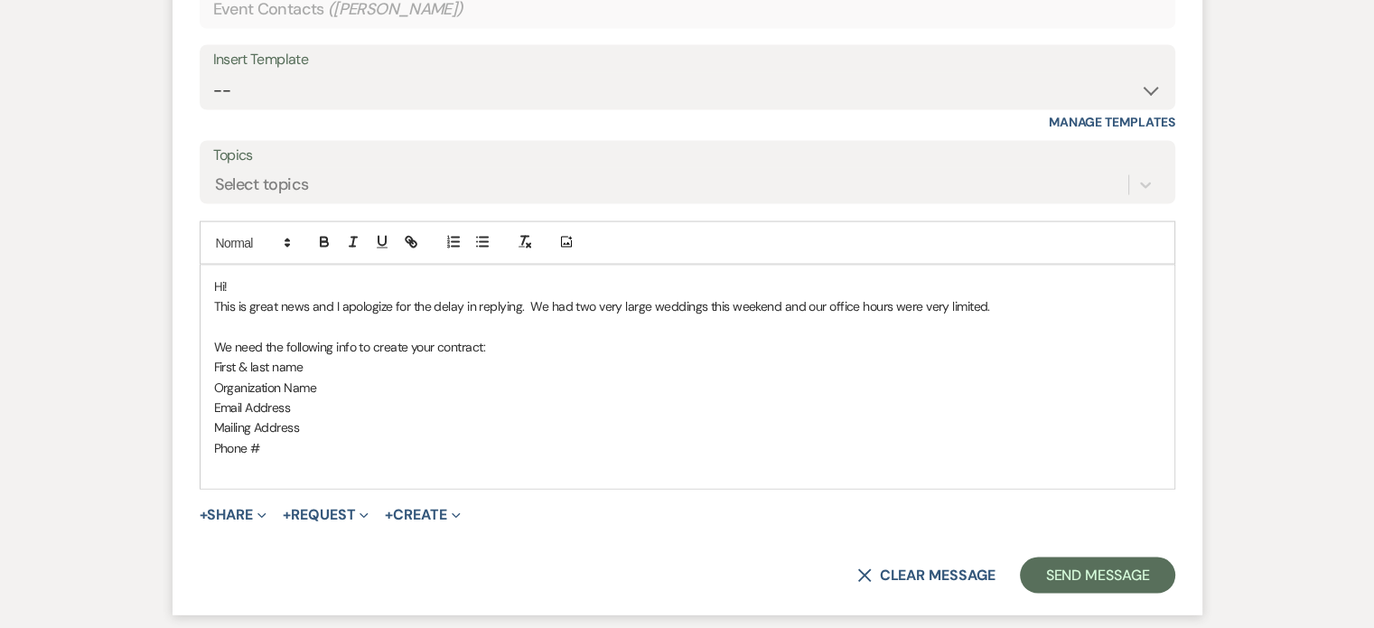
scroll to position [3522, 0]
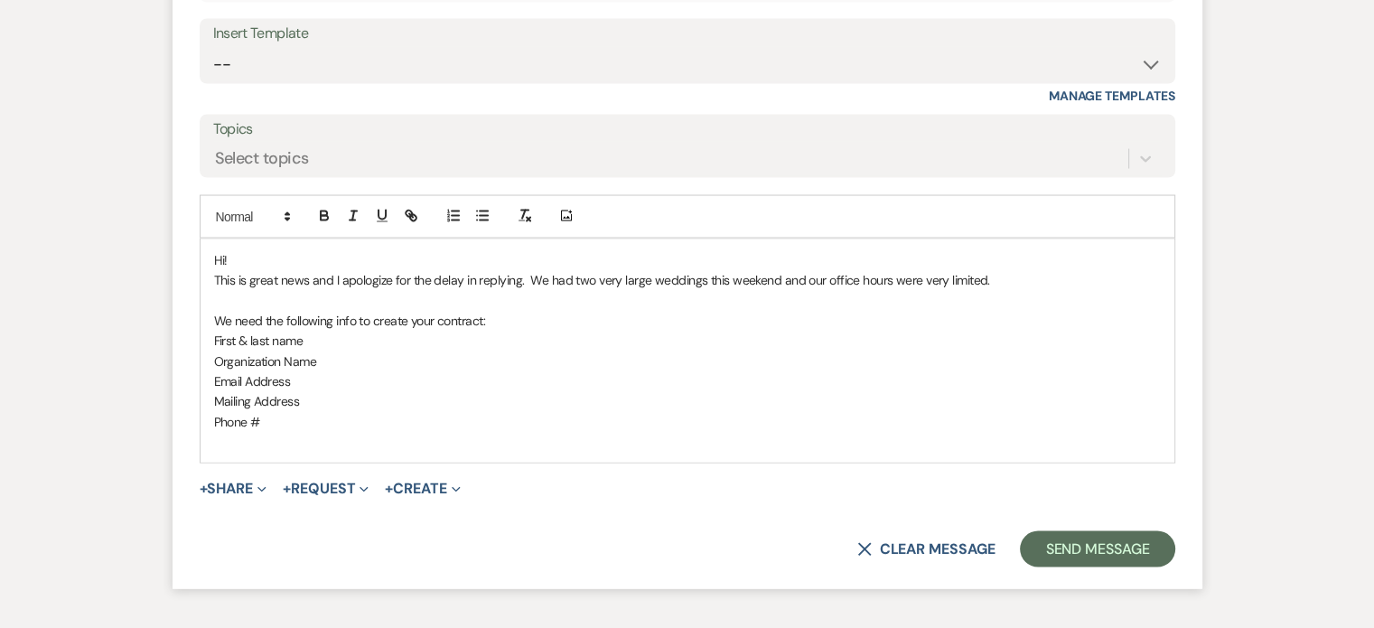
click at [251, 436] on p at bounding box center [687, 442] width 947 height 20
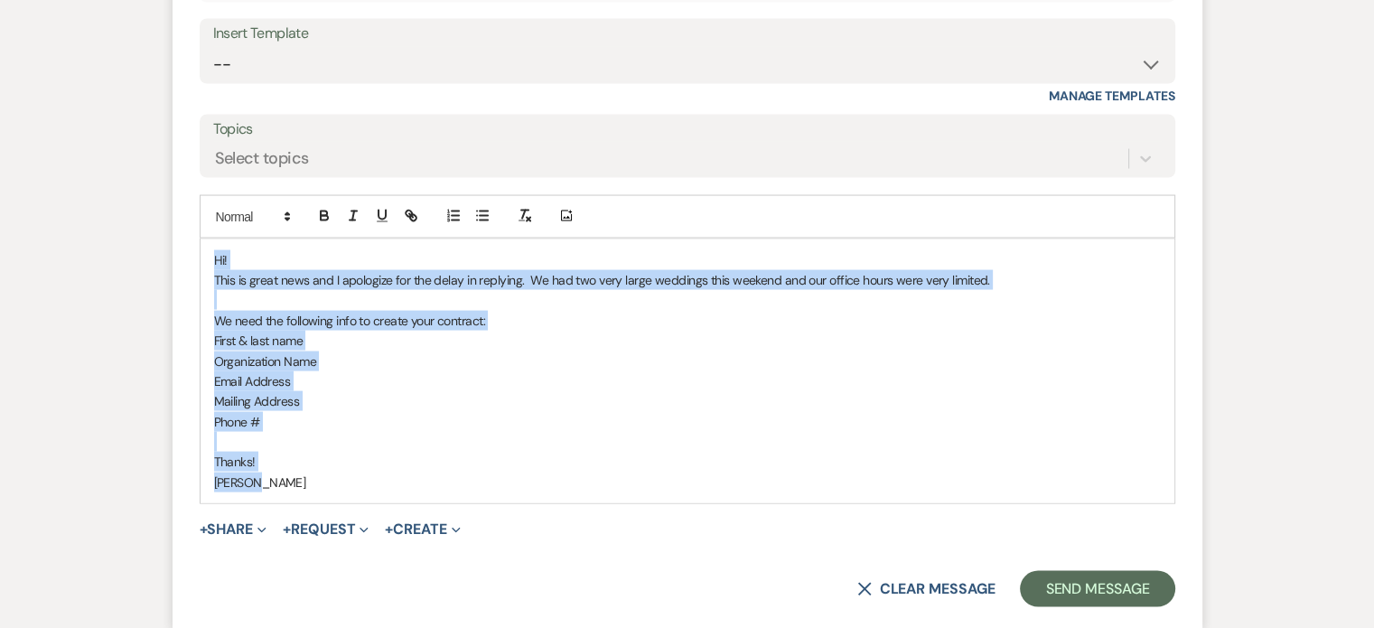
drag, startPoint x: 252, startPoint y: 490, endPoint x: 206, endPoint y: 246, distance: 248.2
click at [206, 246] on div "Hi! This is great news and I apologize for the delay in replying. We had two ve…" at bounding box center [688, 371] width 974 height 265
copy div "Hi! This is great news and I apologize for the delay in replying. We had two ve…"
click at [1078, 595] on button "Send Message" at bounding box center [1097, 589] width 154 height 36
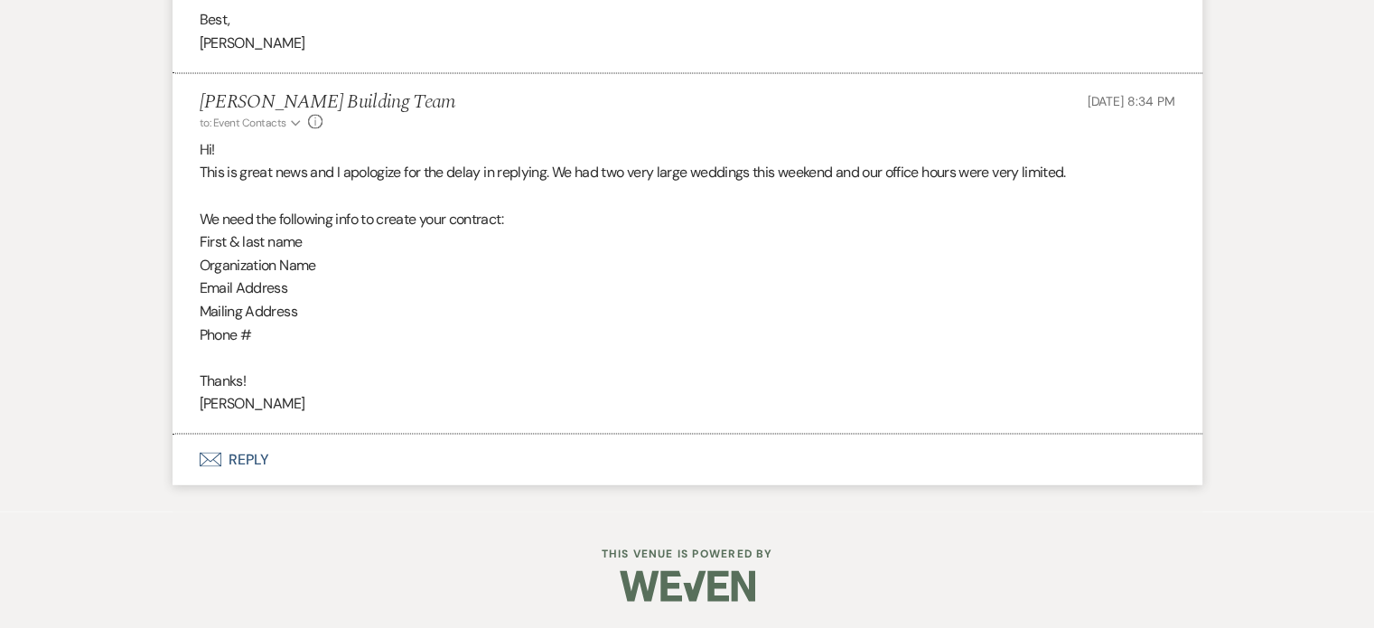
scroll to position [3317, 0]
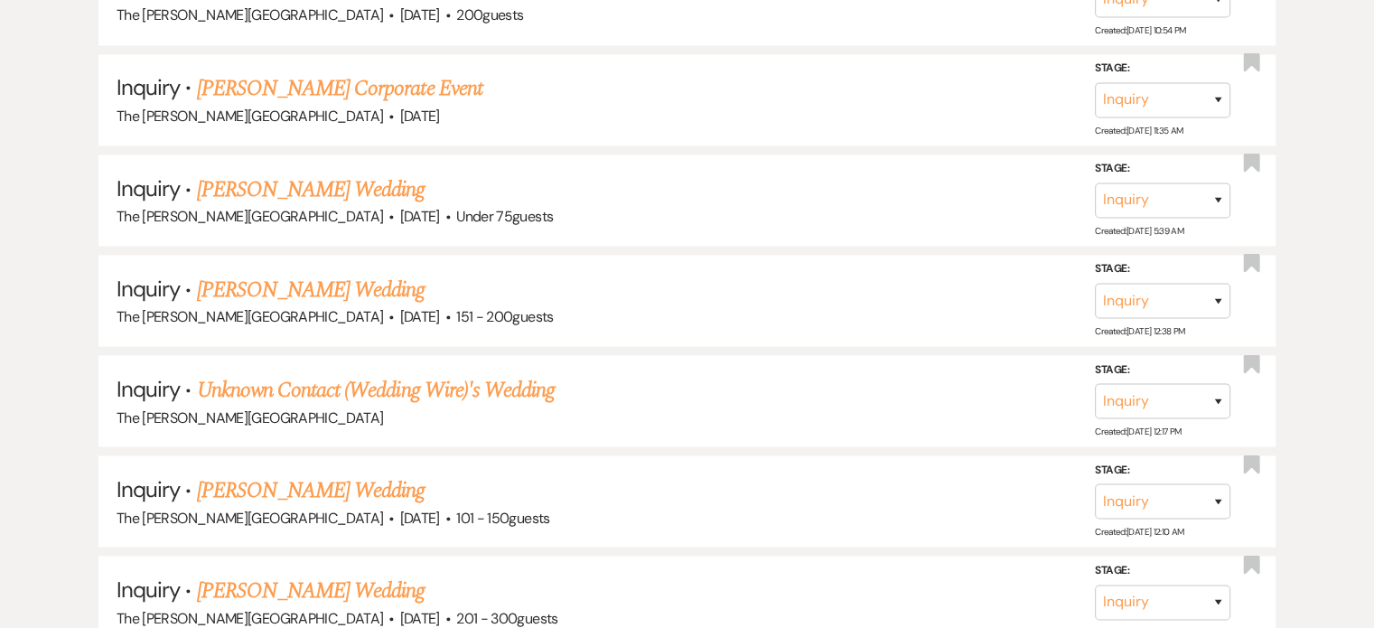
scroll to position [691, 0]
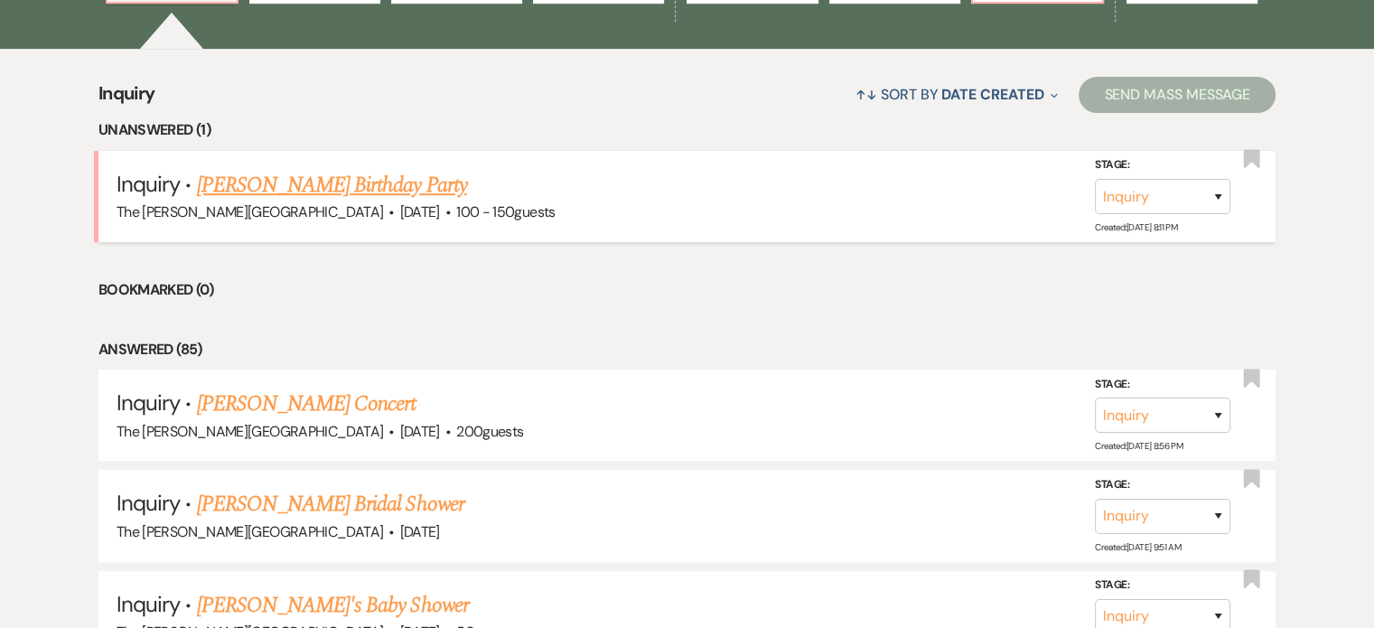
click at [361, 169] on link "[PERSON_NAME] Birthday Party" at bounding box center [332, 185] width 270 height 33
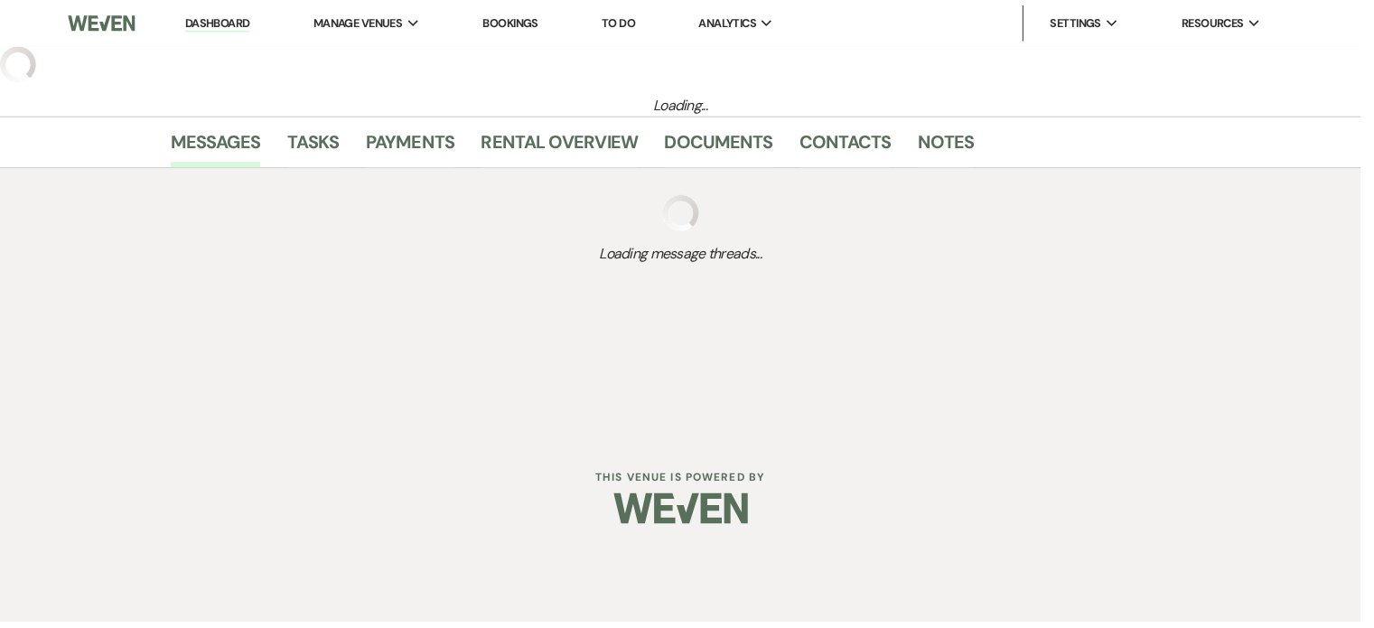
select select "5"
select select "4"
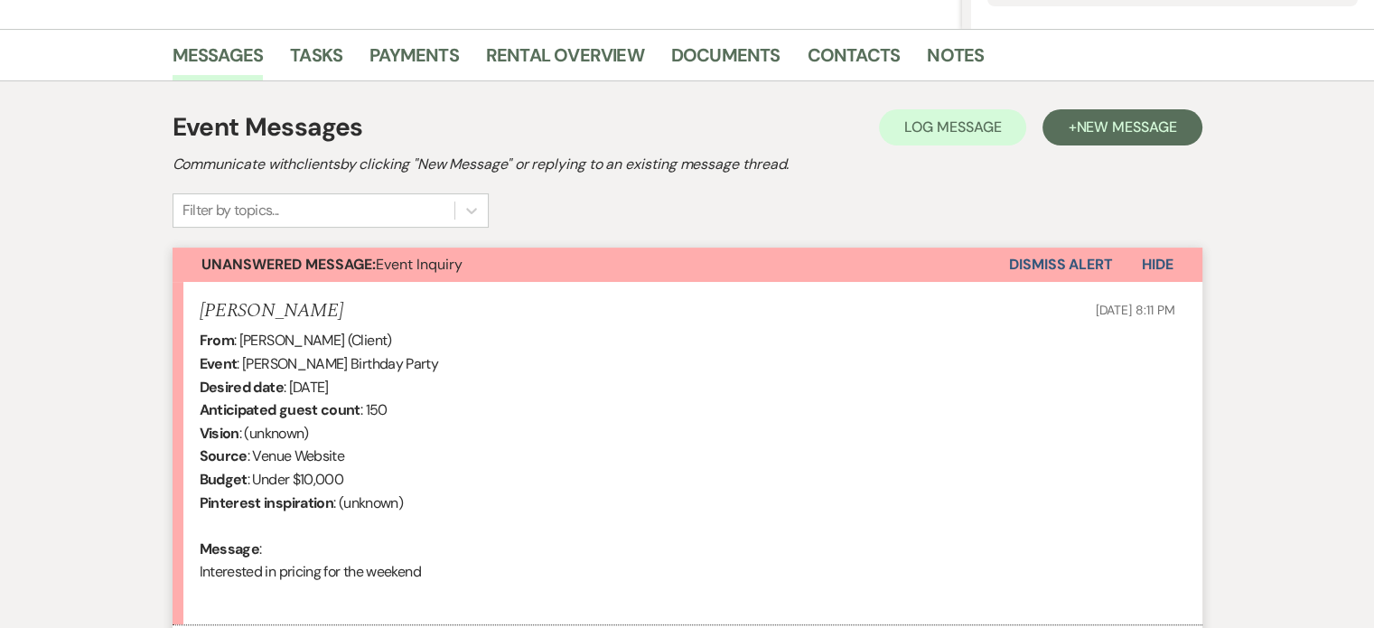
scroll to position [614, 0]
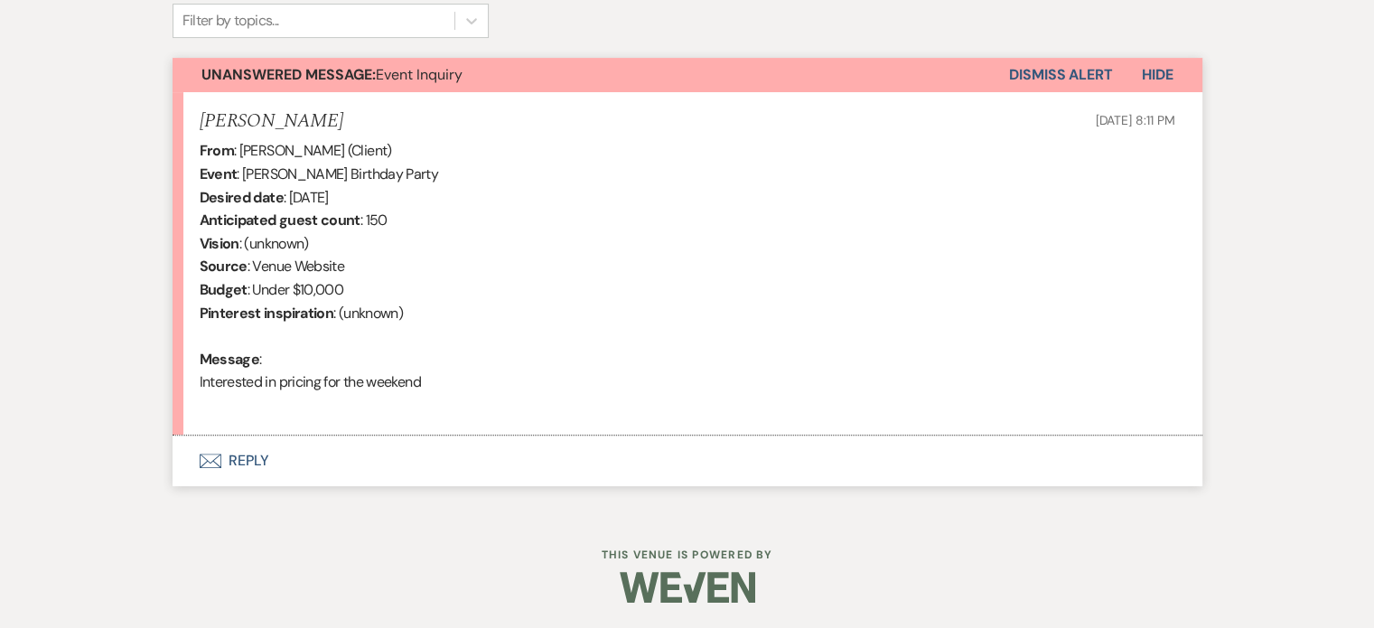
click at [242, 459] on button "Envelope Reply" at bounding box center [688, 460] width 1030 height 51
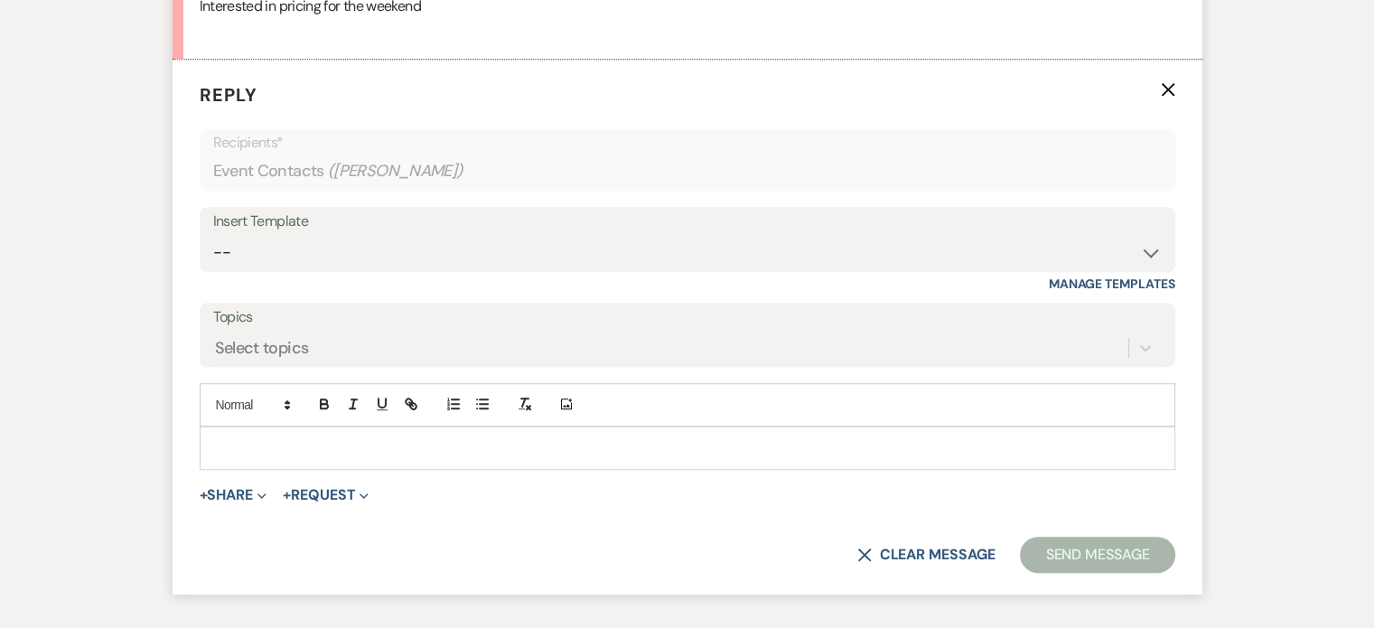
scroll to position [1002, 0]
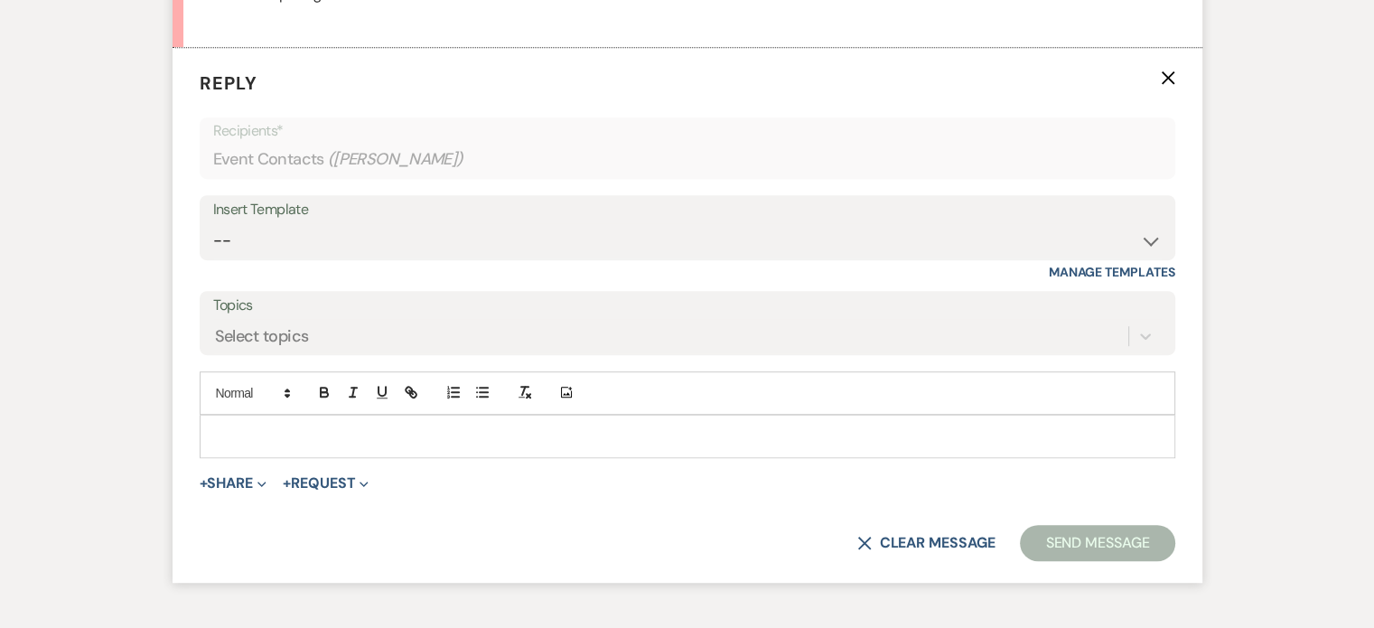
click at [313, 435] on p at bounding box center [687, 436] width 947 height 20
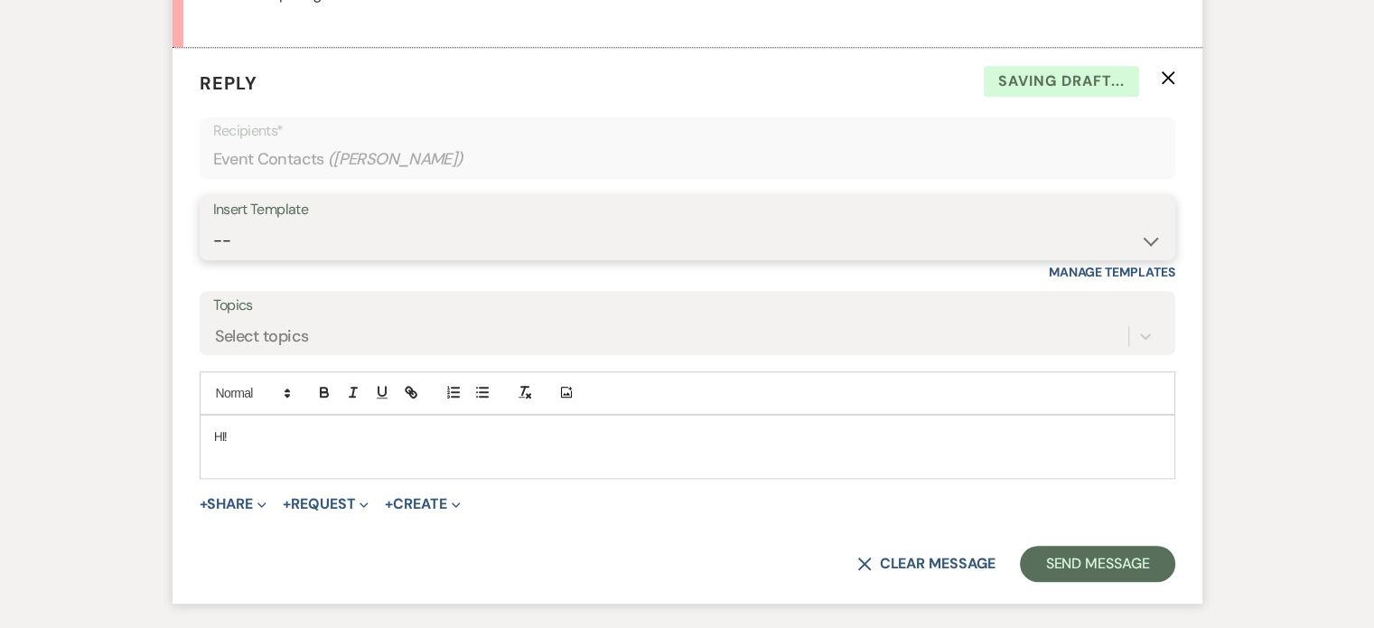
click at [1159, 239] on select "-- Weven Planning Portal Introduction (Booked Events) Initial Inquiry Response …" at bounding box center [687, 240] width 949 height 35
select select "5792"
click at [213, 223] on select "-- Weven Planning Portal Introduction (Booked Events) Initial Inquiry Response …" at bounding box center [687, 240] width 949 height 35
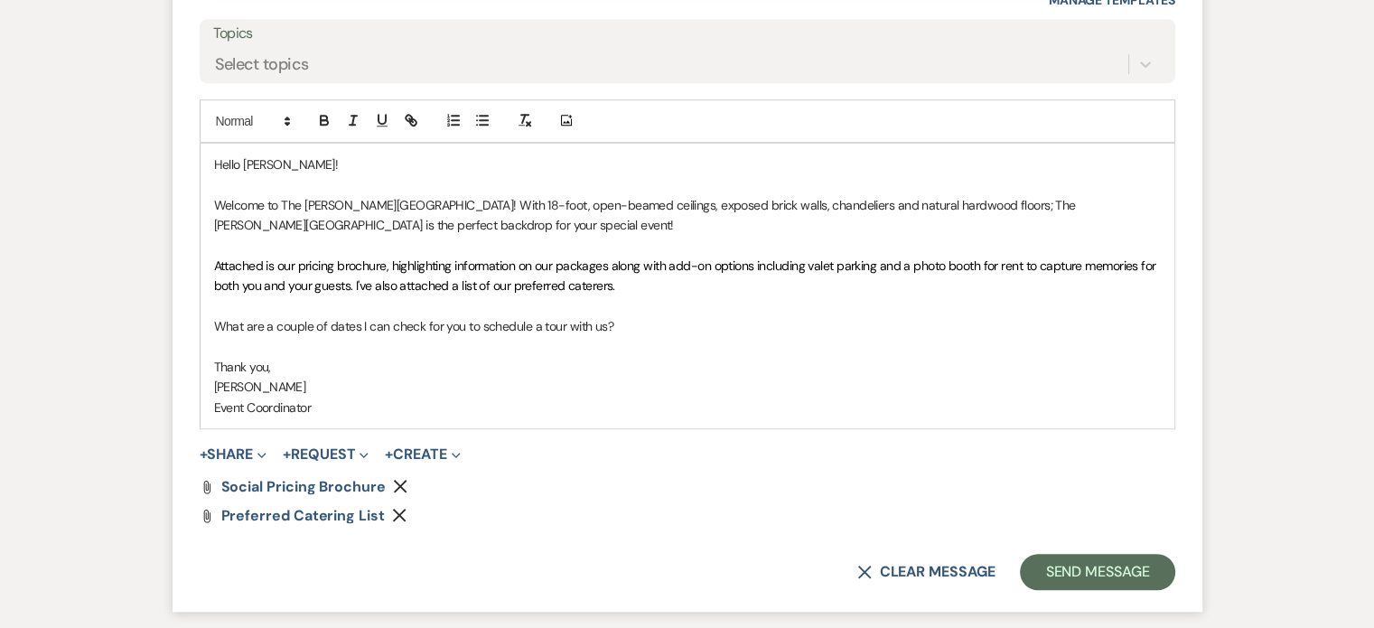
scroll to position [1276, 0]
click at [394, 480] on icon "Remove" at bounding box center [400, 484] width 14 height 14
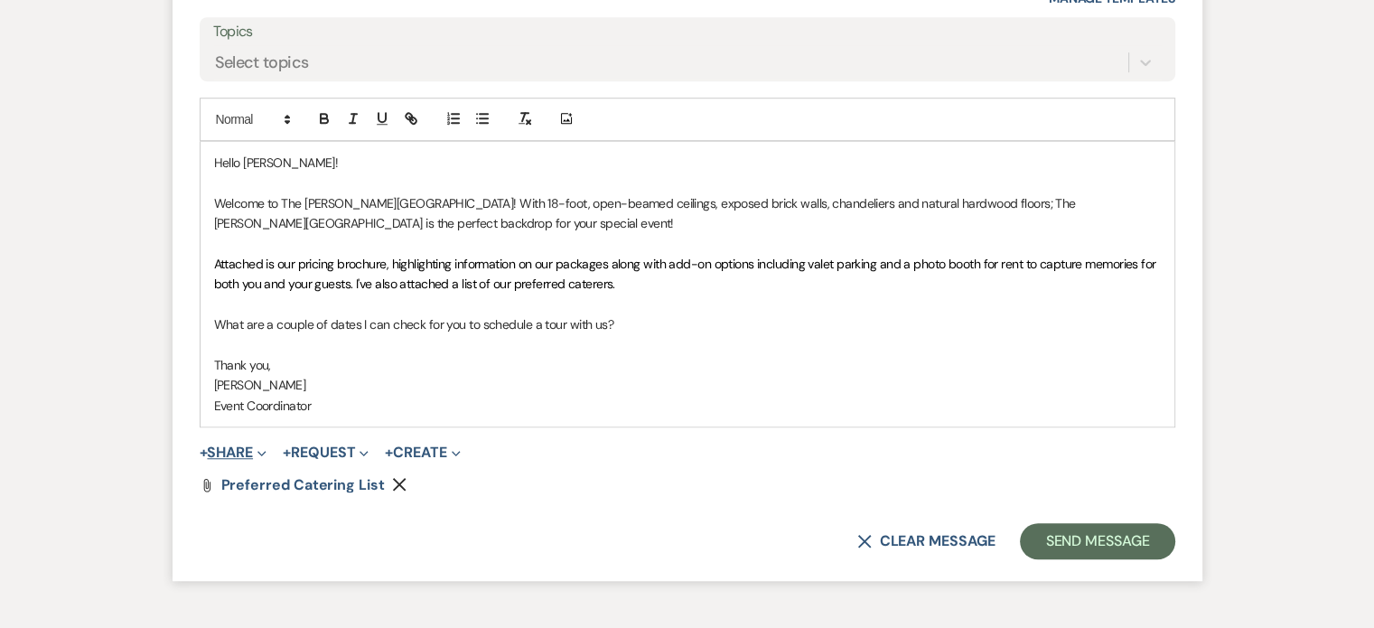
click at [246, 454] on button "+ Share Expand" at bounding box center [234, 452] width 68 height 14
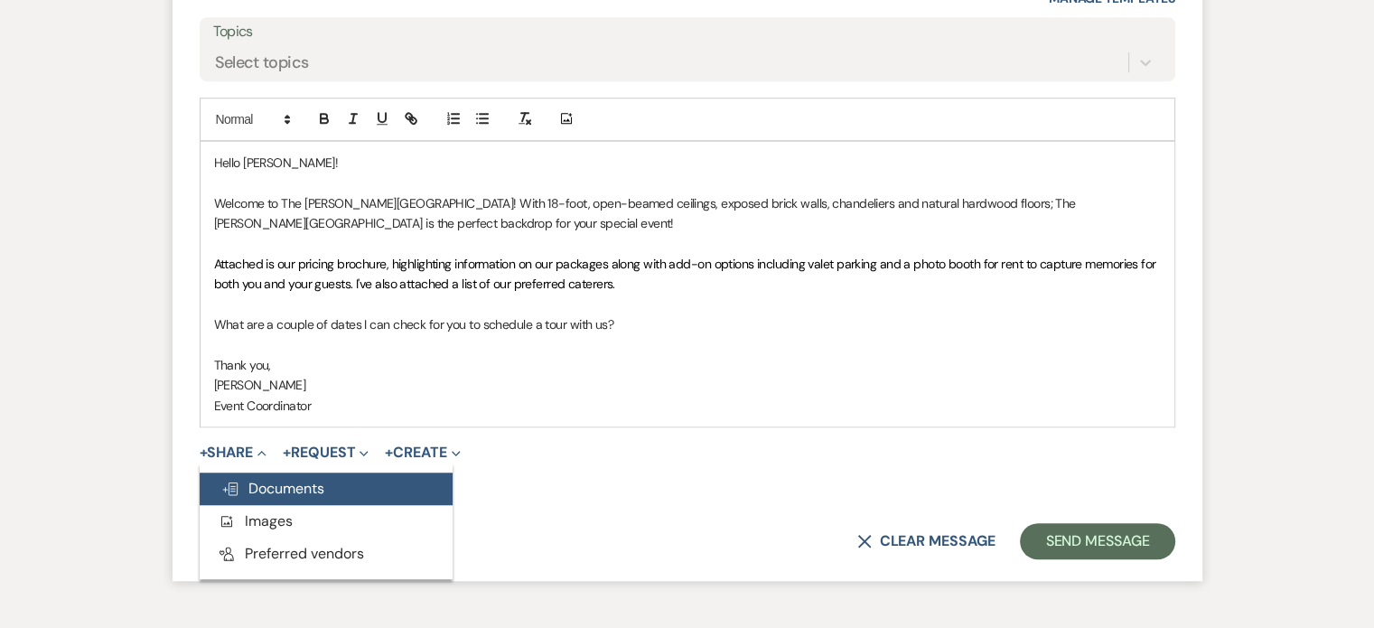
click at [270, 482] on span "Doc Upload Documents" at bounding box center [272, 488] width 103 height 19
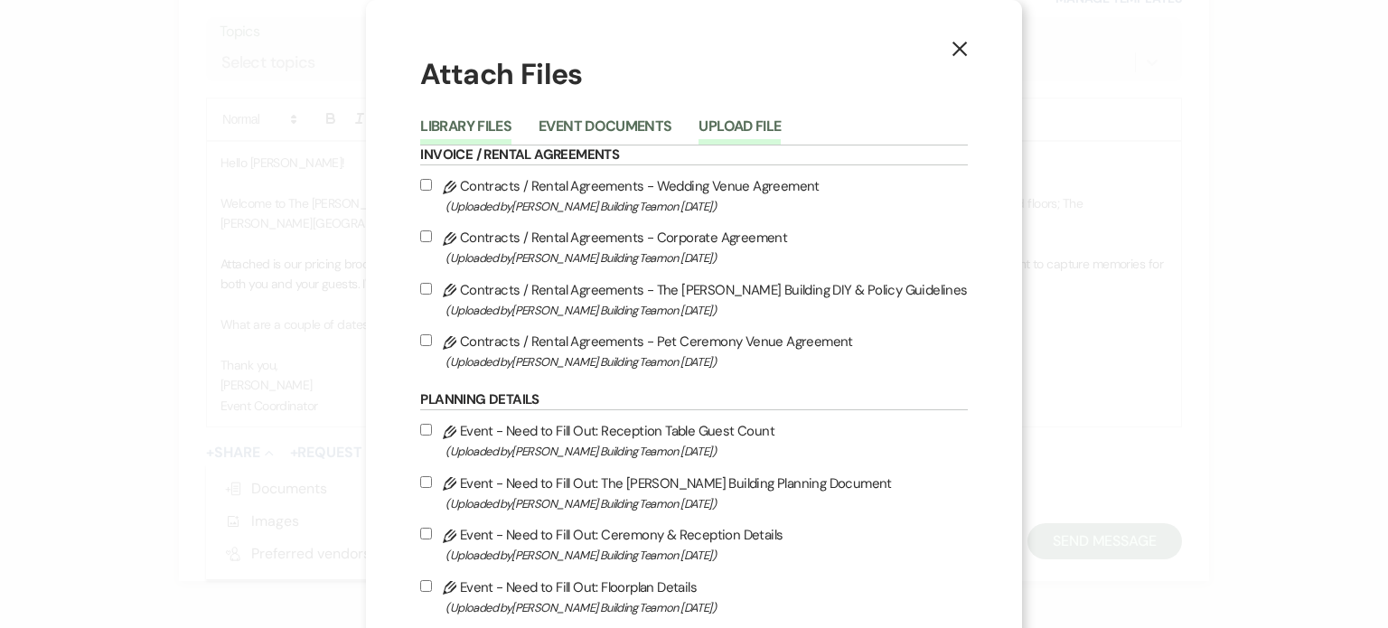
click at [762, 127] on button "Upload File" at bounding box center [739, 131] width 82 height 25
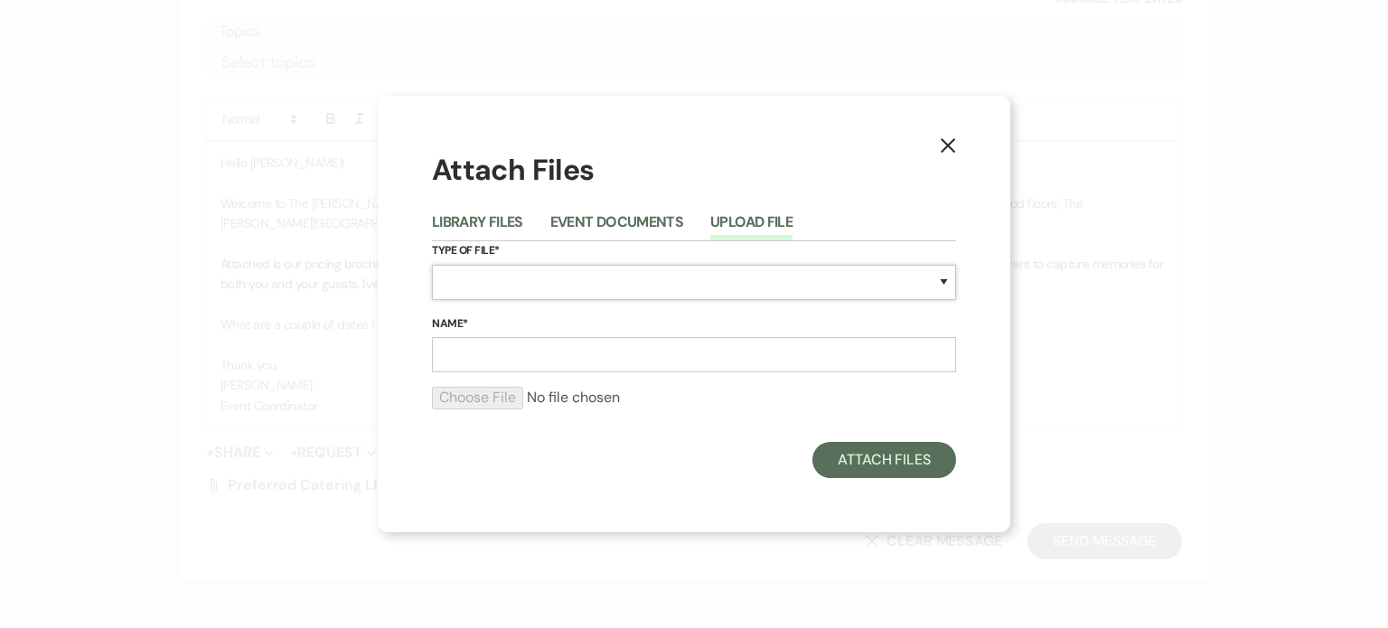
click at [708, 286] on select "Special Event Insurance Vendor Certificate of Insurance Contracts / Rental Agre…" at bounding box center [694, 282] width 524 height 35
select select "43"
click at [432, 265] on select "Special Event Insurance Vendor Certificate of Insurance Contracts / Rental Agre…" at bounding box center [694, 282] width 524 height 35
click at [528, 362] on input "Name*" at bounding box center [694, 354] width 524 height 35
type input "S"
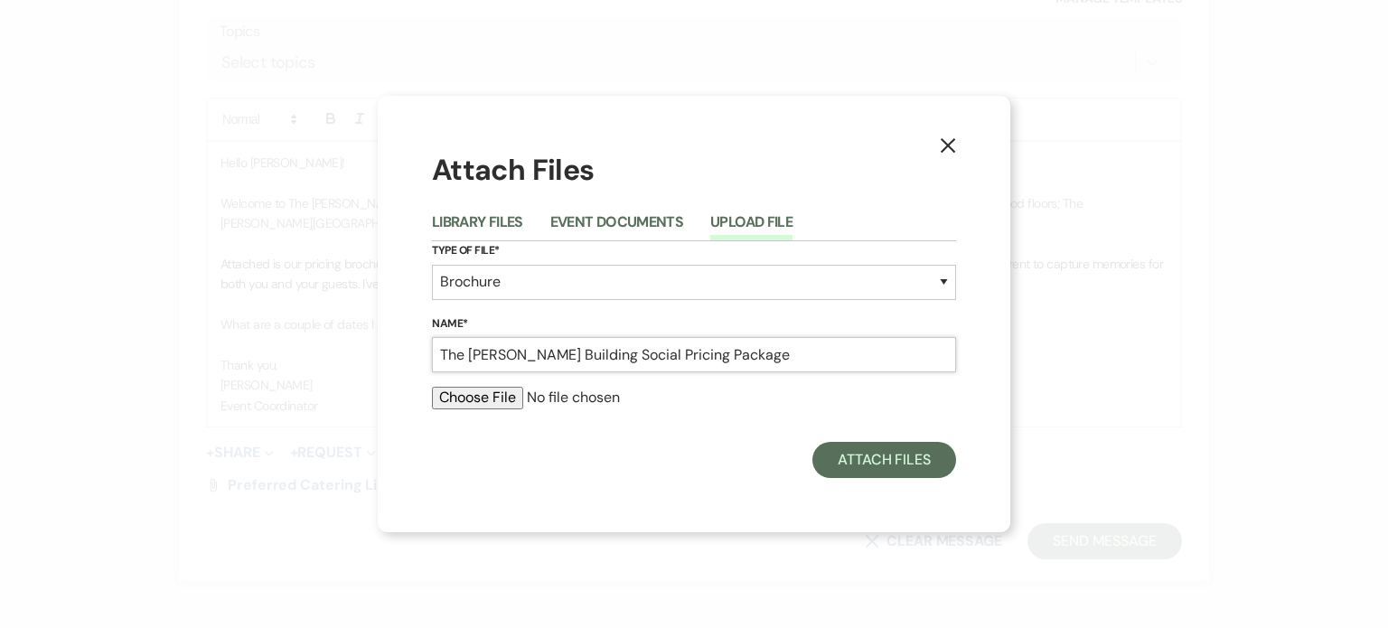
type input "The [PERSON_NAME] Building Social Pricing Package"
click at [483, 397] on input "file" at bounding box center [694, 398] width 524 height 22
type input "C:\fakepath\The [PERSON_NAME] Building Social Pricing.pdf"
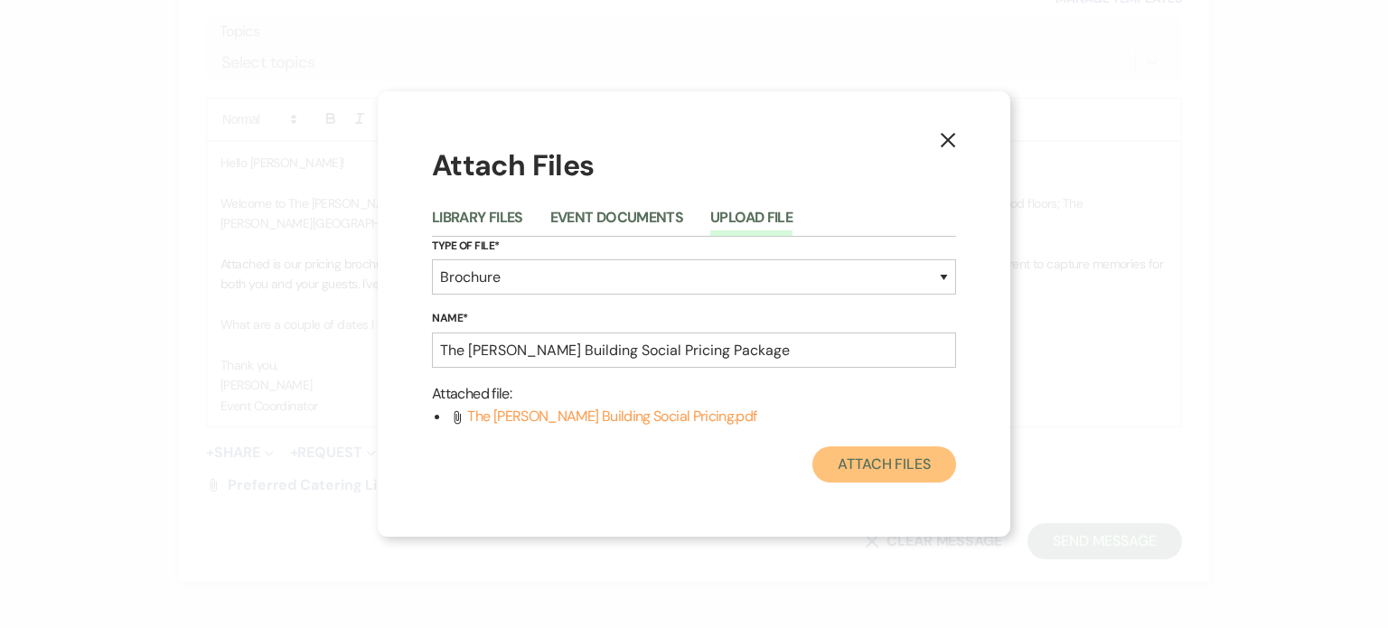
click at [884, 475] on button "Attach Files" at bounding box center [884, 464] width 144 height 36
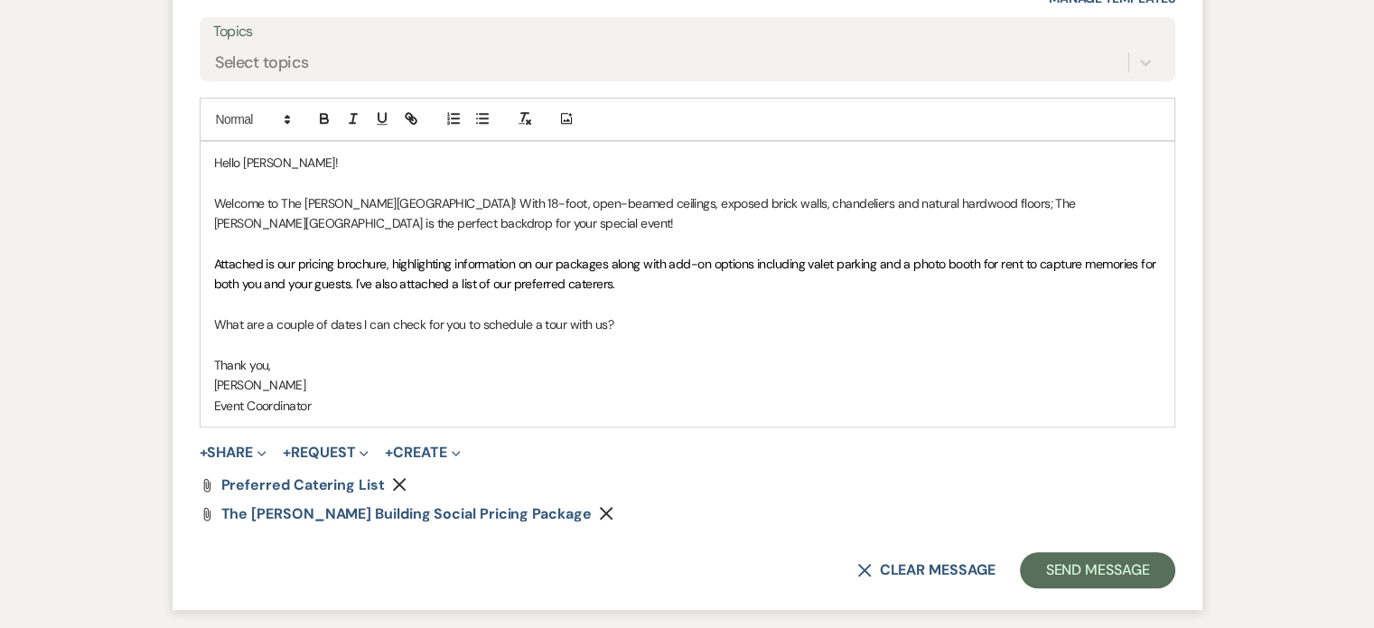
click at [313, 388] on p "[PERSON_NAME]" at bounding box center [687, 385] width 947 height 20
drag, startPoint x: 316, startPoint y: 404, endPoint x: 205, endPoint y: 388, distance: 112.3
click at [205, 388] on div "Hello [PERSON_NAME]! Welcome to The [PERSON_NAME][GEOGRAPHIC_DATA]! With 18-foo…" at bounding box center [688, 284] width 974 height 285
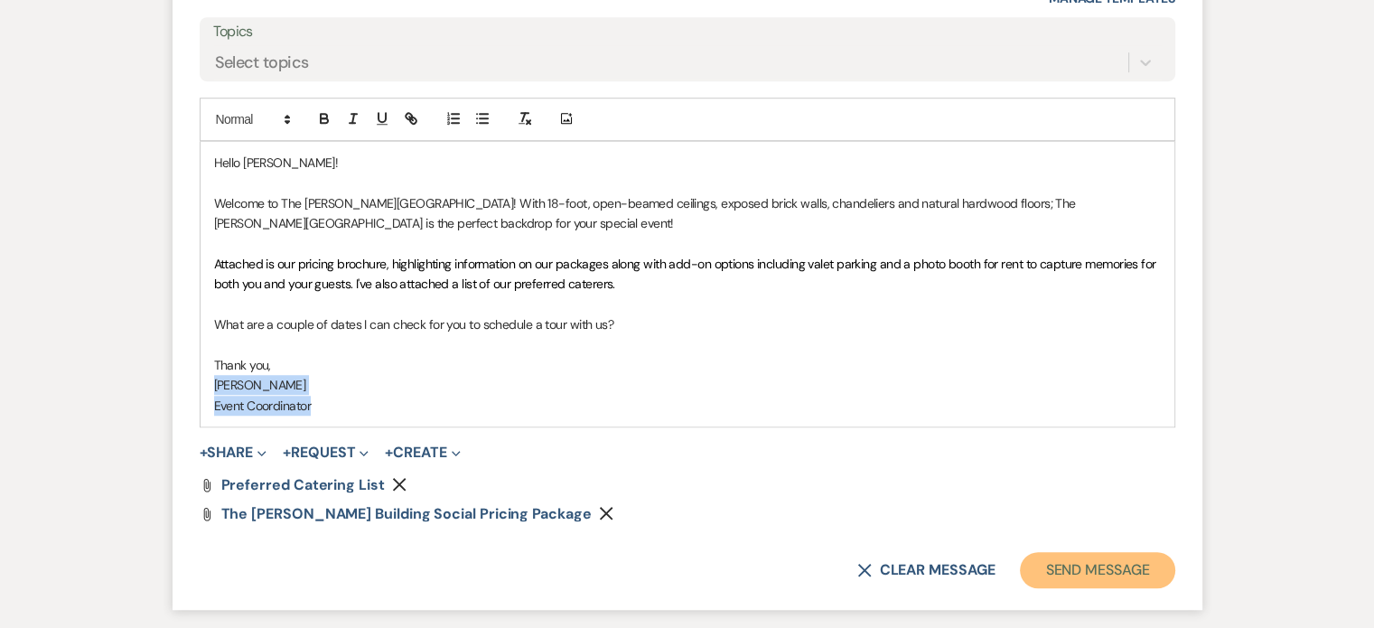
click at [1074, 566] on button "Send Message" at bounding box center [1097, 570] width 154 height 36
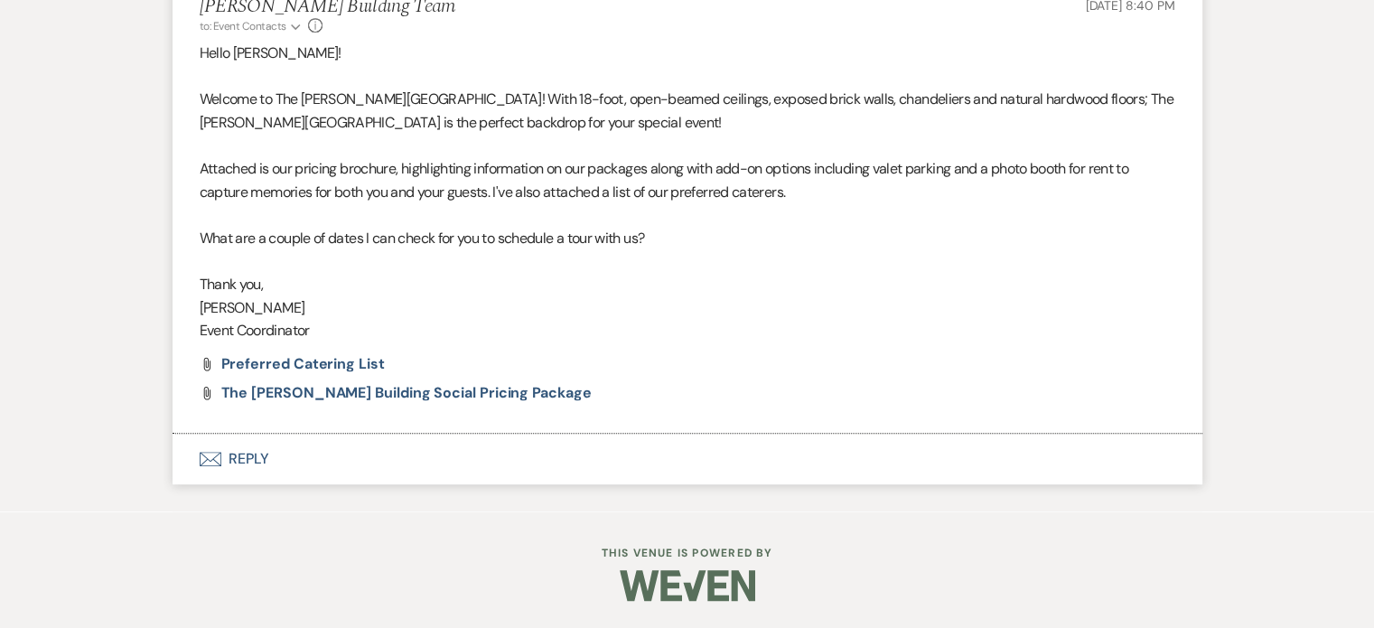
scroll to position [1071, 0]
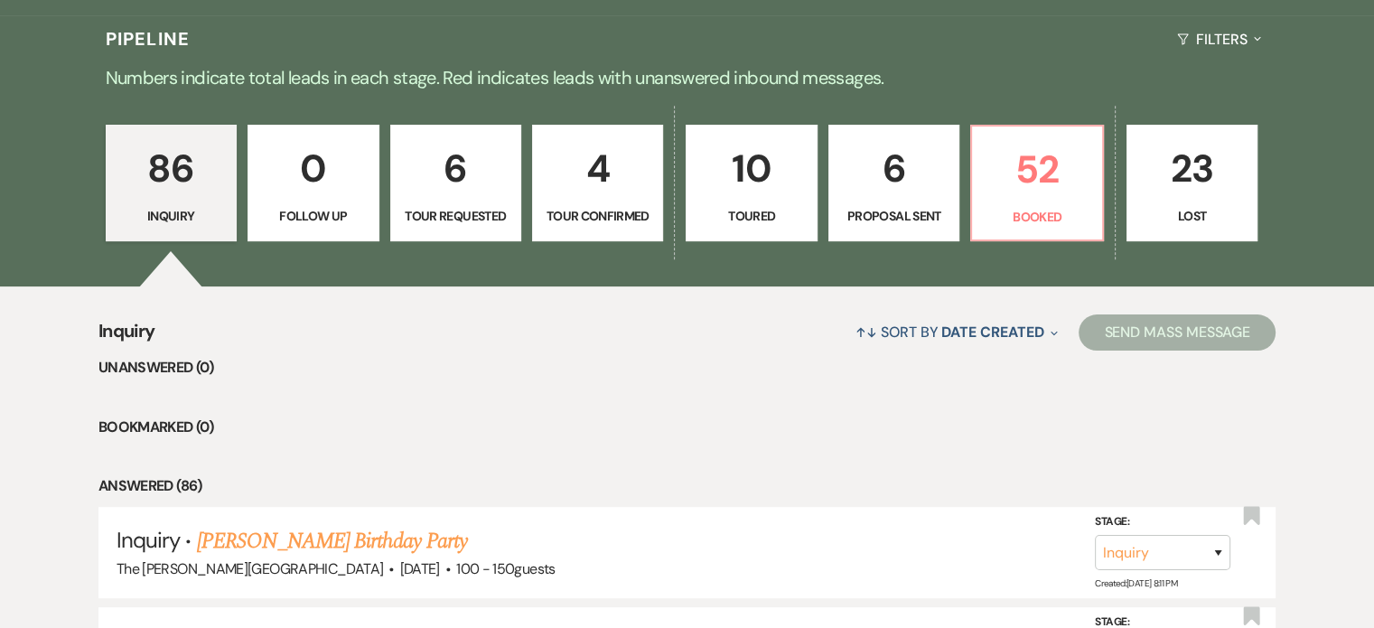
scroll to position [473, 0]
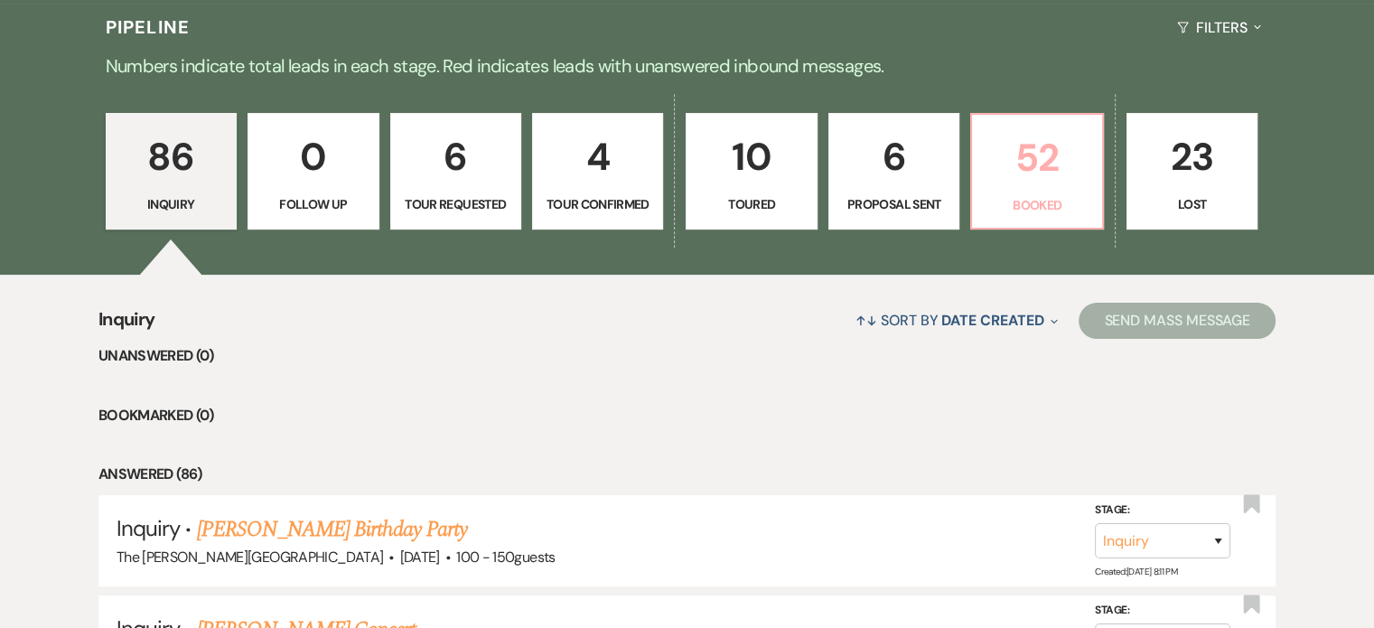
click at [1047, 127] on p "52" at bounding box center [1037, 157] width 108 height 61
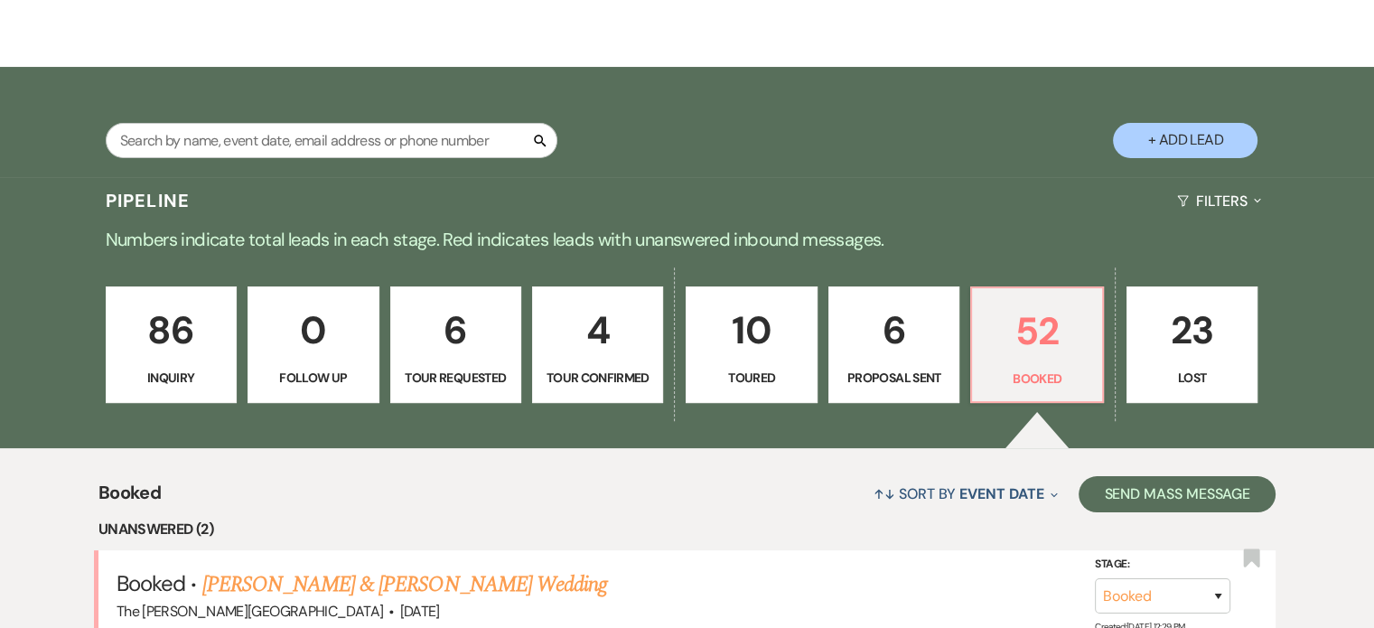
scroll to position [473, 0]
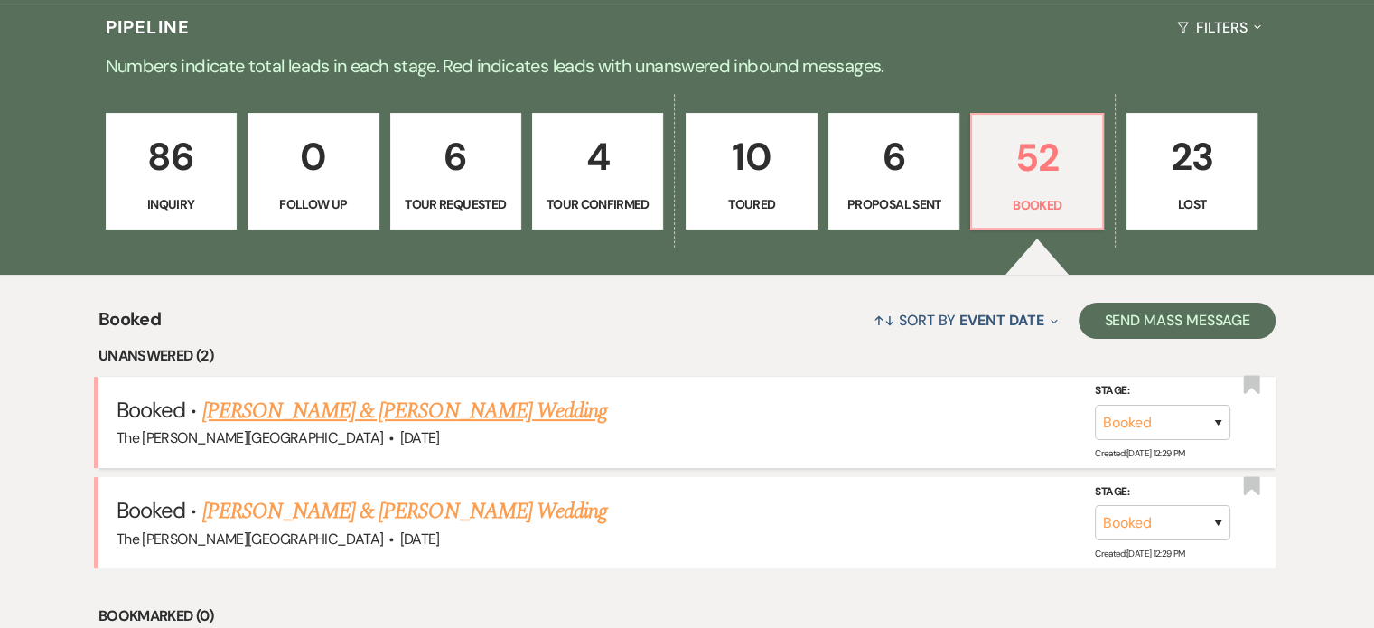
click at [430, 395] on link "[PERSON_NAME] & [PERSON_NAME] Wedding" at bounding box center [404, 411] width 405 height 33
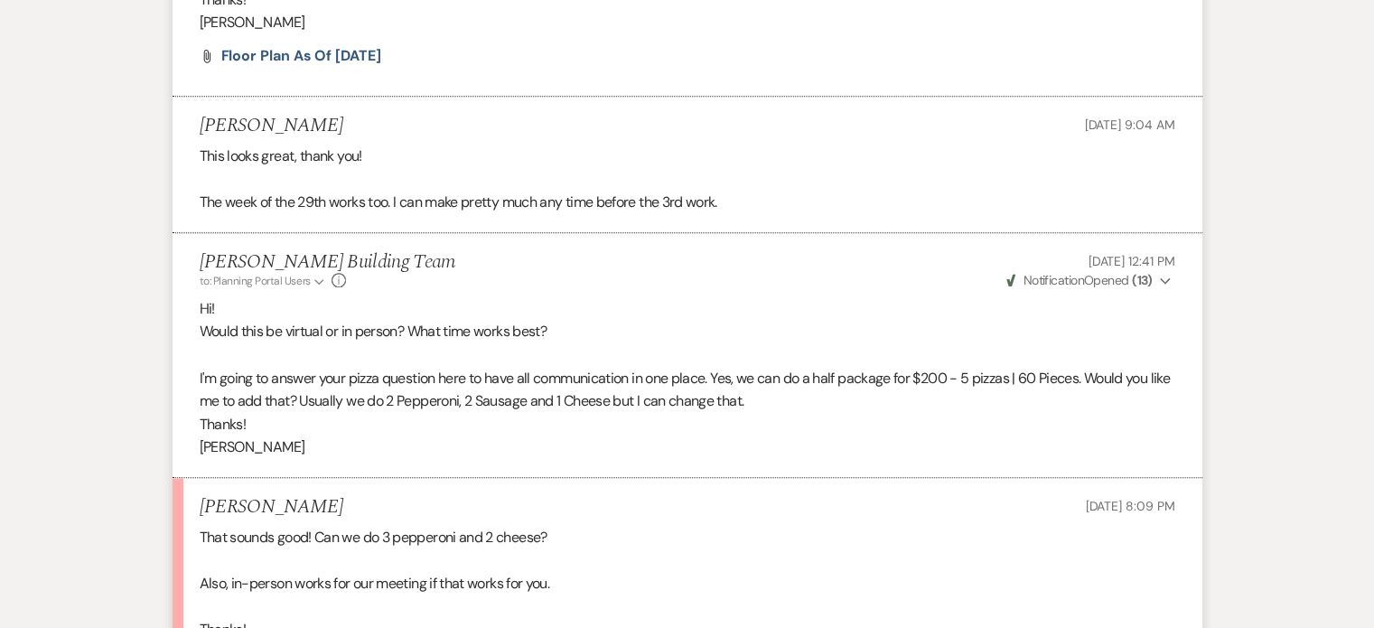
scroll to position [2259, 0]
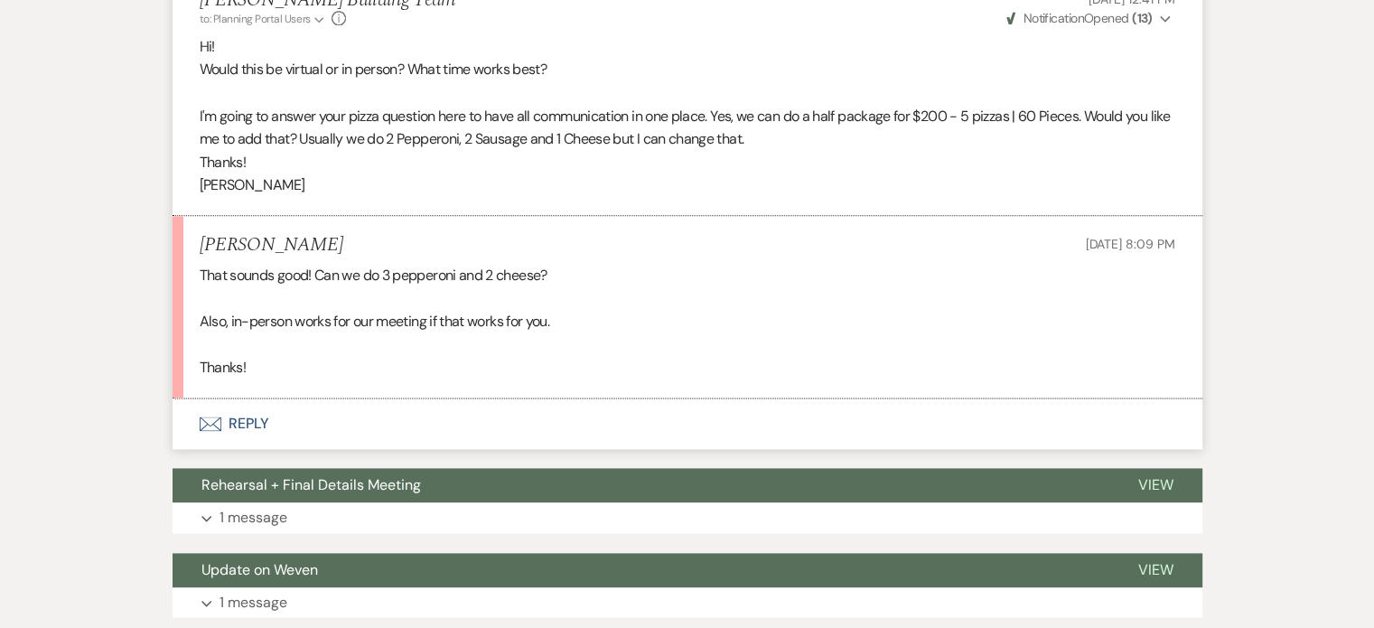
click at [238, 443] on button "Envelope Reply" at bounding box center [688, 423] width 1030 height 51
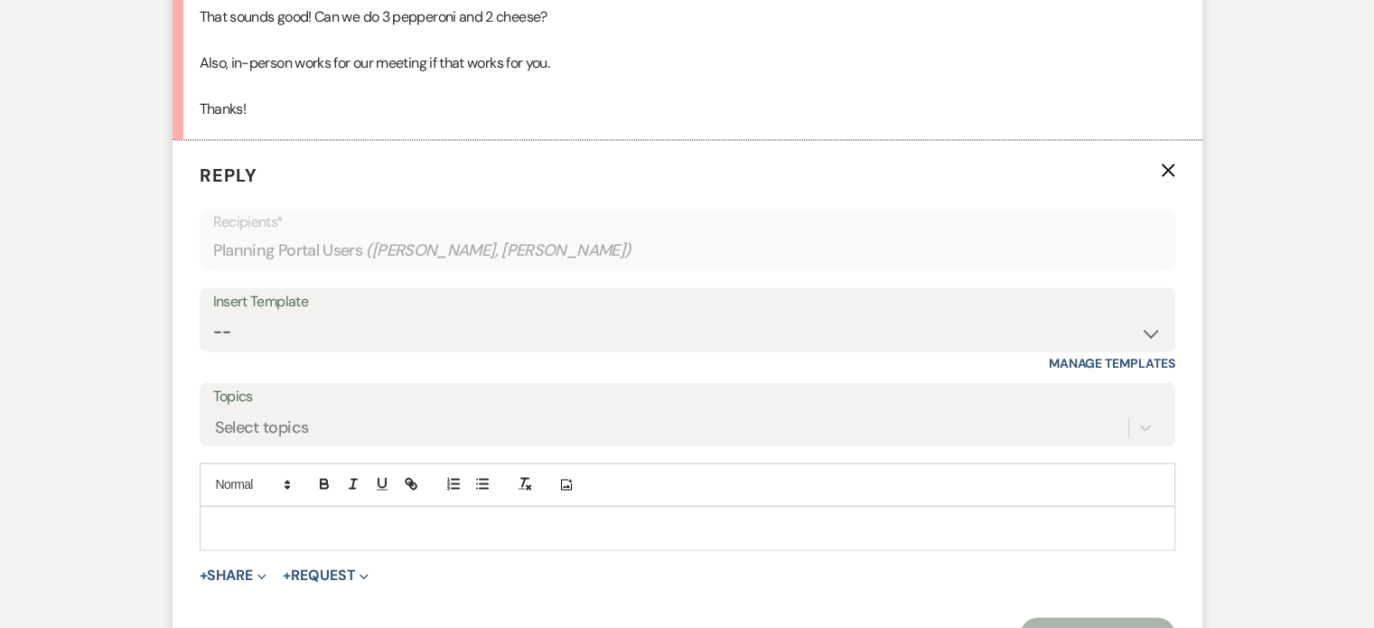
scroll to position [2631, 0]
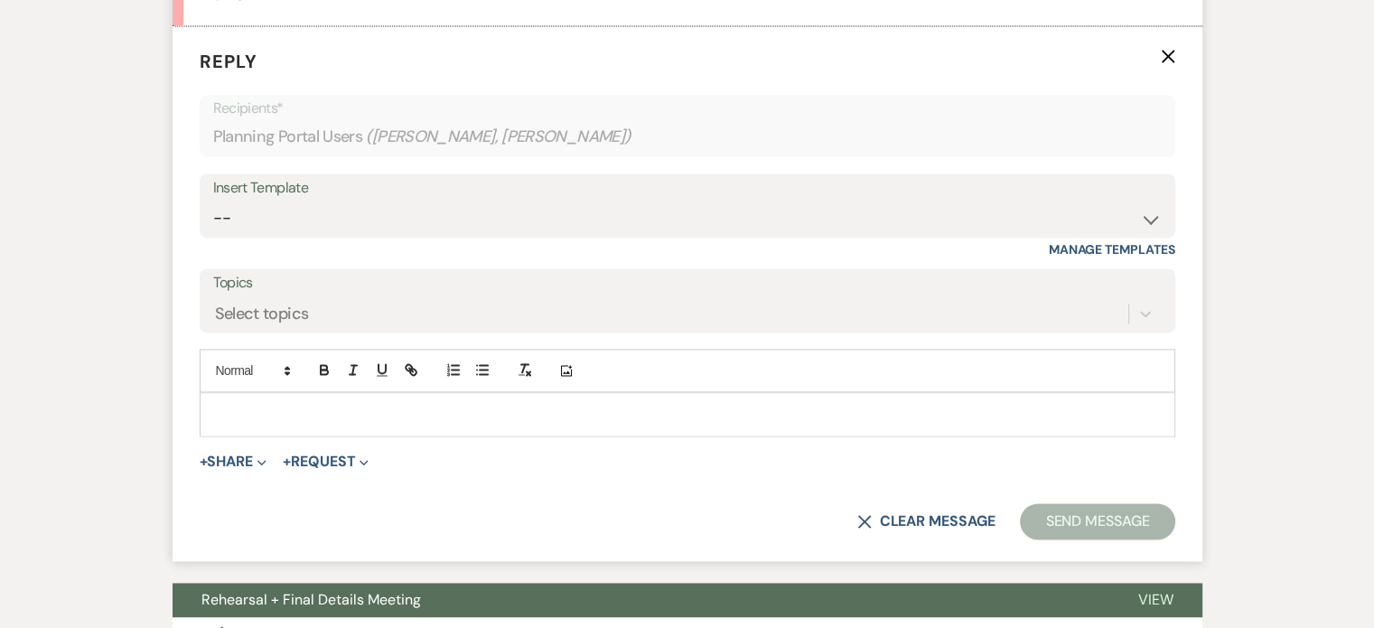
click at [266, 424] on p at bounding box center [687, 414] width 947 height 20
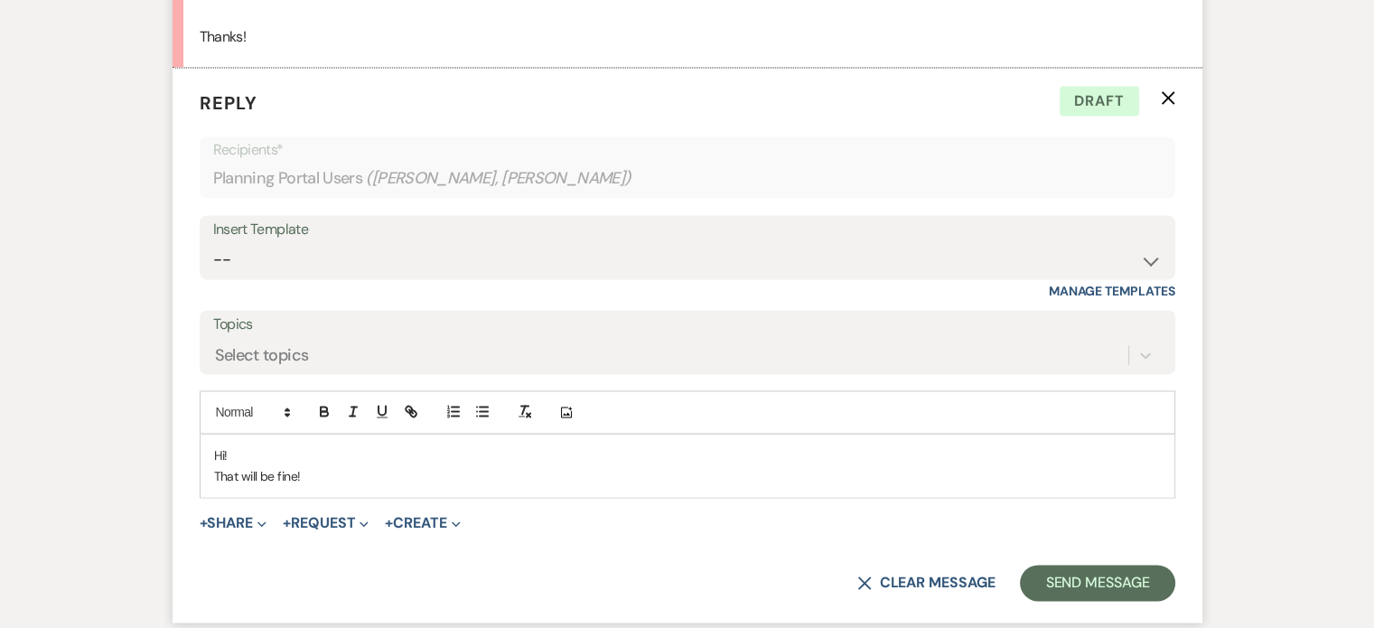
scroll to position [2594, 0]
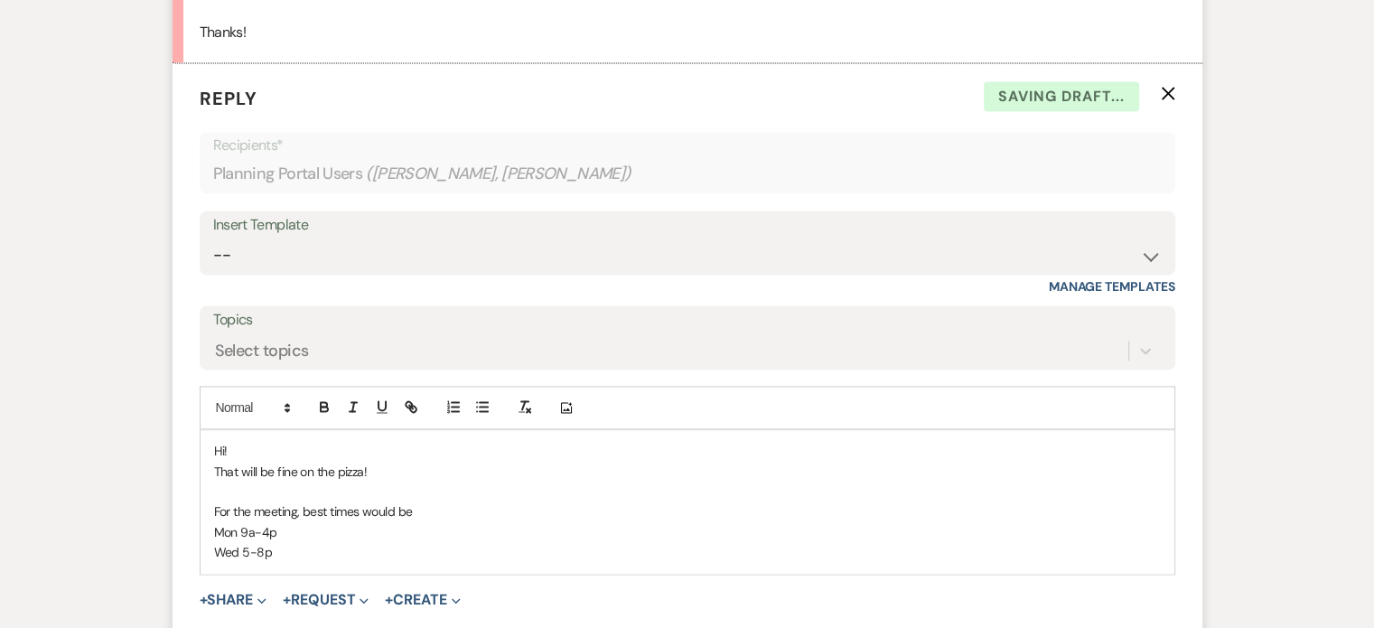
click at [441, 521] on p "For the meeting, best times would be" at bounding box center [687, 511] width 947 height 20
click at [293, 562] on p "Wed 5-8p" at bounding box center [687, 552] width 947 height 20
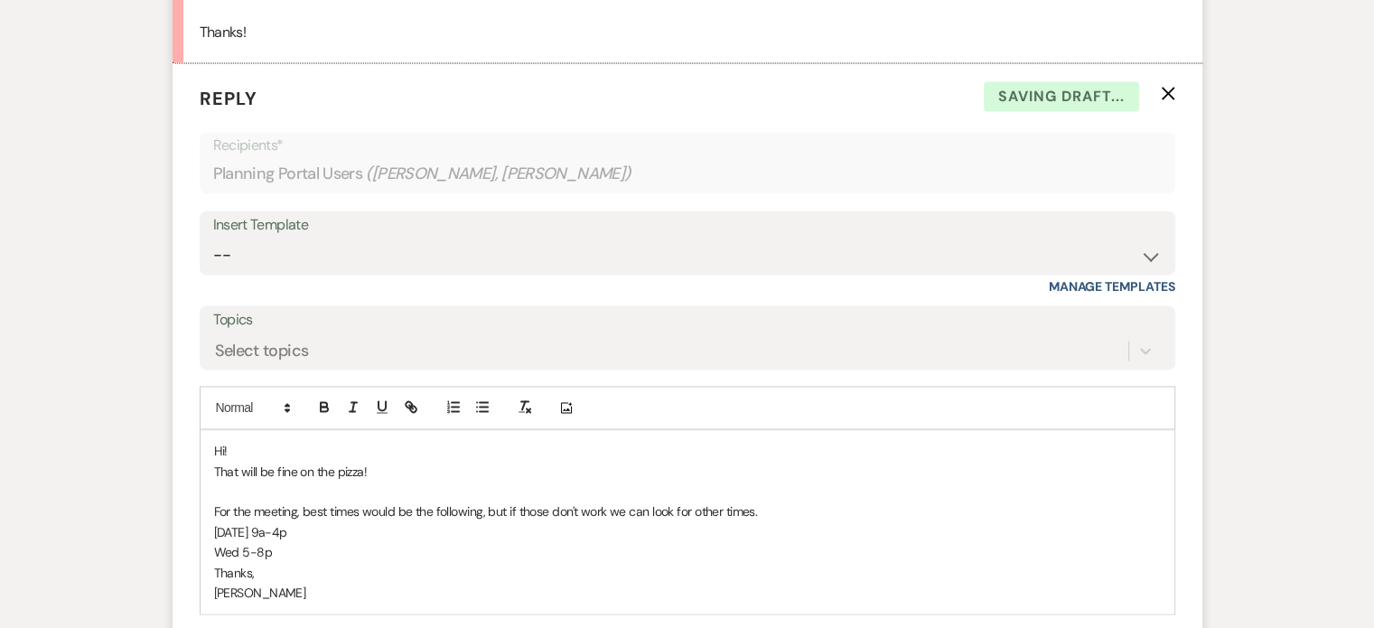
click at [244, 562] on p "Wed 5-8p" at bounding box center [687, 552] width 947 height 20
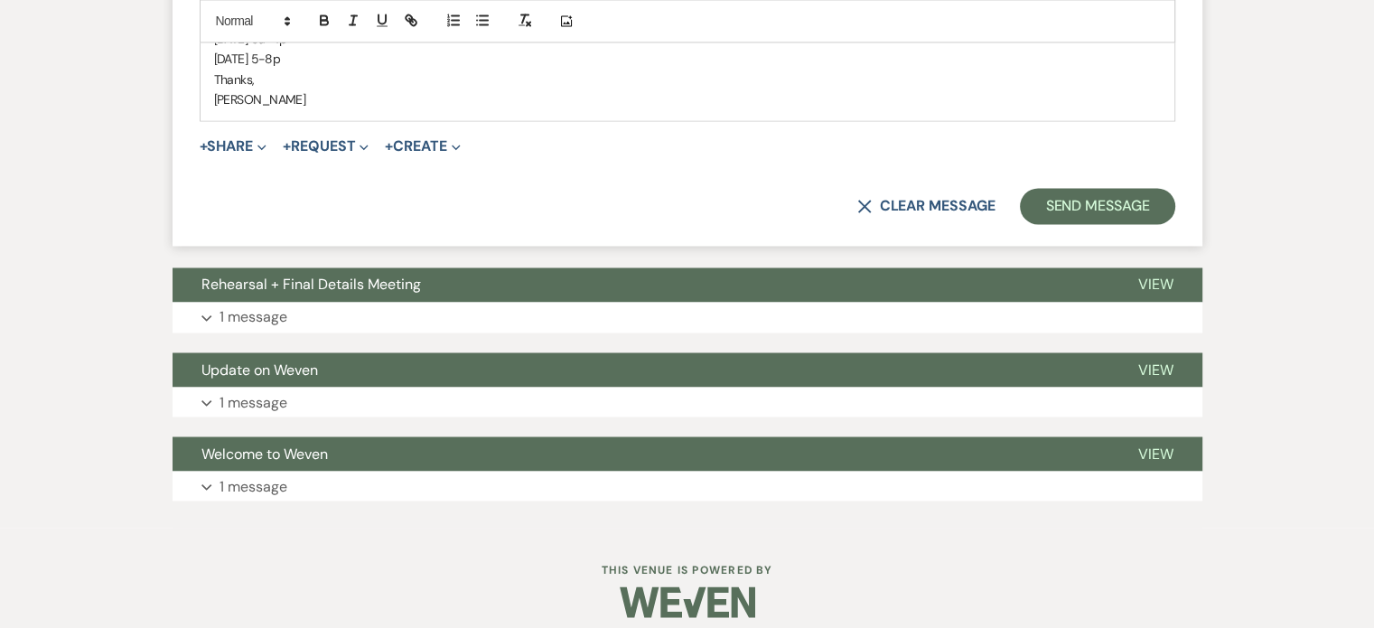
scroll to position [3122, 0]
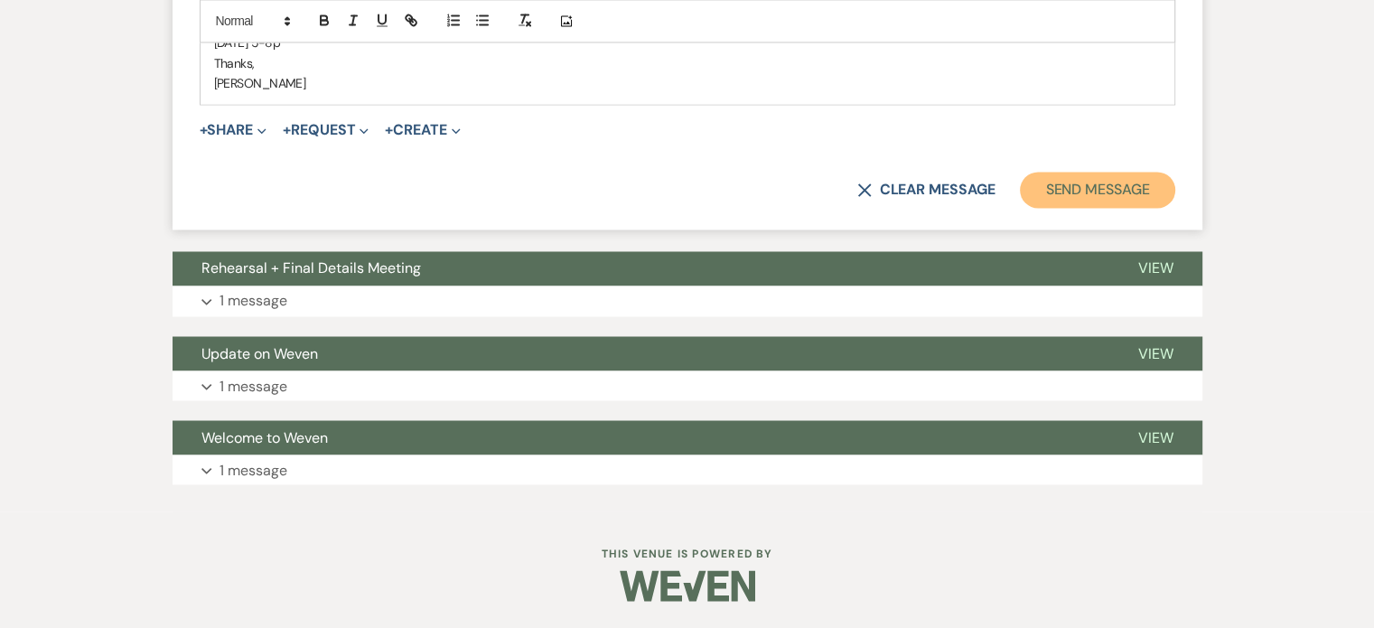
click at [1117, 195] on button "Send Message" at bounding box center [1097, 190] width 154 height 36
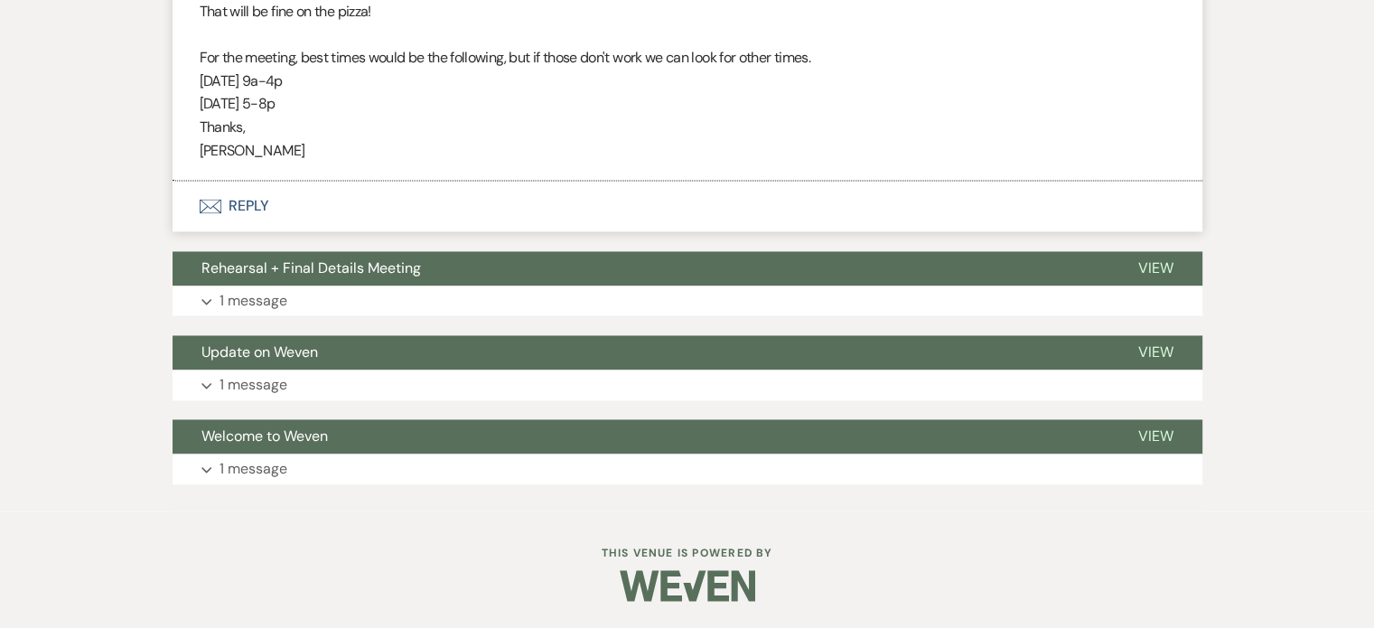
scroll to position [2765, 0]
